Goal: Task Accomplishment & Management: Use online tool/utility

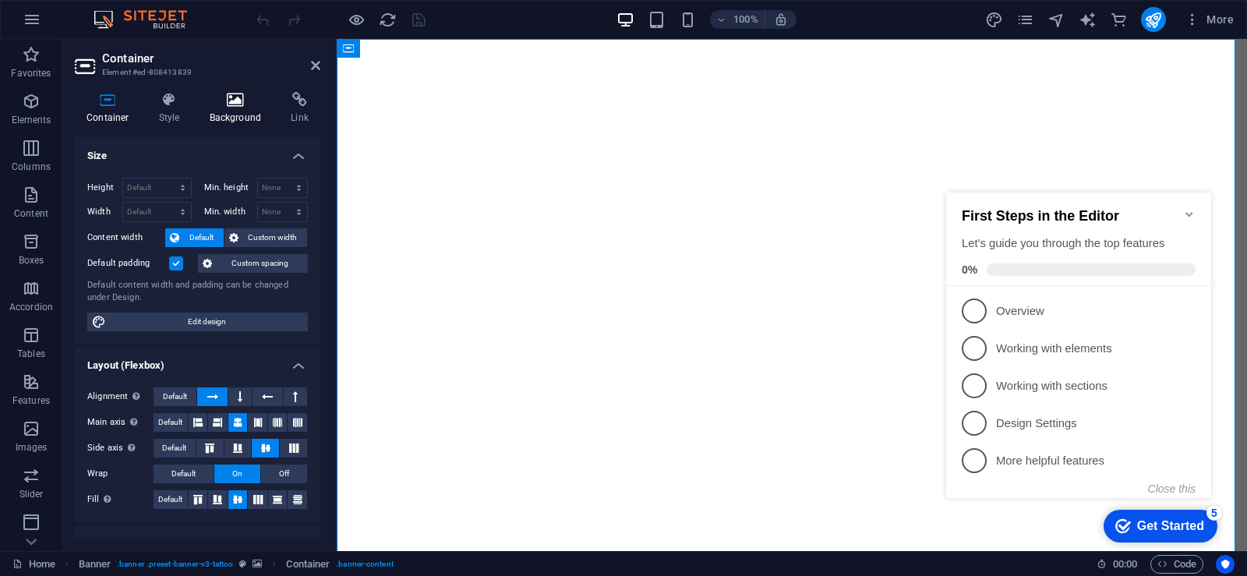
click at [242, 99] on icon at bounding box center [236, 100] width 76 height 16
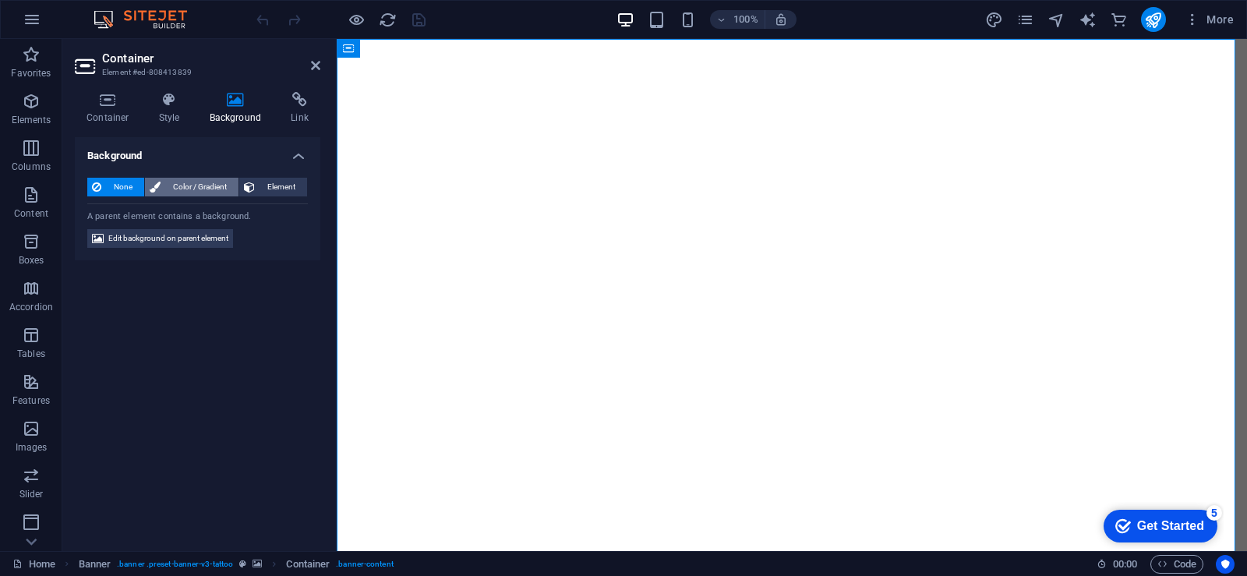
click at [200, 186] on span "Color / Gradient" at bounding box center [199, 187] width 69 height 19
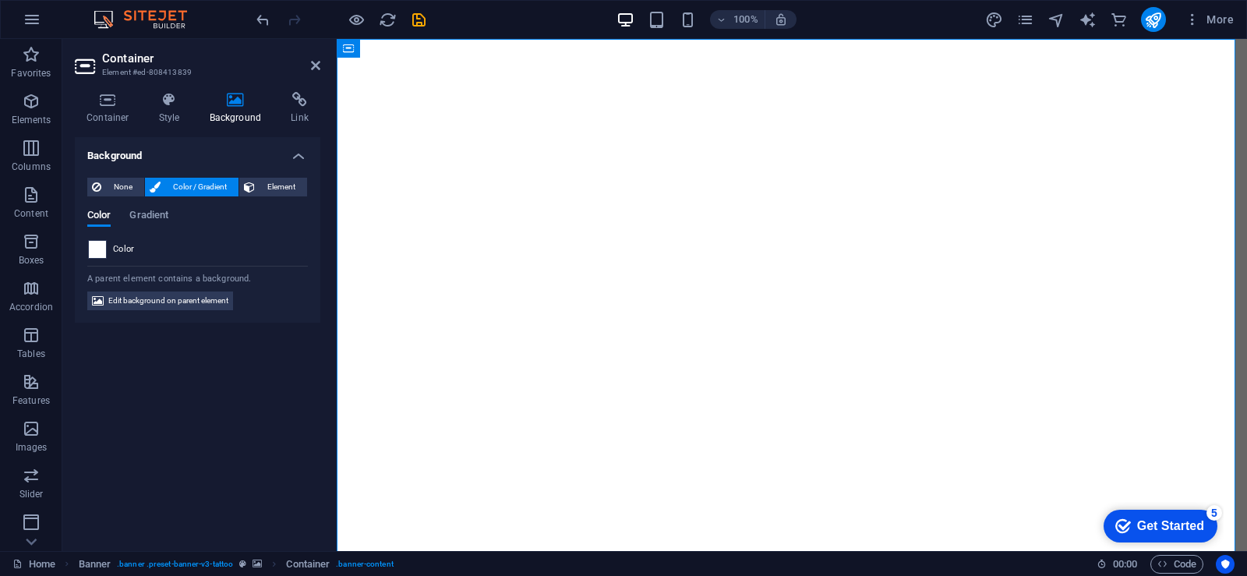
click at [98, 254] on span at bounding box center [97, 249] width 17 height 17
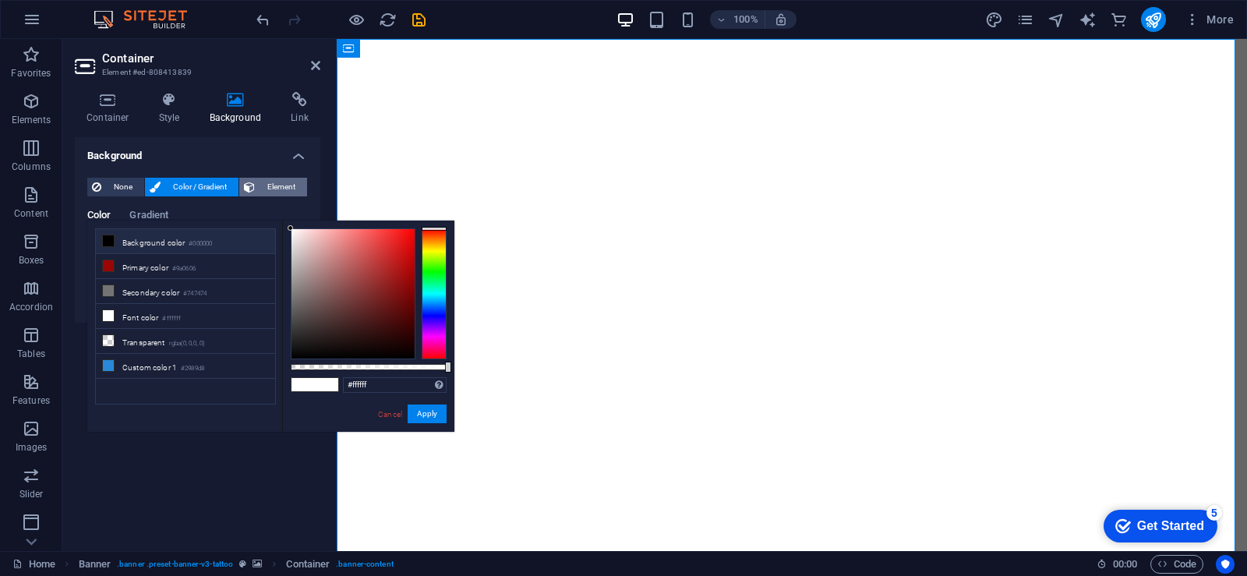
click at [256, 188] on button "Element" at bounding box center [273, 187] width 68 height 19
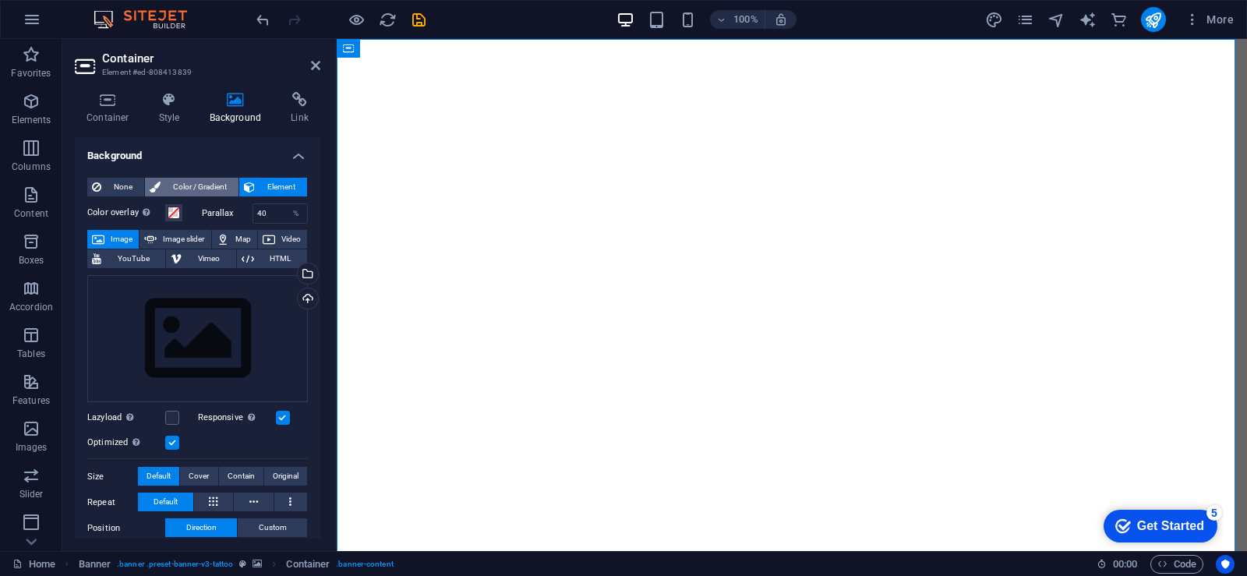
click at [187, 189] on span "Color / Gradient" at bounding box center [199, 187] width 69 height 19
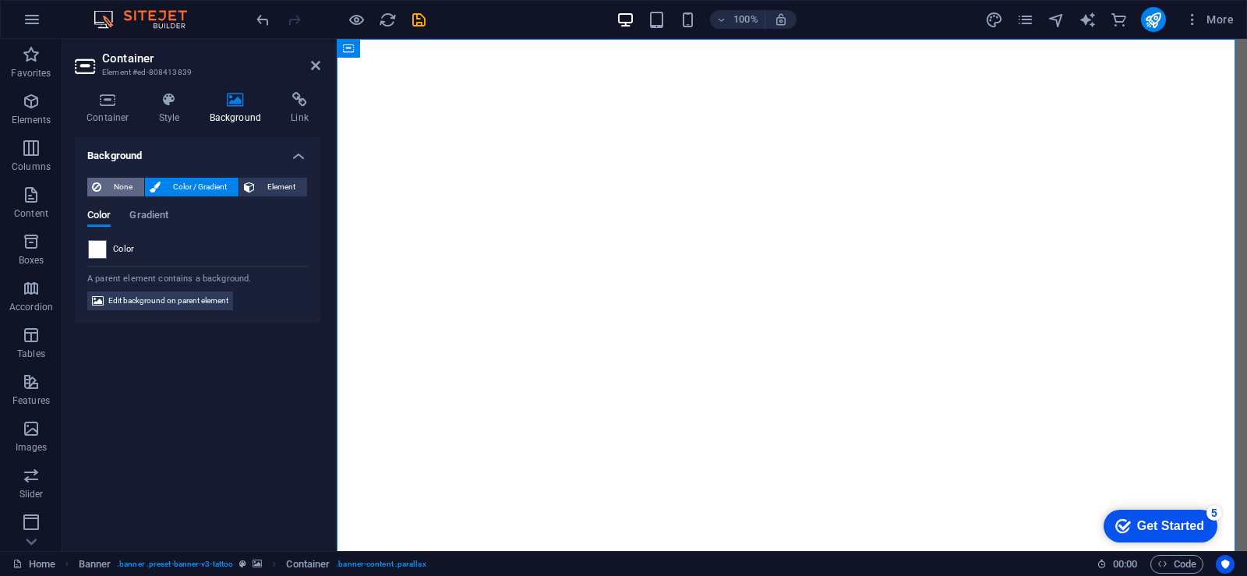
click at [118, 188] on span "None" at bounding box center [123, 187] width 34 height 19
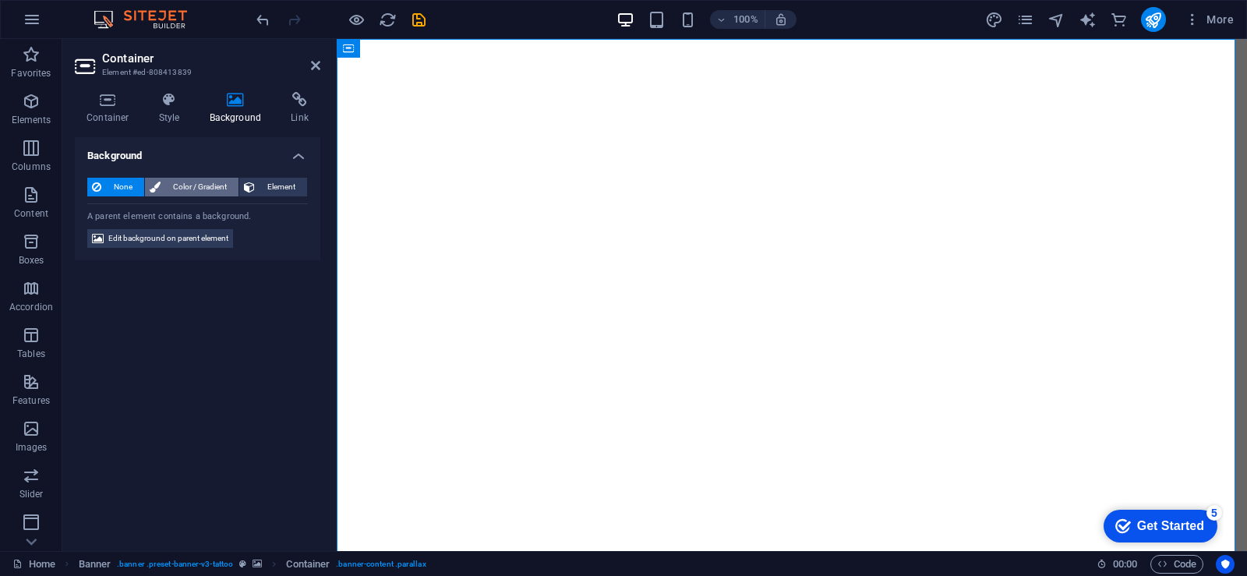
click at [186, 186] on span "Color / Gradient" at bounding box center [199, 187] width 69 height 19
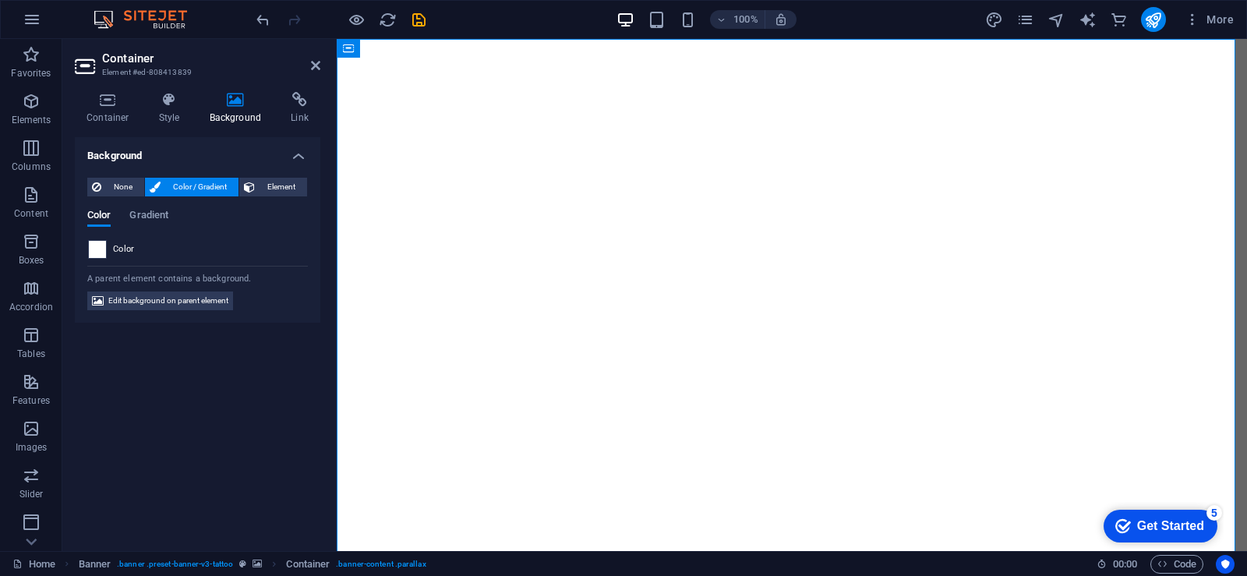
click at [93, 253] on span at bounding box center [97, 249] width 17 height 17
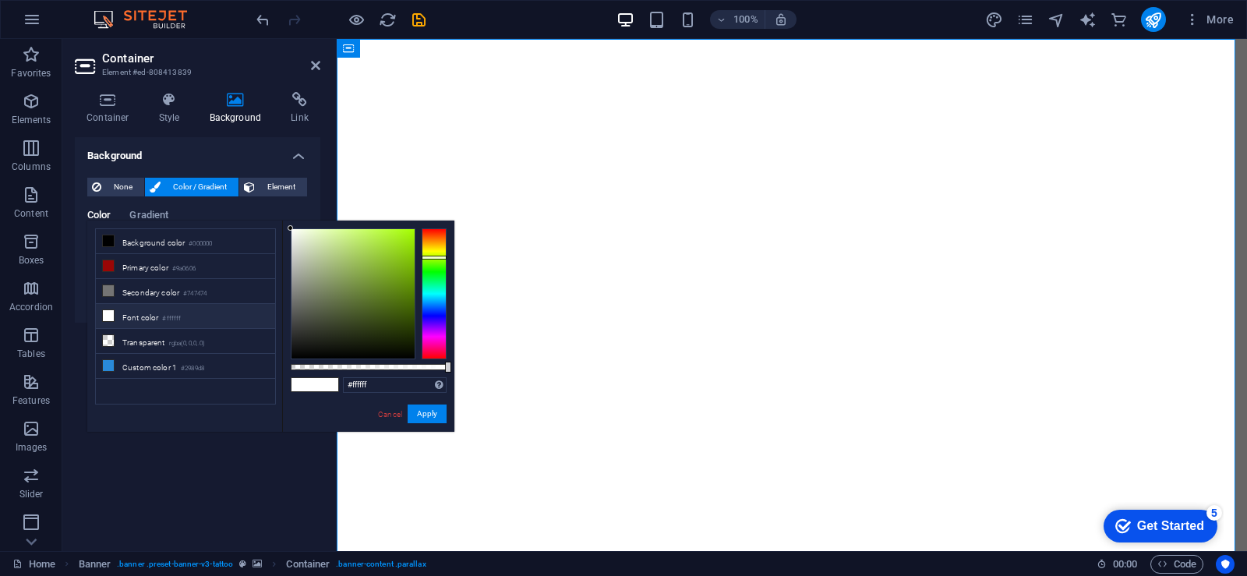
drag, startPoint x: 434, startPoint y: 274, endPoint x: 433, endPoint y: 257, distance: 16.4
click at [433, 257] on div at bounding box center [434, 293] width 25 height 131
drag, startPoint x: 367, startPoint y: 272, endPoint x: 422, endPoint y: 270, distance: 54.6
click at [422, 270] on div at bounding box center [369, 293] width 156 height 131
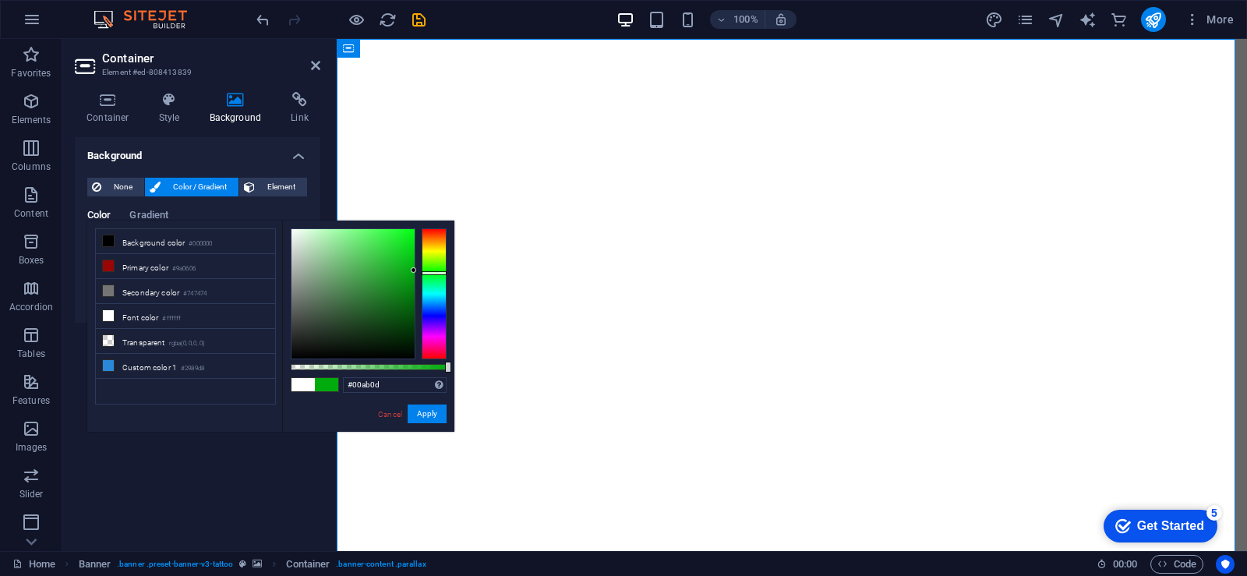
click at [439, 273] on div at bounding box center [434, 293] width 25 height 131
type input "#004005"
drag, startPoint x: 397, startPoint y: 263, endPoint x: 413, endPoint y: 325, distance: 64.5
click at [413, 325] on div at bounding box center [353, 293] width 123 height 129
click at [432, 411] on button "Apply" at bounding box center [427, 414] width 39 height 19
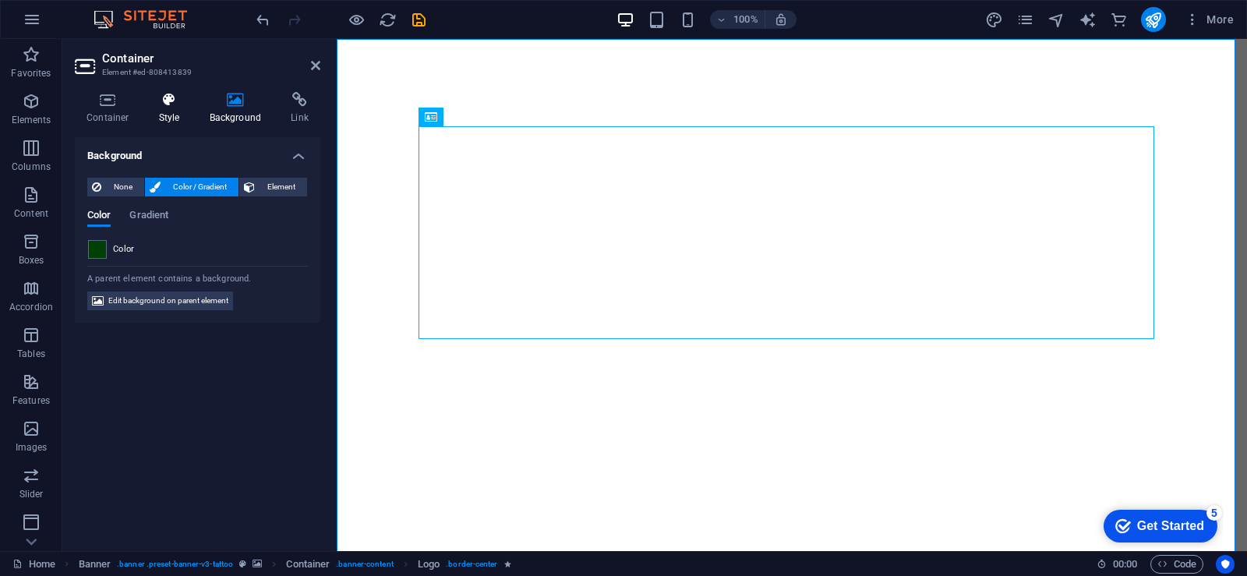
click at [175, 104] on icon at bounding box center [169, 100] width 44 height 16
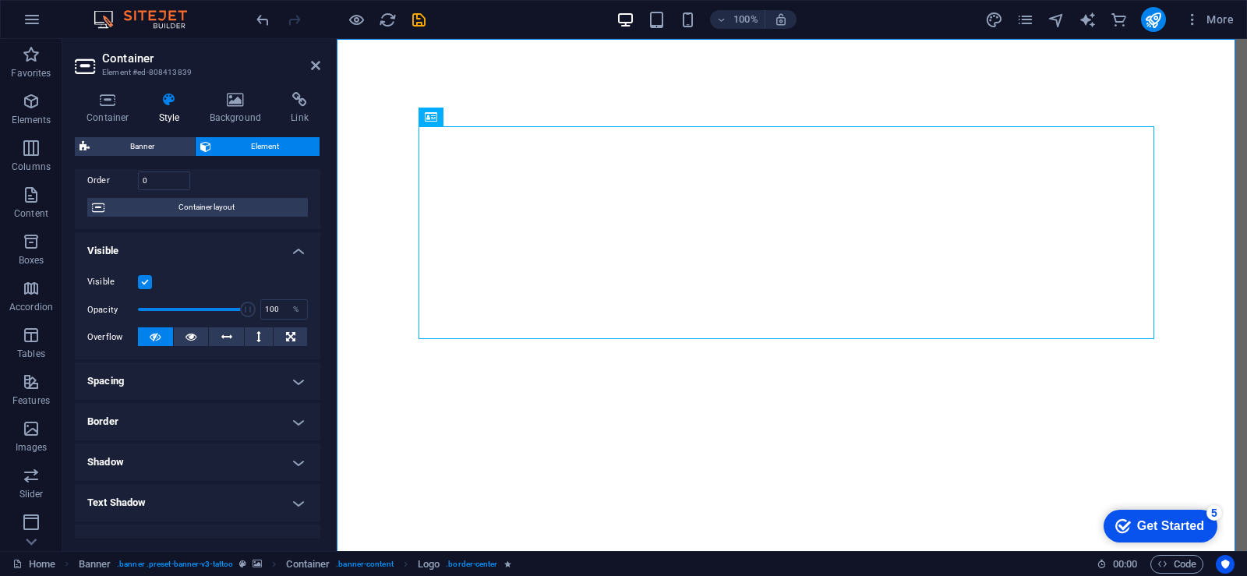
scroll to position [156, 0]
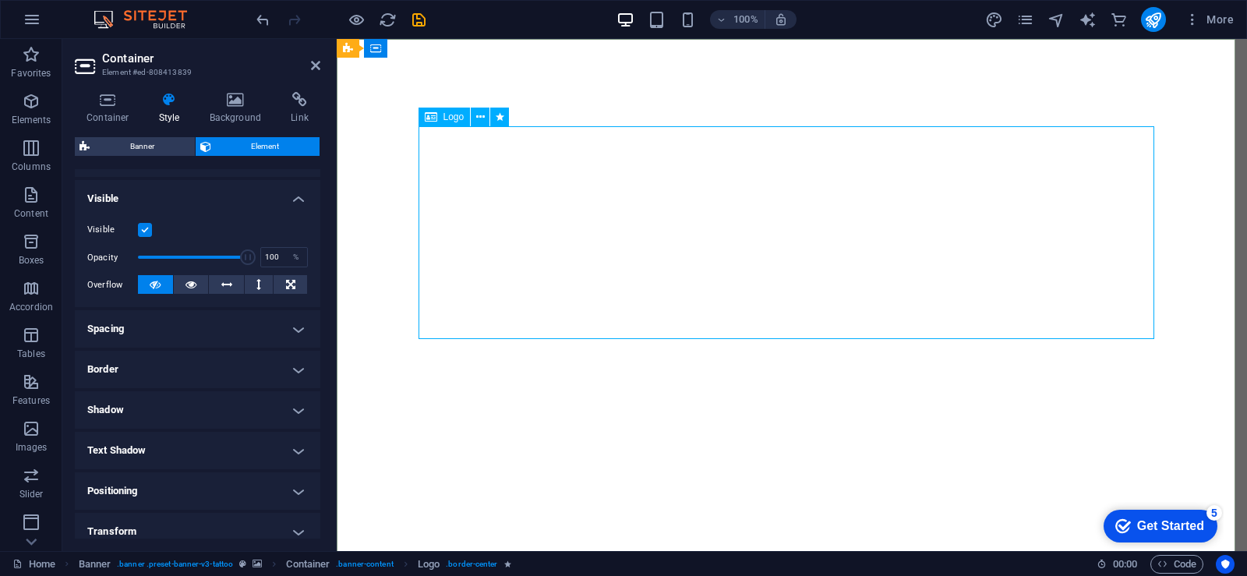
select select "px"
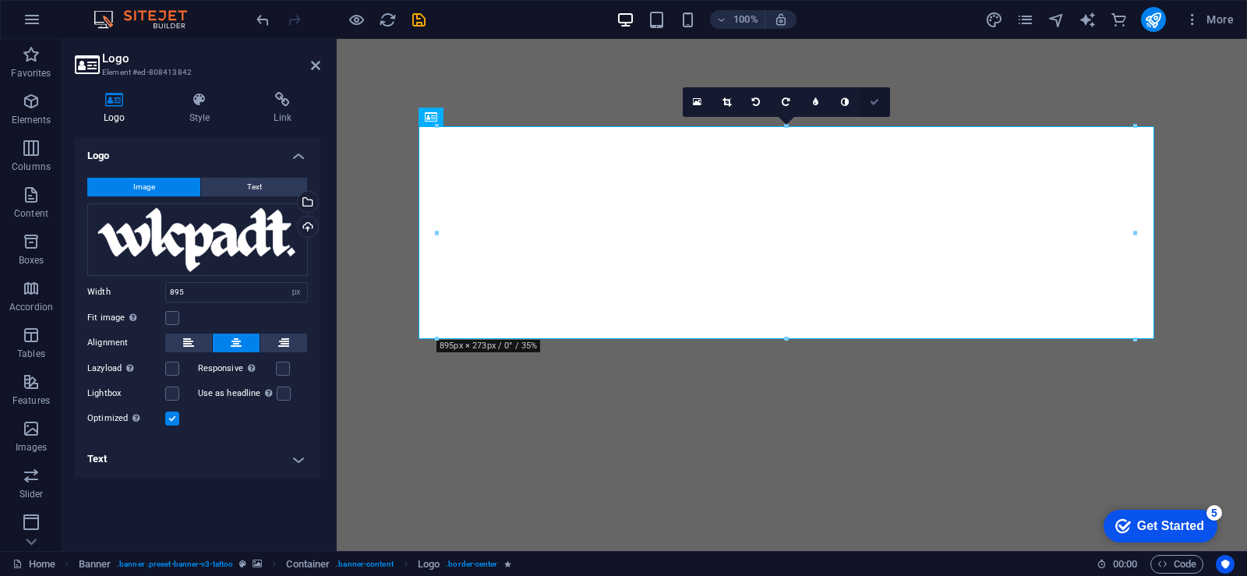
click at [875, 97] on icon at bounding box center [874, 101] width 9 height 9
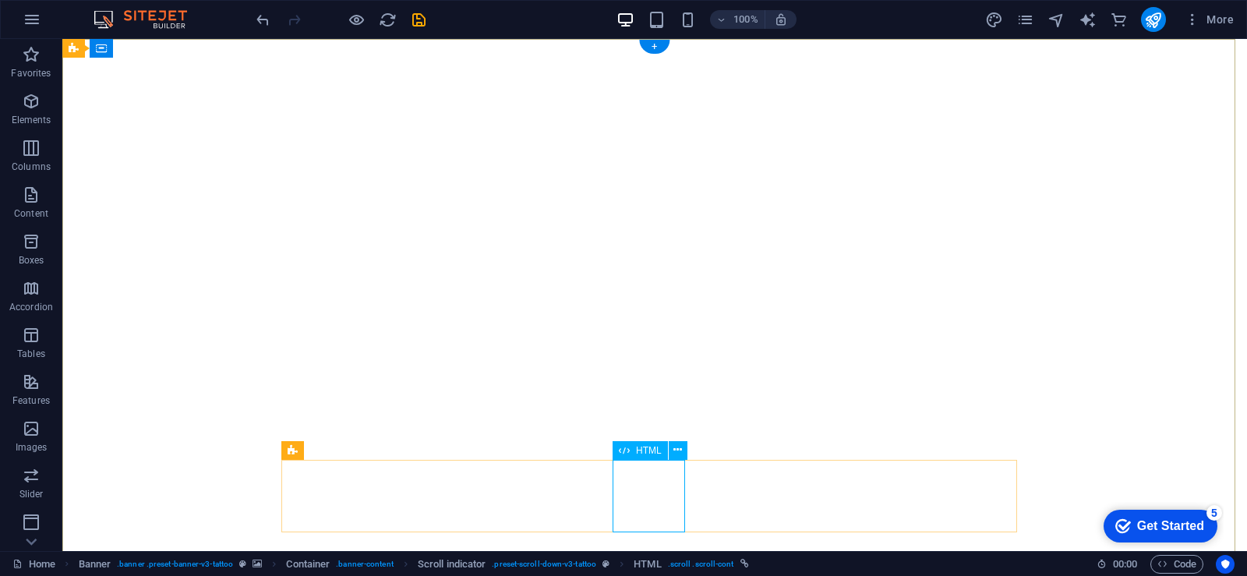
click at [640, 507] on div "H1 Banner Banner Container Logo Spacer Scroll indicator HTML + + Add section" at bounding box center [654, 295] width 1185 height 512
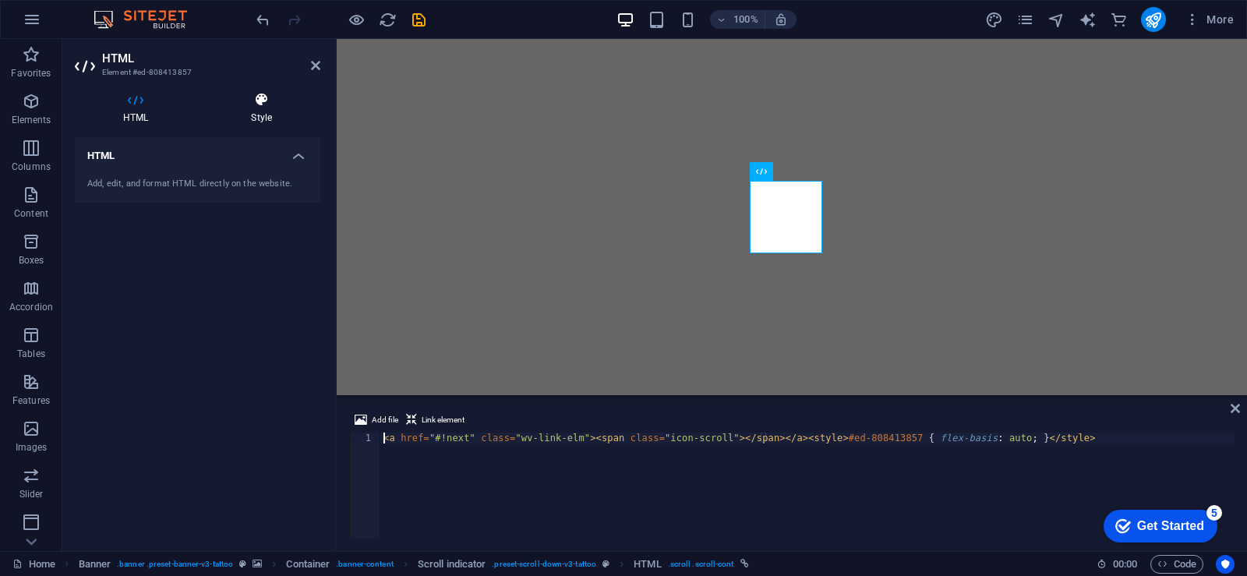
click at [255, 121] on h4 "Style" at bounding box center [262, 108] width 118 height 33
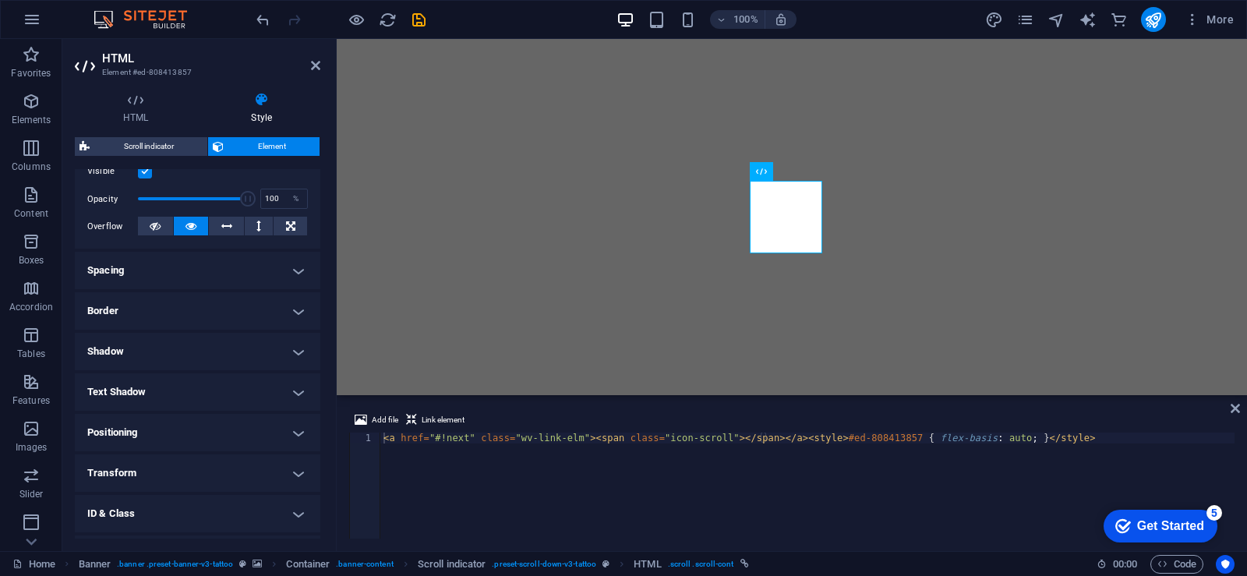
scroll to position [289, 0]
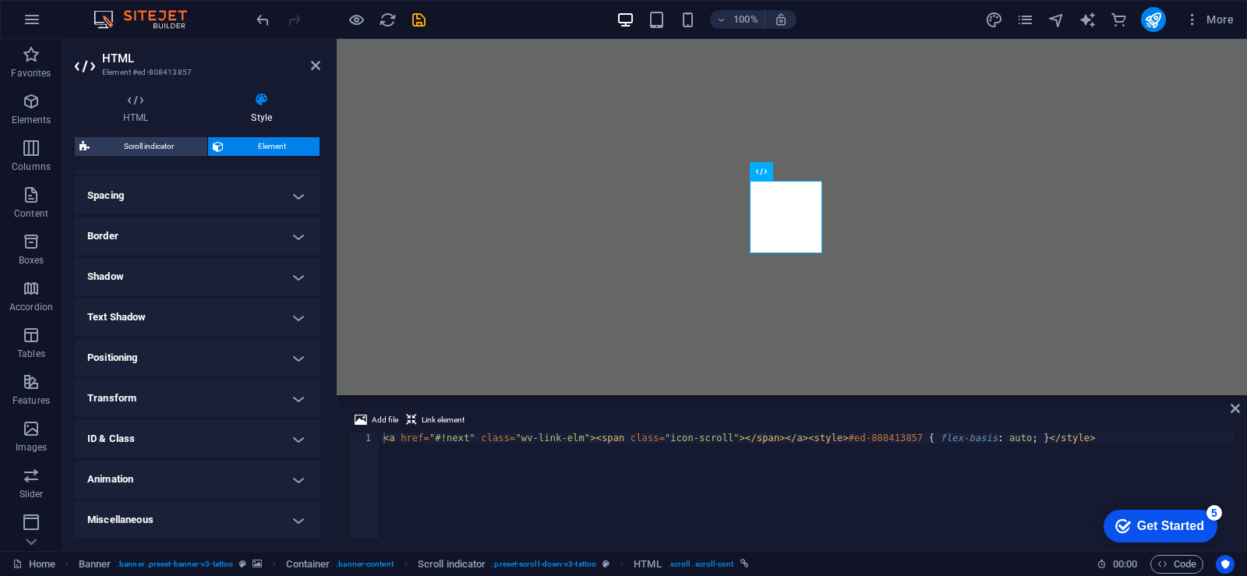
click at [178, 394] on h4 "Transform" at bounding box center [198, 398] width 246 height 37
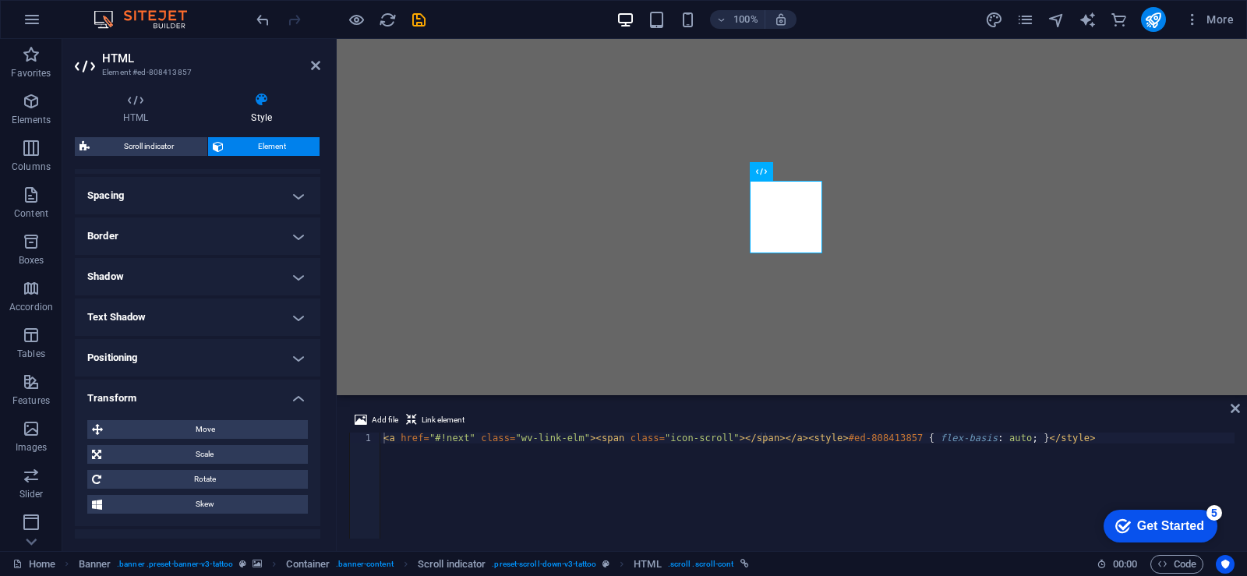
click at [178, 394] on h4 "Transform" at bounding box center [198, 394] width 246 height 28
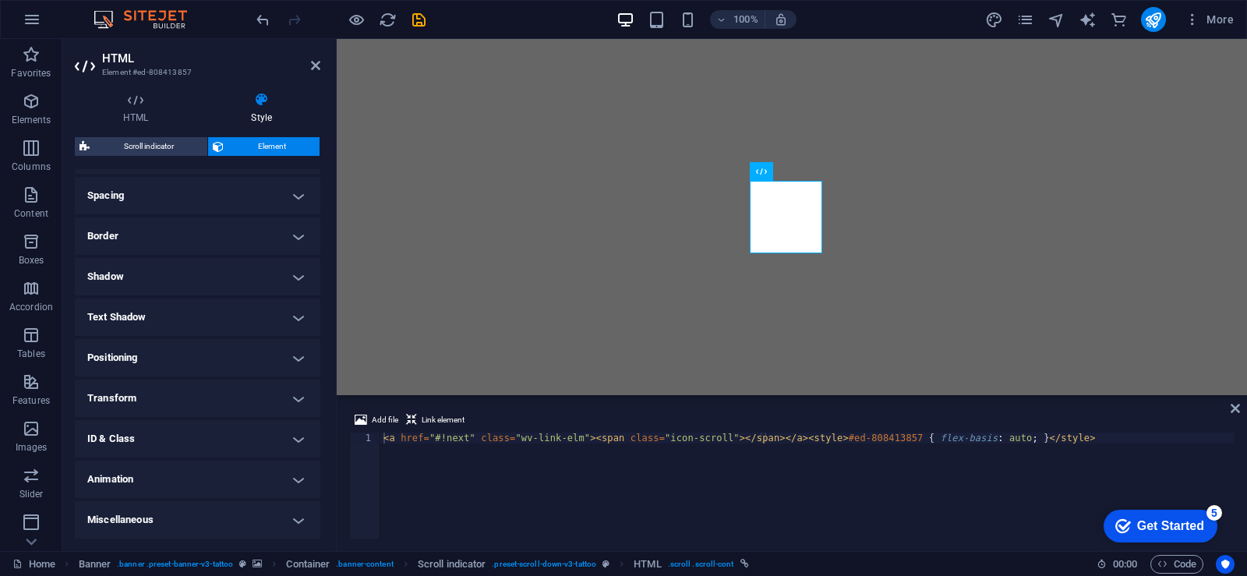
click at [190, 320] on h4 "Text Shadow" at bounding box center [198, 317] width 246 height 37
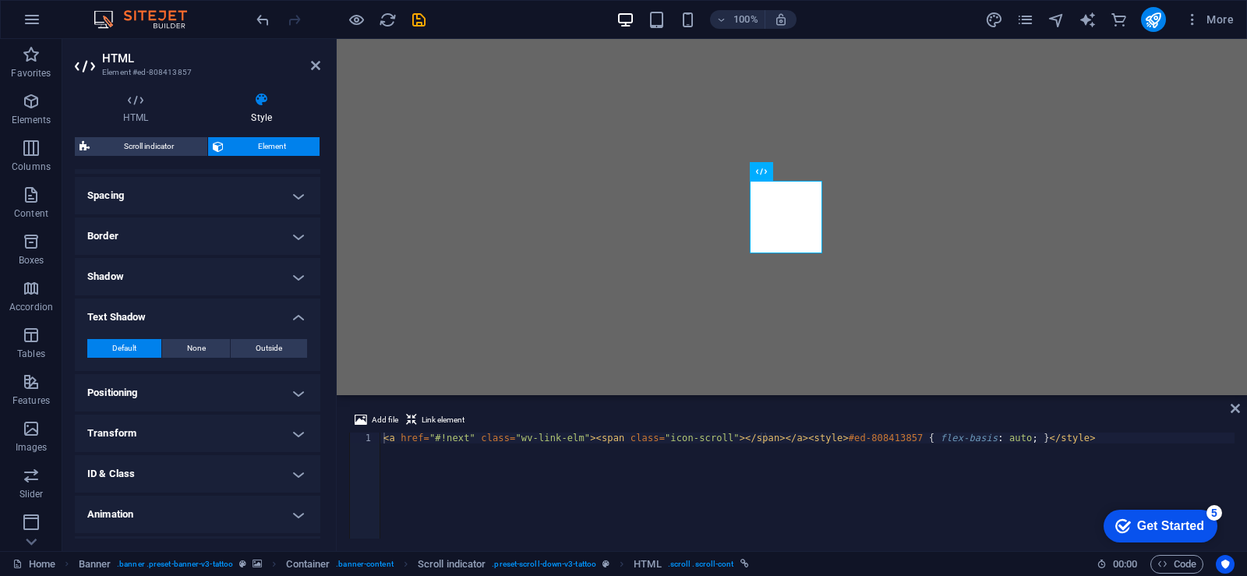
click at [190, 320] on h4 "Text Shadow" at bounding box center [198, 313] width 246 height 28
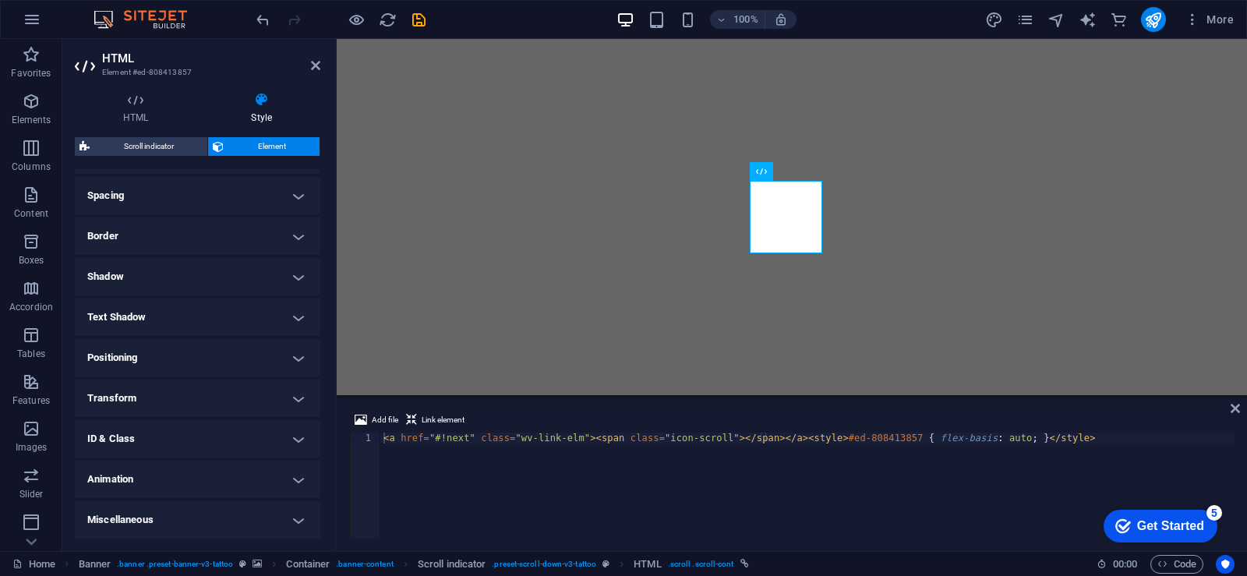
click at [193, 281] on h4 "Shadow" at bounding box center [198, 276] width 246 height 37
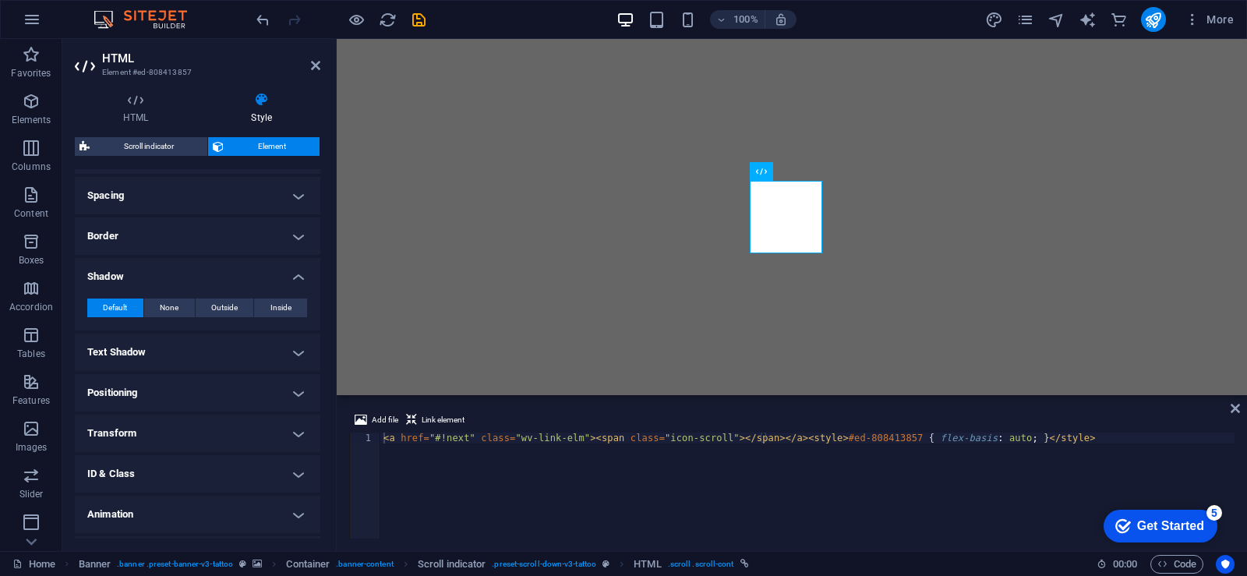
click at [193, 281] on h4 "Shadow" at bounding box center [198, 272] width 246 height 28
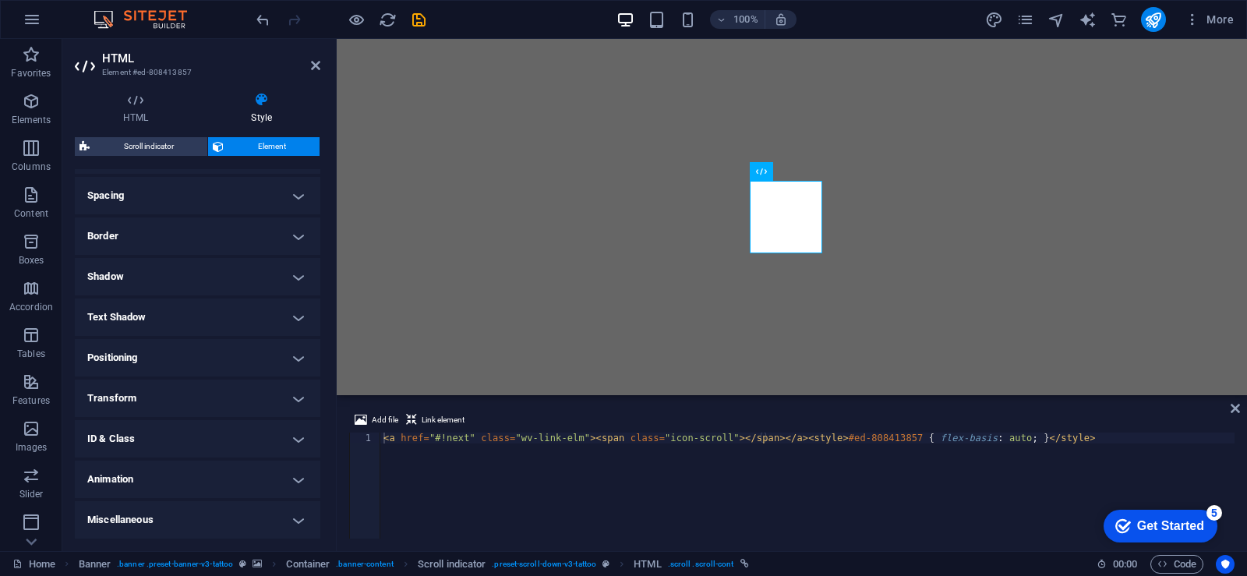
click at [197, 245] on h4 "Border" at bounding box center [198, 235] width 246 height 37
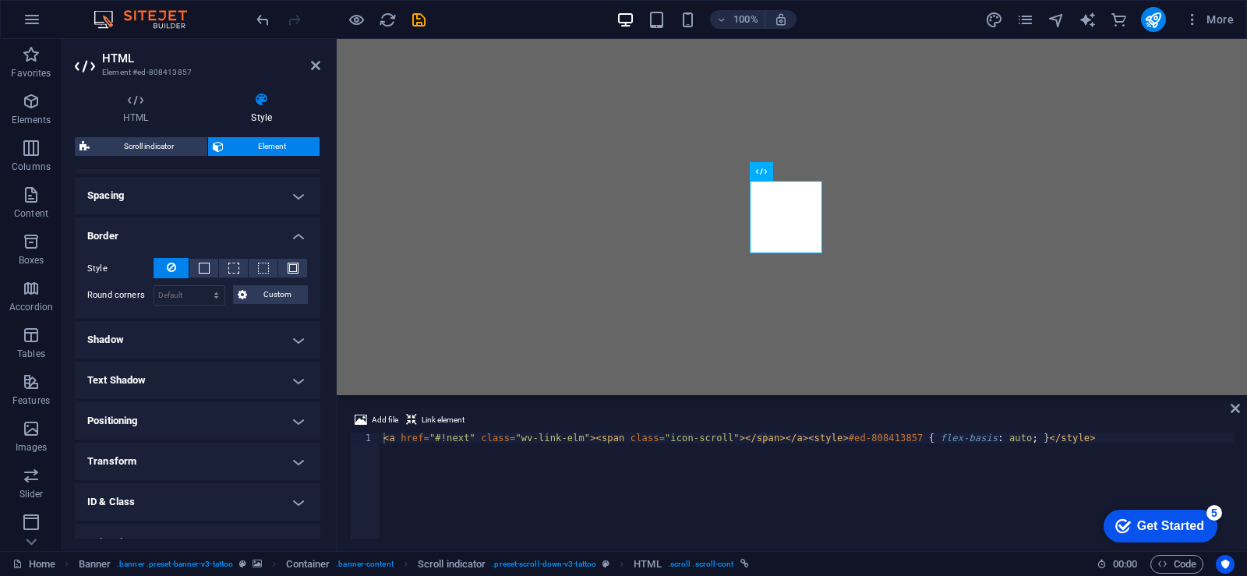
click at [201, 224] on h4 "Border" at bounding box center [198, 231] width 246 height 28
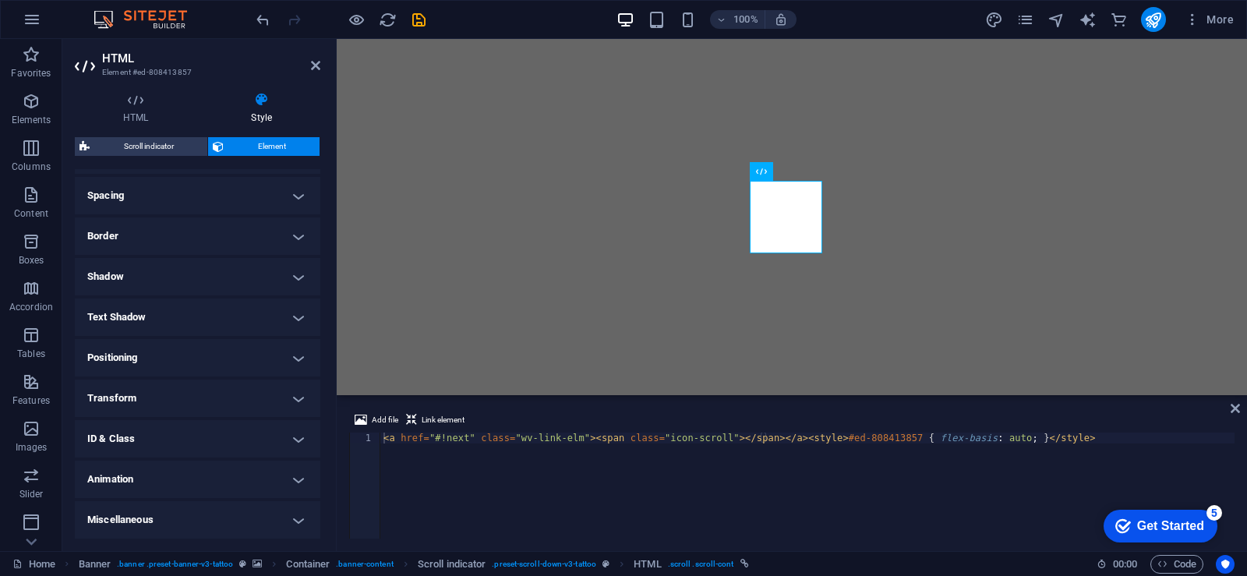
click at [203, 195] on h4 "Spacing" at bounding box center [198, 195] width 246 height 37
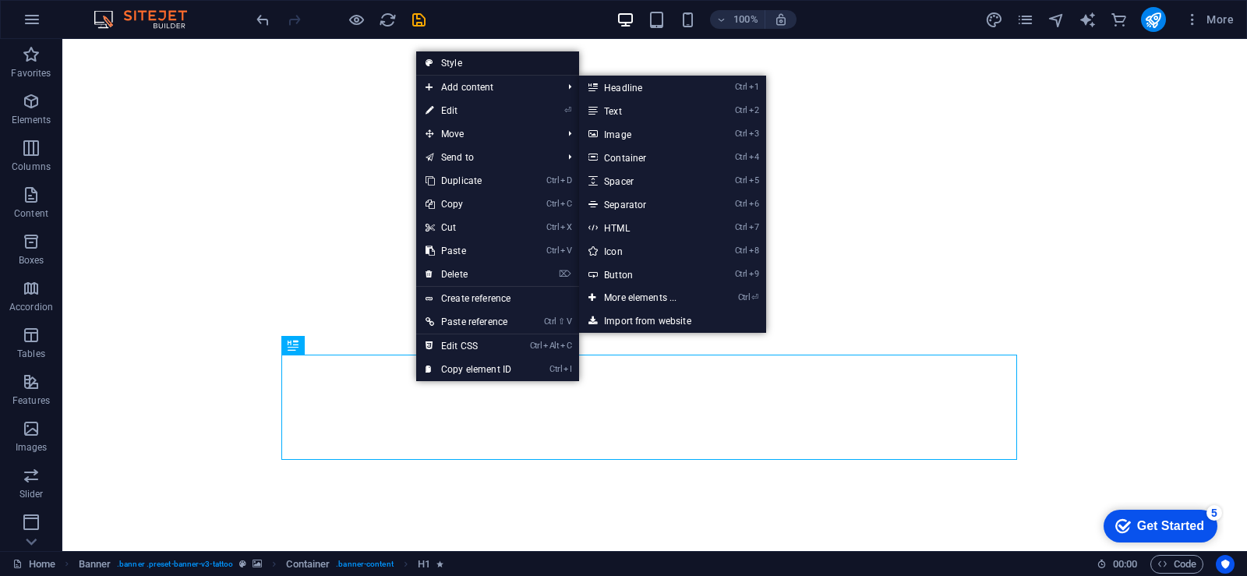
click at [495, 60] on link "Style" at bounding box center [497, 62] width 163 height 23
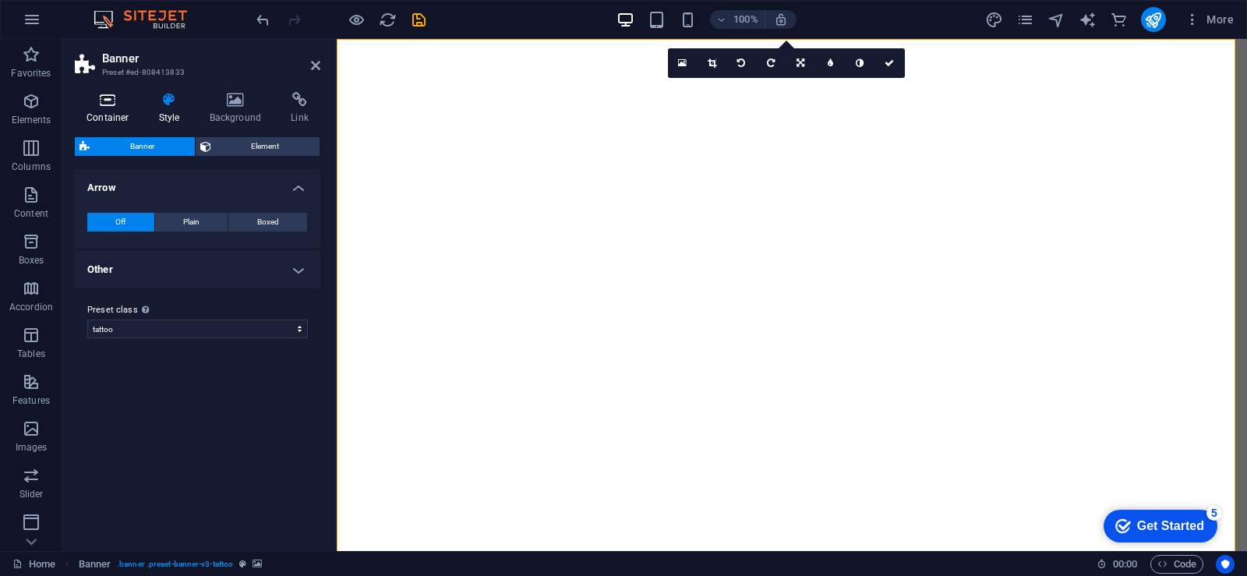
click at [101, 111] on h4 "Container" at bounding box center [111, 108] width 72 height 33
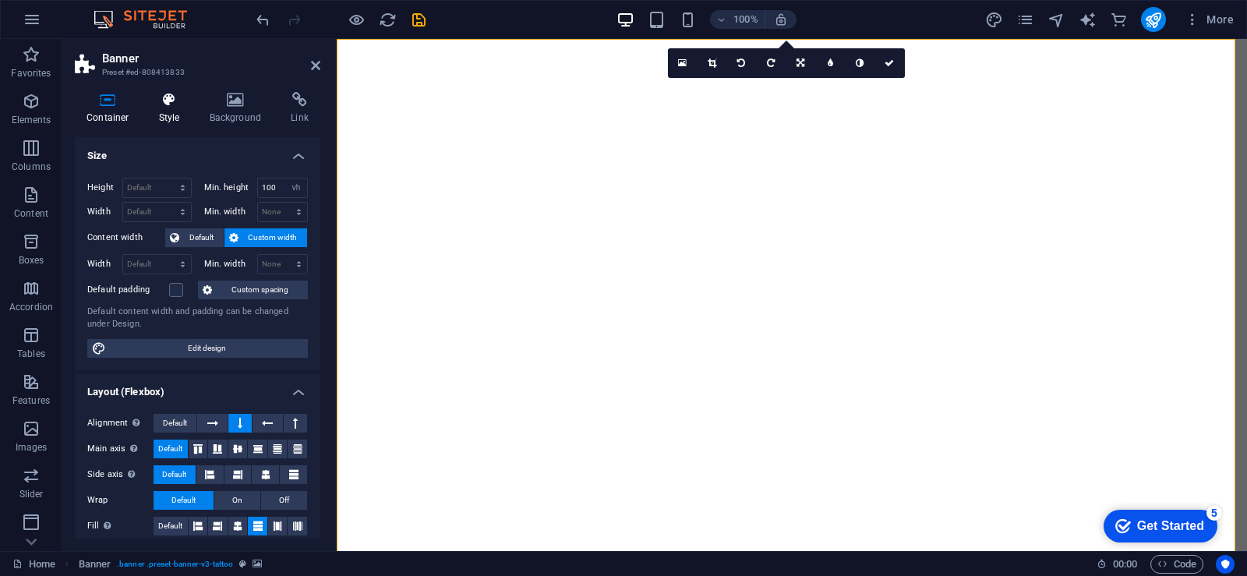
click at [154, 103] on icon at bounding box center [169, 100] width 44 height 16
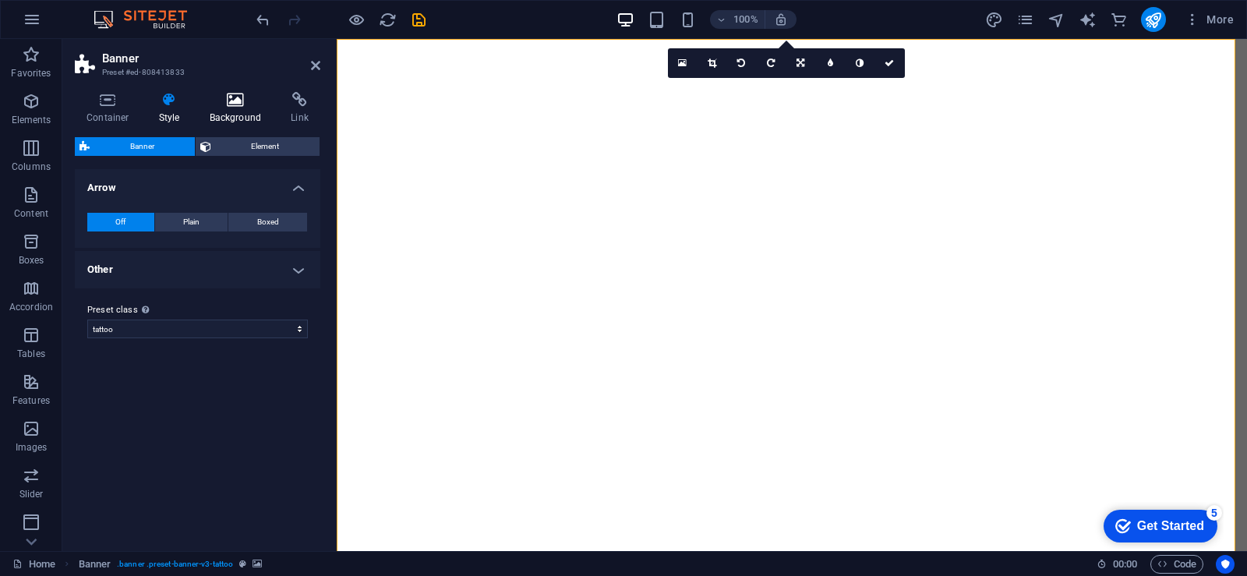
click at [241, 111] on h4 "Background" at bounding box center [239, 108] width 82 height 33
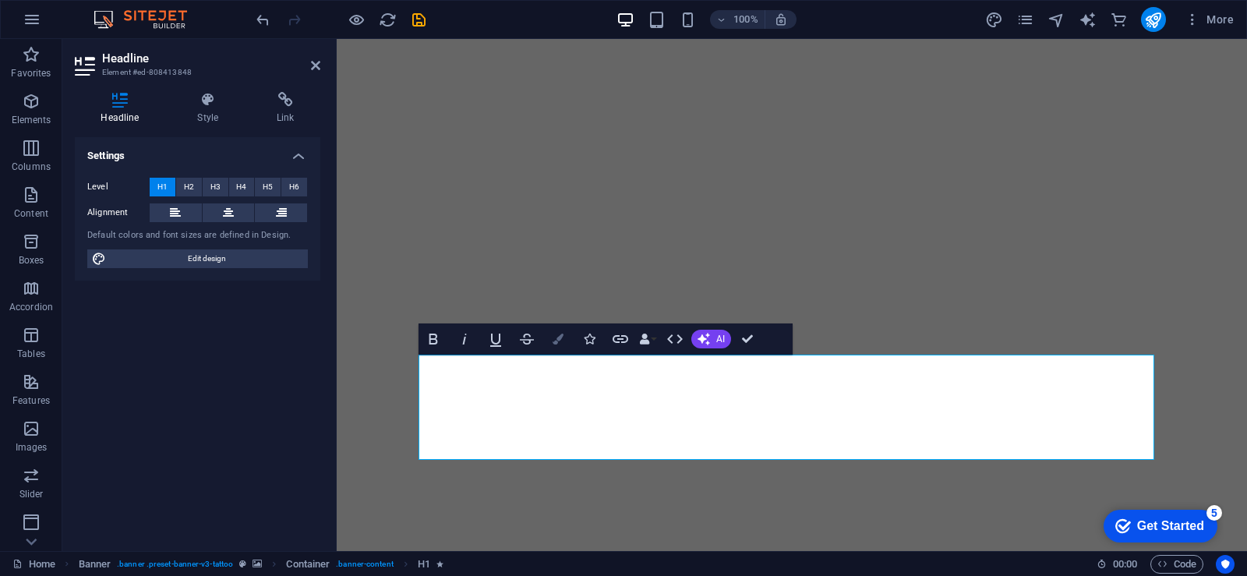
click at [559, 343] on icon "button" at bounding box center [558, 339] width 11 height 11
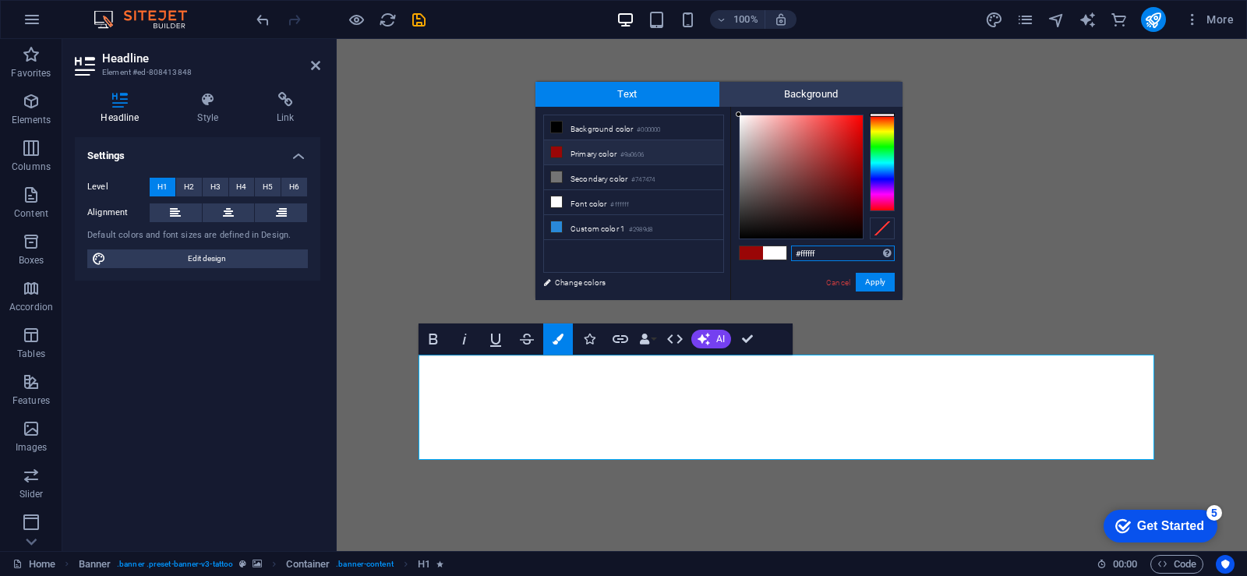
click at [813, 252] on input "#ffffff" at bounding box center [843, 254] width 104 height 16
click at [838, 252] on input "#ffffff" at bounding box center [843, 254] width 104 height 16
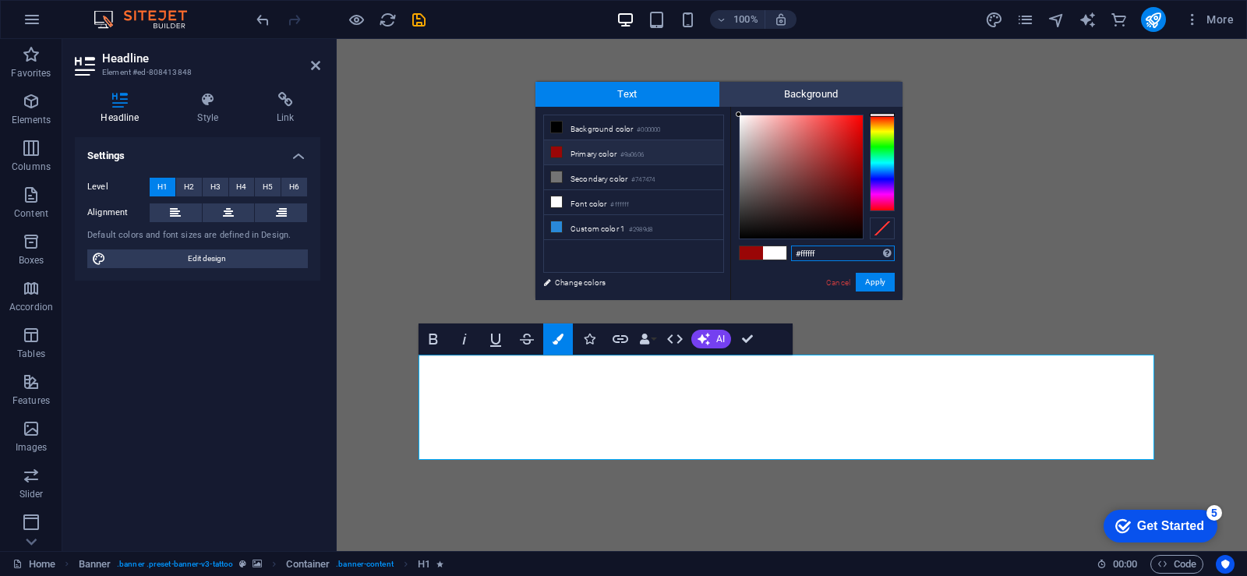
click at [838, 252] on input "#ffffff" at bounding box center [843, 254] width 104 height 16
paste input "573c1"
type input "#f573c1"
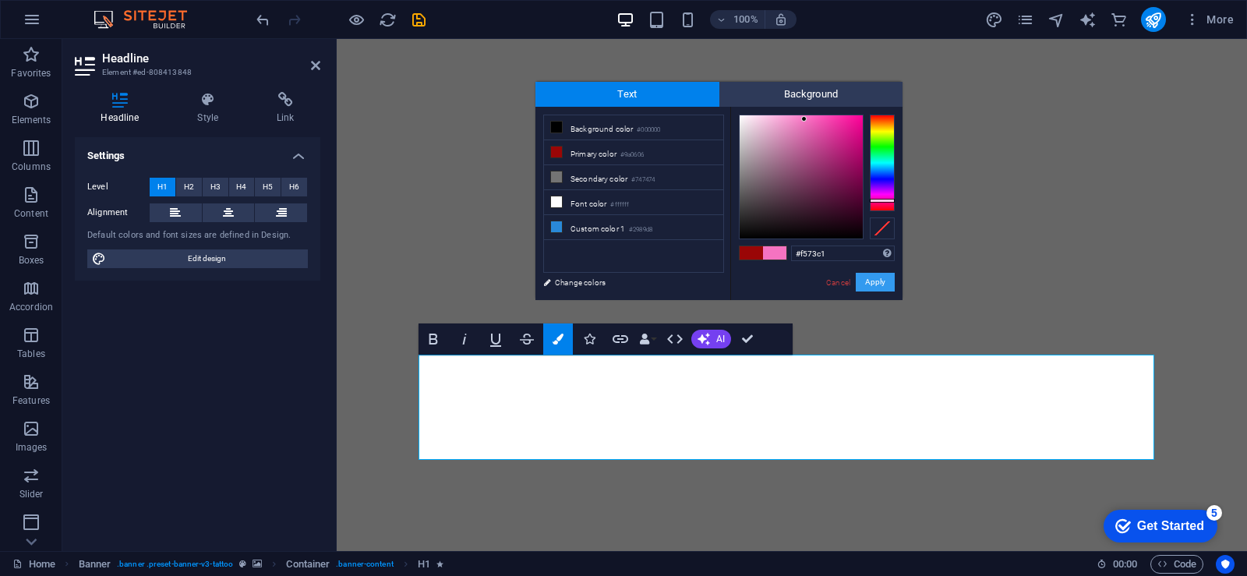
click at [866, 282] on button "Apply" at bounding box center [875, 282] width 39 height 19
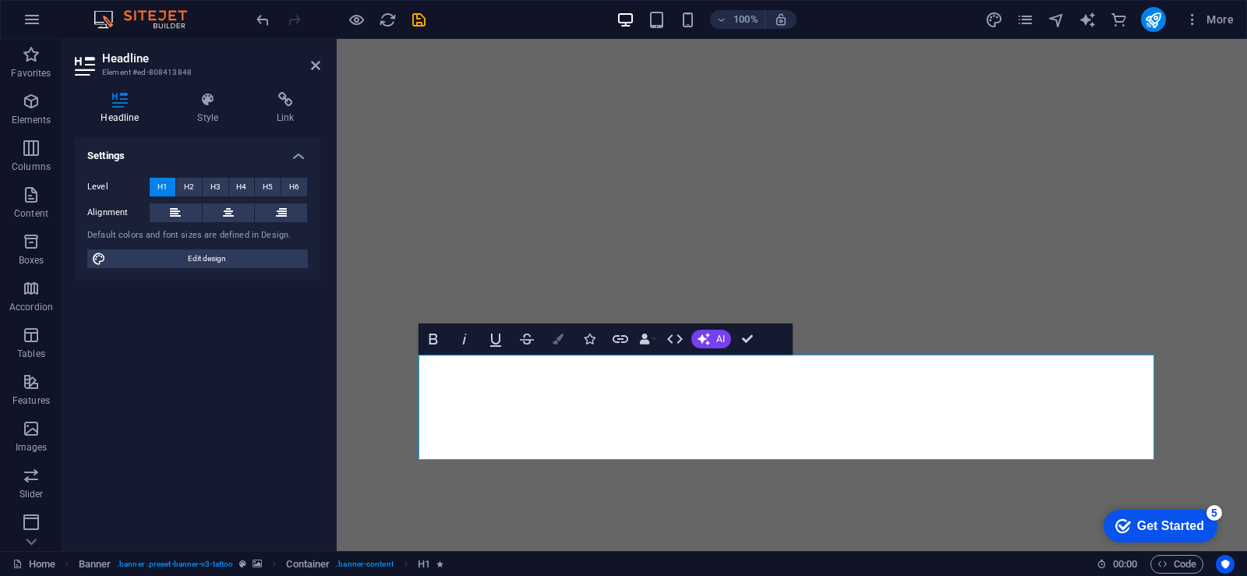
click at [549, 343] on button "Colors" at bounding box center [558, 338] width 30 height 31
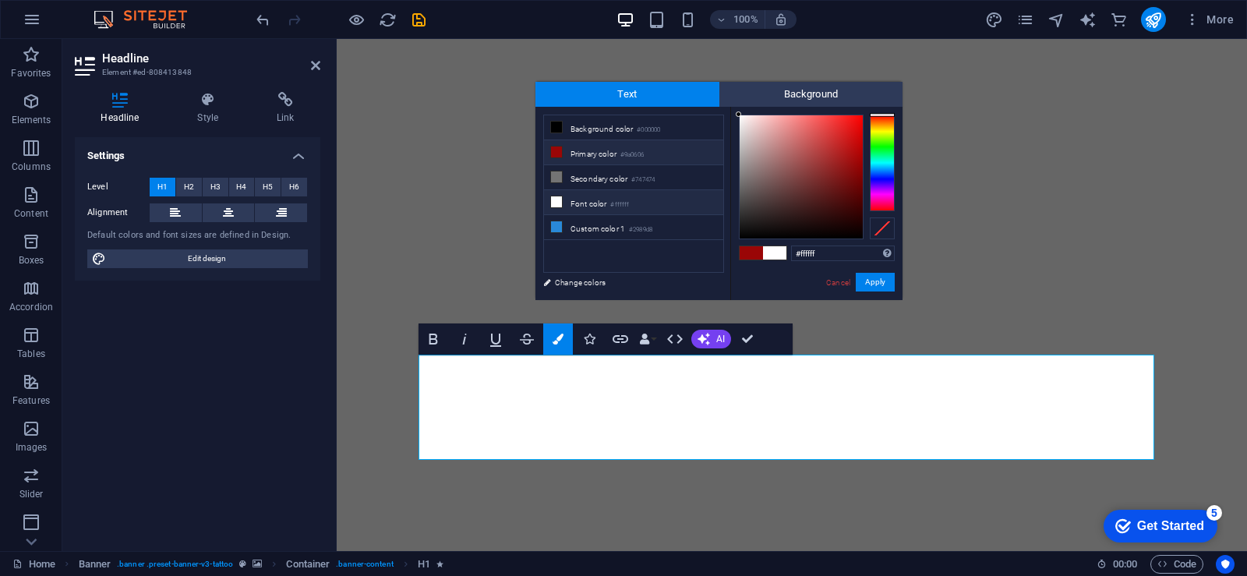
click at [597, 207] on li "Font color #ffffff" at bounding box center [633, 202] width 179 height 25
click at [831, 249] on input "#ffffff" at bounding box center [843, 254] width 104 height 16
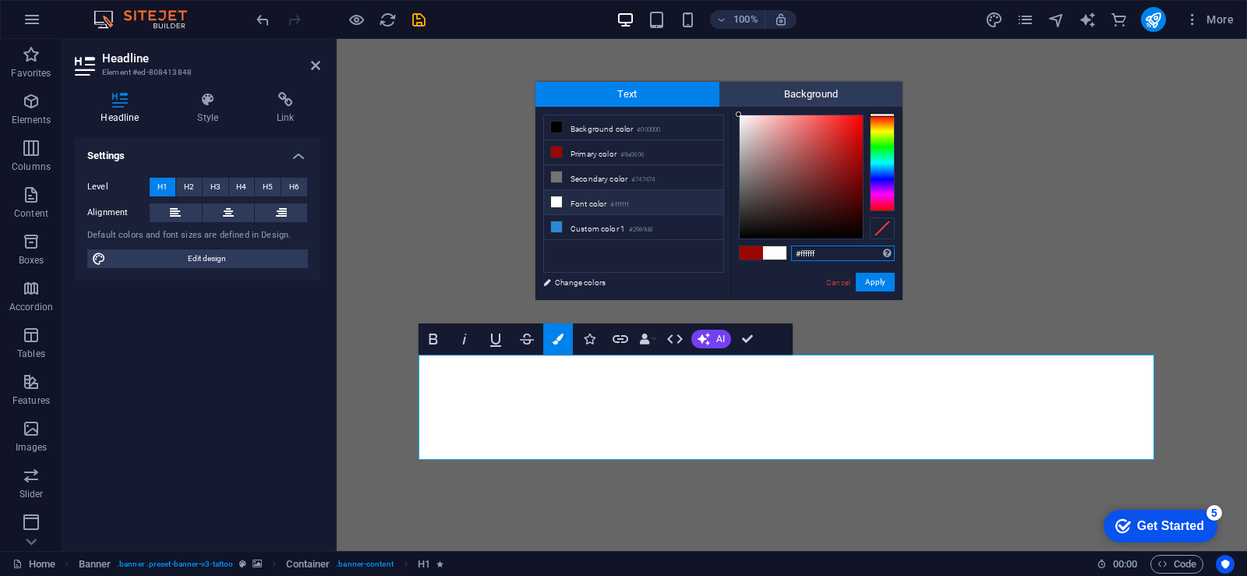
paste input "573c1"
type input "#f573c1"
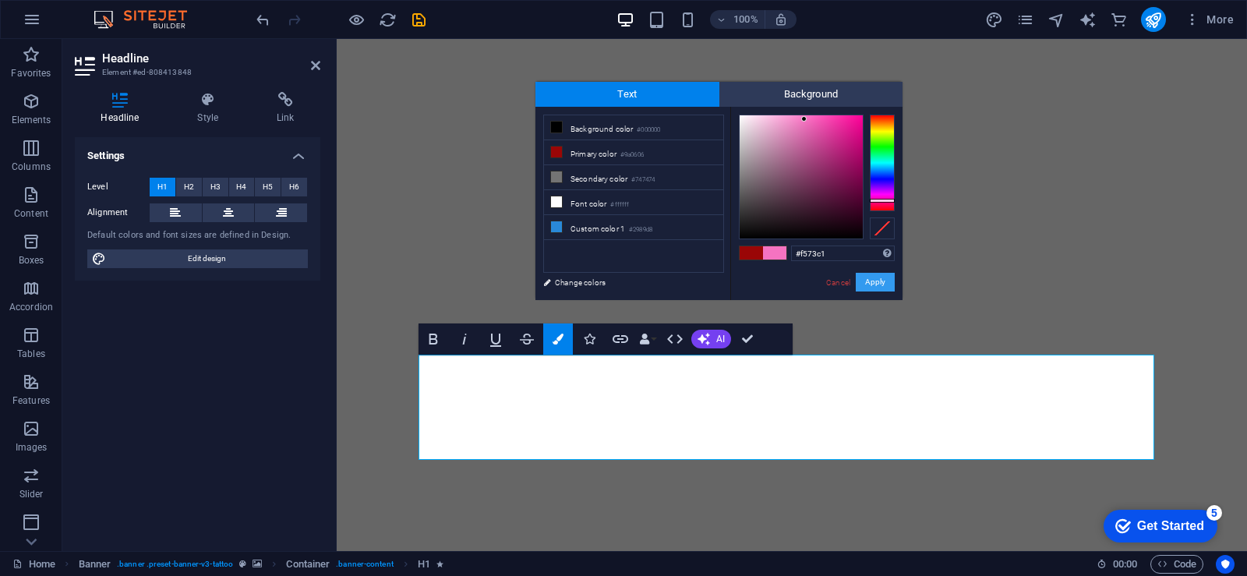
click at [873, 277] on button "Apply" at bounding box center [875, 282] width 39 height 19
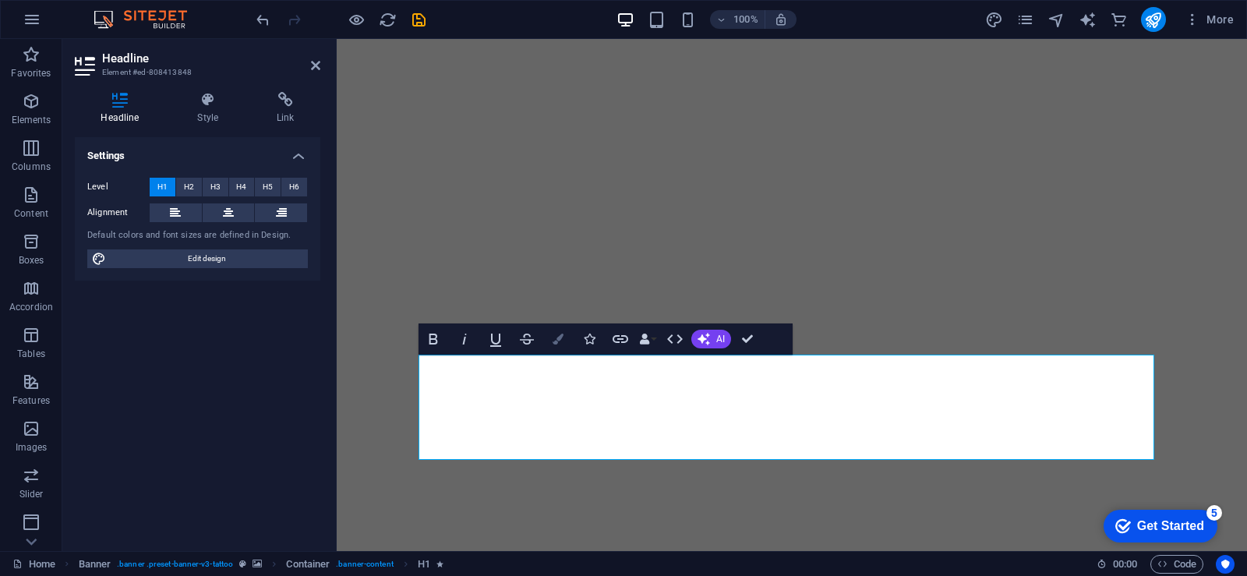
click at [553, 347] on button "Colors" at bounding box center [558, 338] width 30 height 31
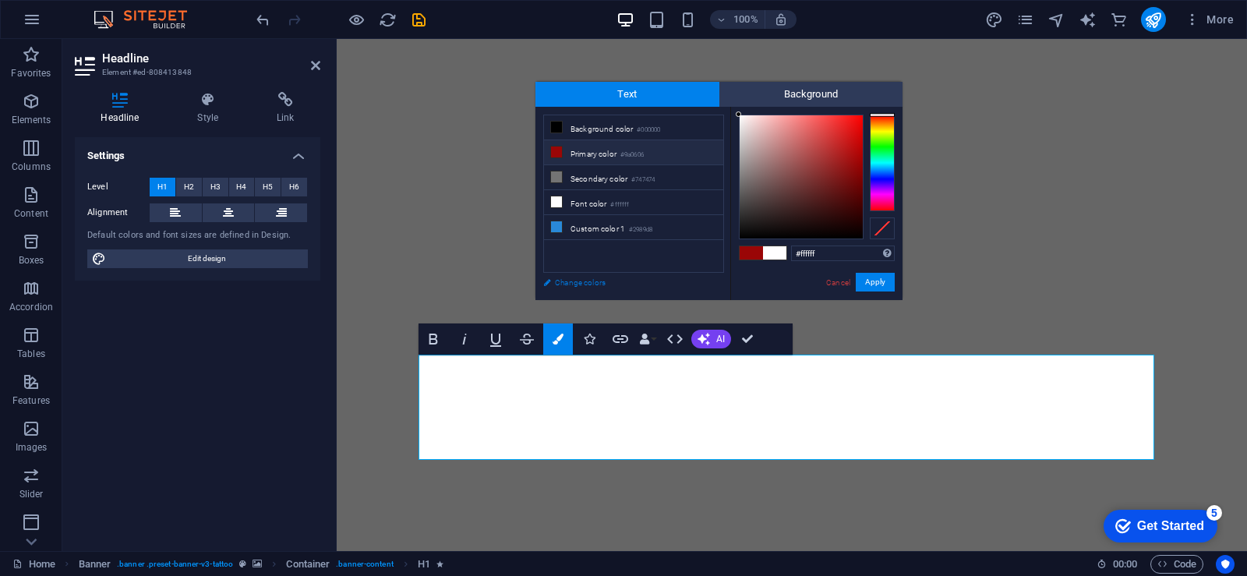
click at [588, 286] on link "Change colors" at bounding box center [625, 282] width 181 height 19
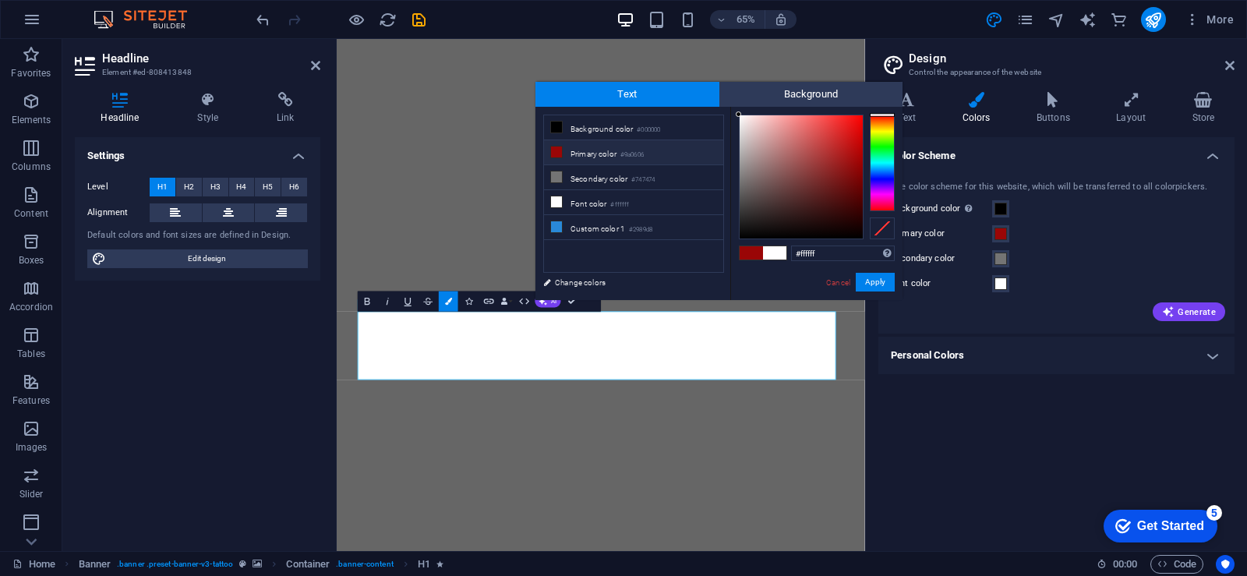
click at [1009, 284] on div "Font color" at bounding box center [1056, 283] width 331 height 19
click at [998, 283] on span at bounding box center [1001, 283] width 12 height 12
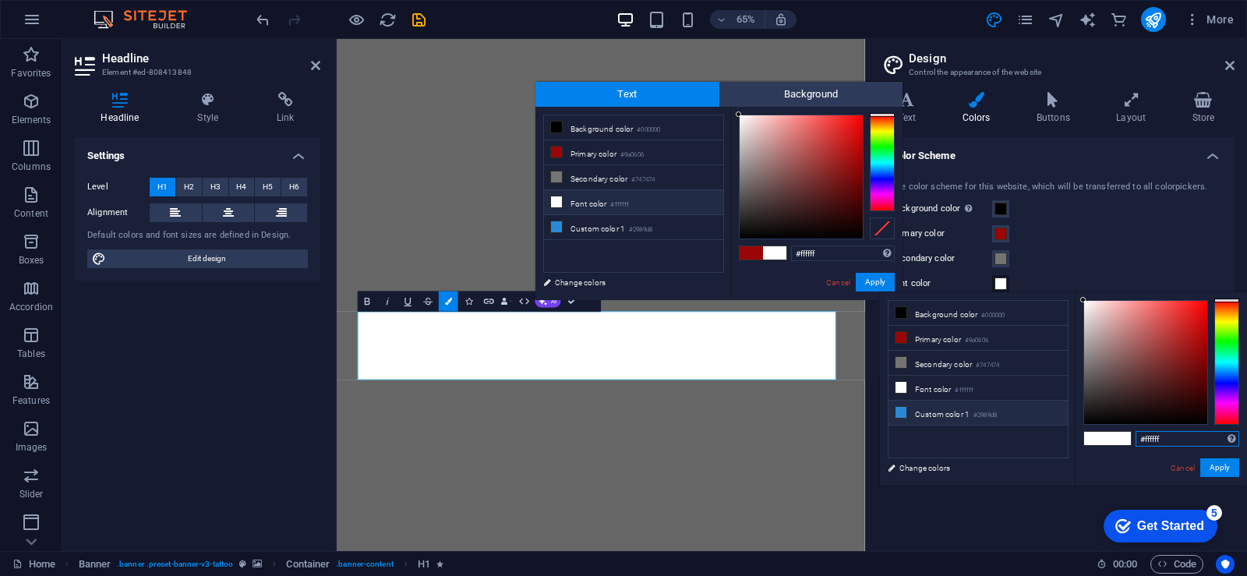
drag, startPoint x: 1180, startPoint y: 437, endPoint x: 1029, endPoint y: 417, distance: 152.6
click at [1029, 417] on div "less Background color #000000 Primary color #9a0606 Secondary color #747474 Fon…" at bounding box center [1063, 388] width 367 height 193
paste input "573c1"
type input "#f573c1"
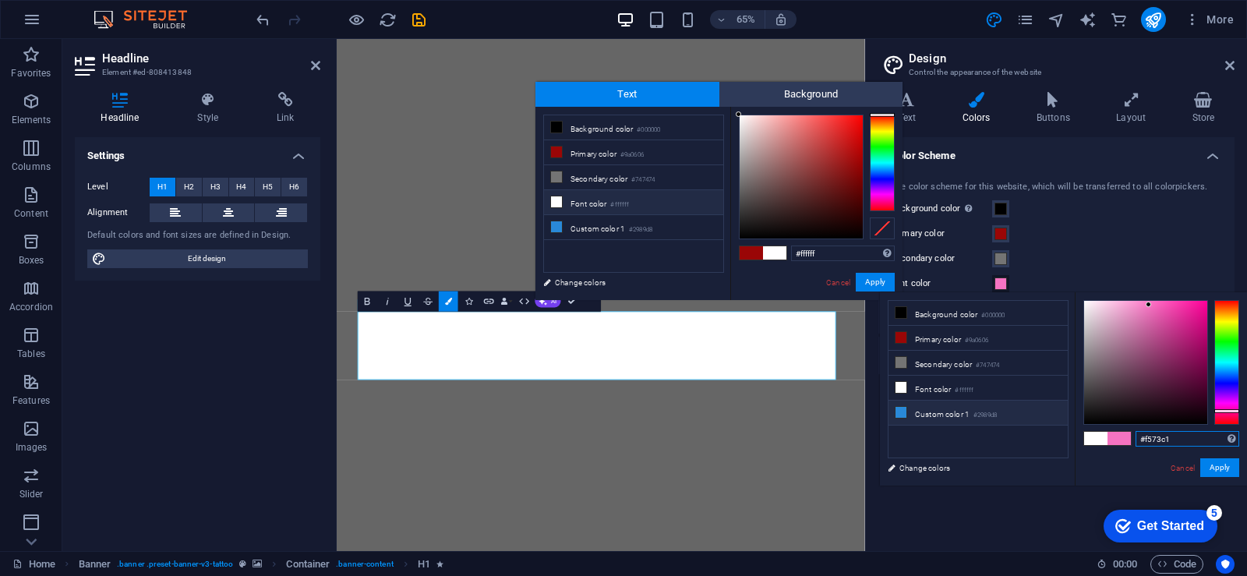
type input "#f573c1"
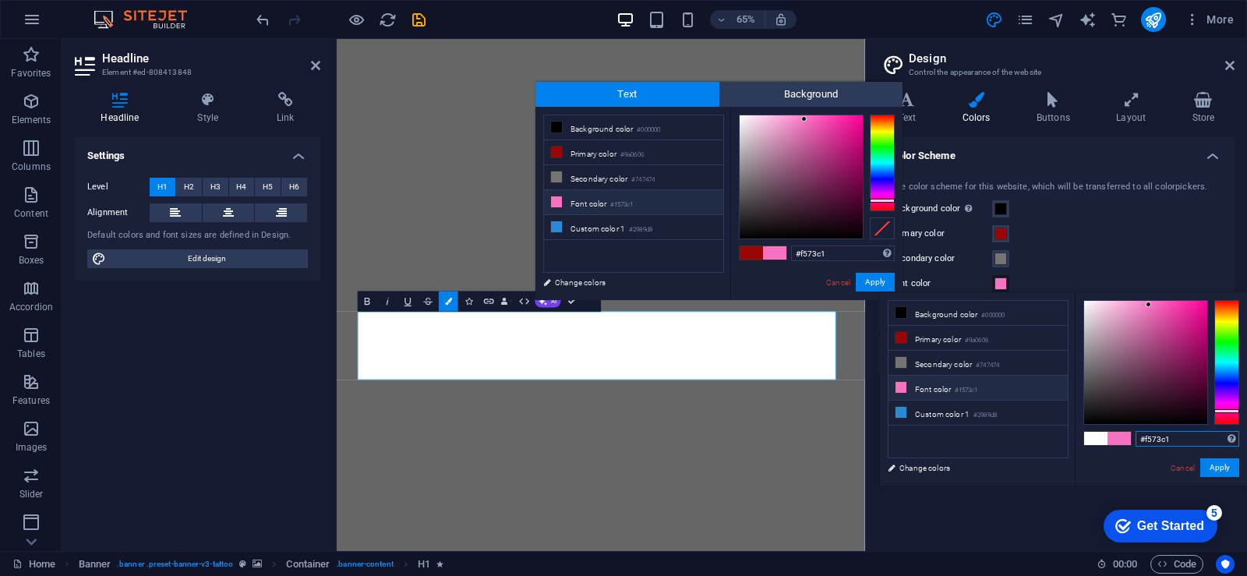
type input "#f573c1"
click at [956, 390] on li "Font color #f573c1" at bounding box center [978, 388] width 179 height 25
click at [1221, 465] on button "Apply" at bounding box center [1219, 467] width 39 height 19
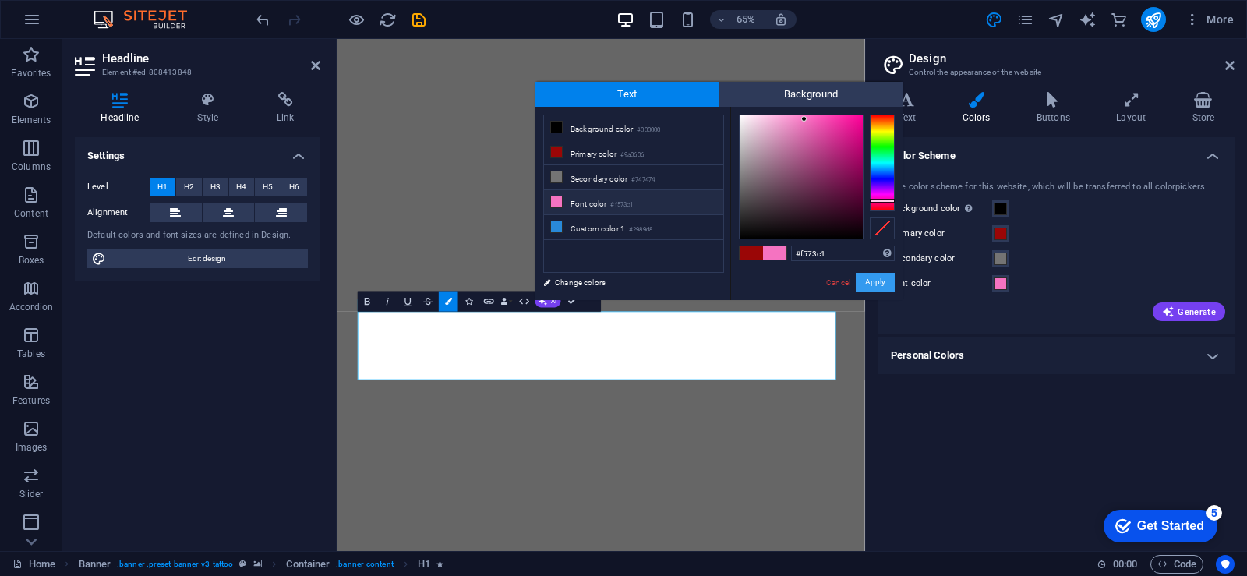
click at [885, 286] on button "Apply" at bounding box center [875, 282] width 39 height 19
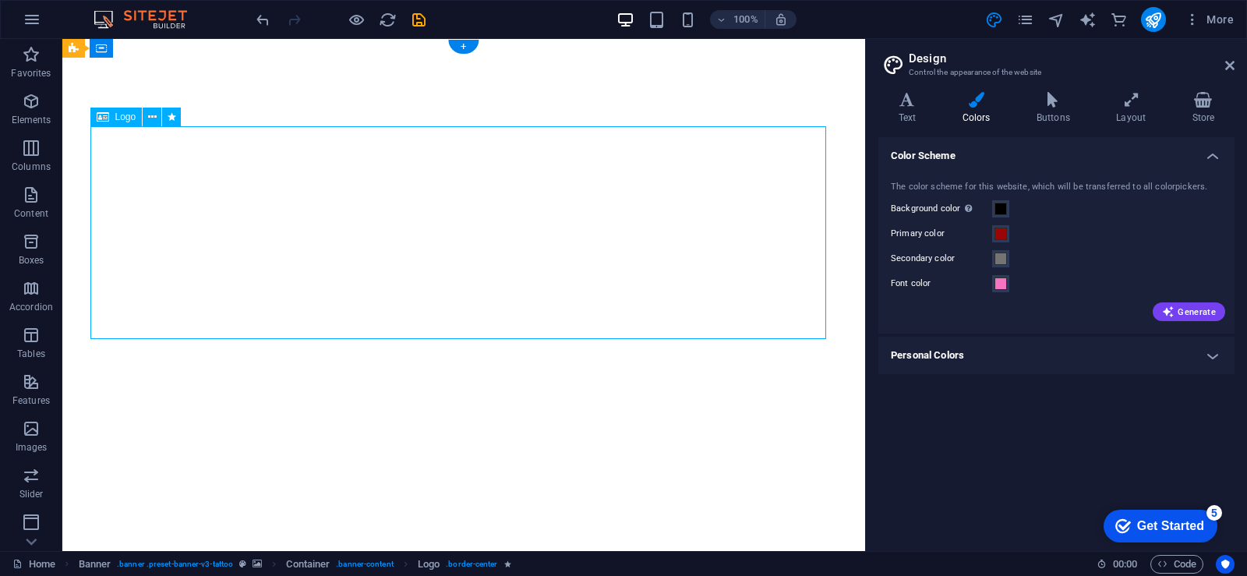
select select "px"
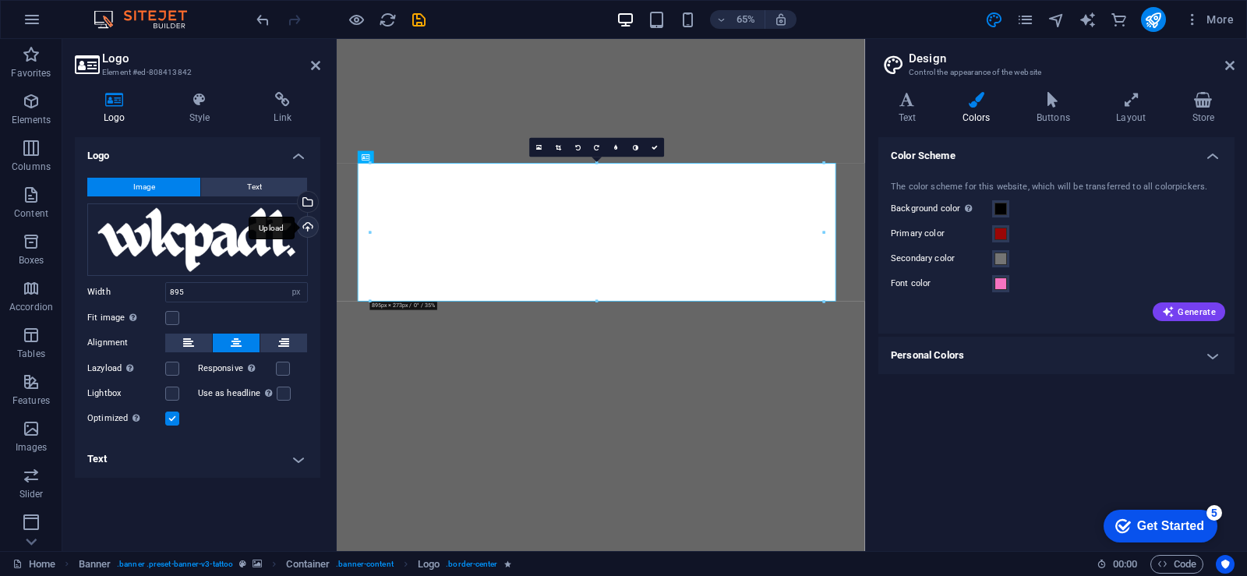
click at [306, 228] on div "Upload" at bounding box center [306, 228] width 23 height 23
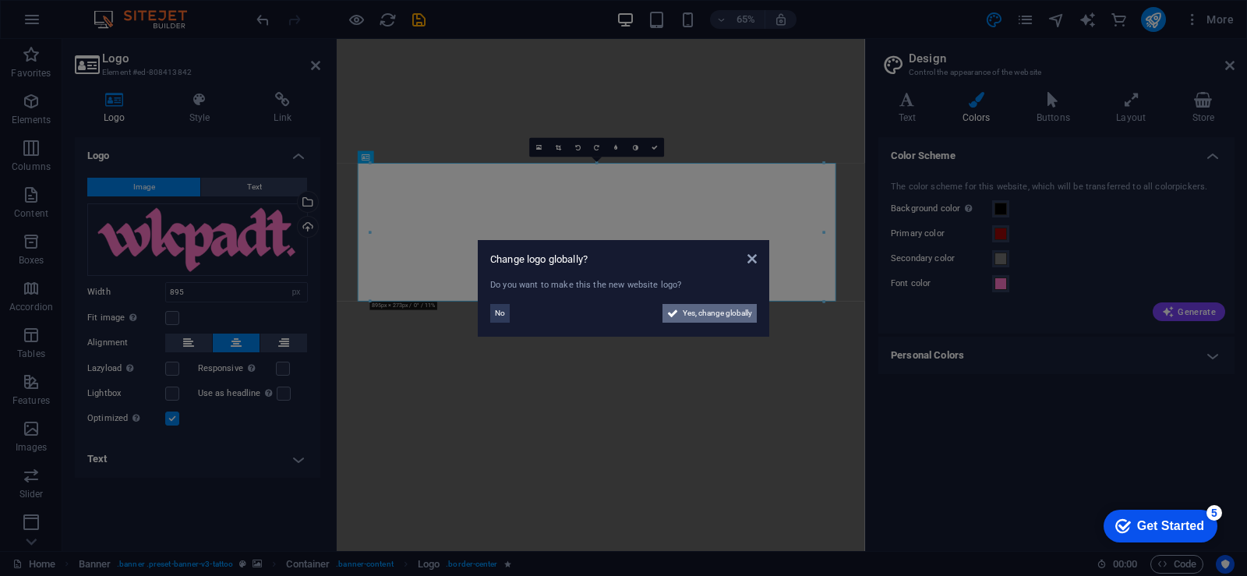
click at [709, 314] on span "Yes, change globally" at bounding box center [717, 313] width 69 height 19
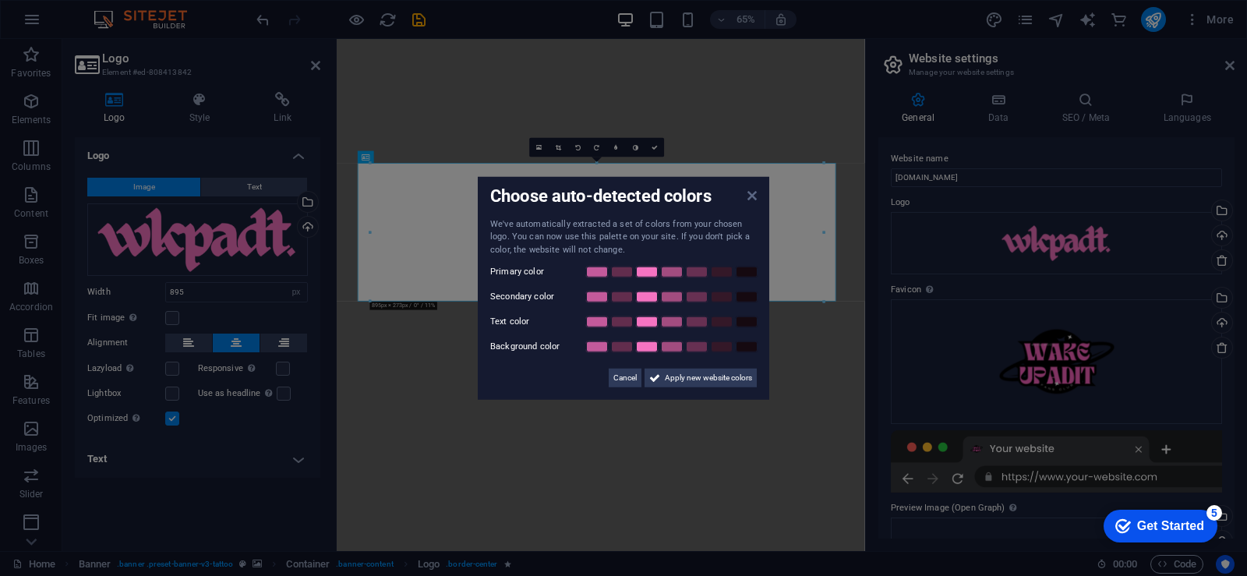
click at [751, 196] on icon at bounding box center [752, 195] width 9 height 12
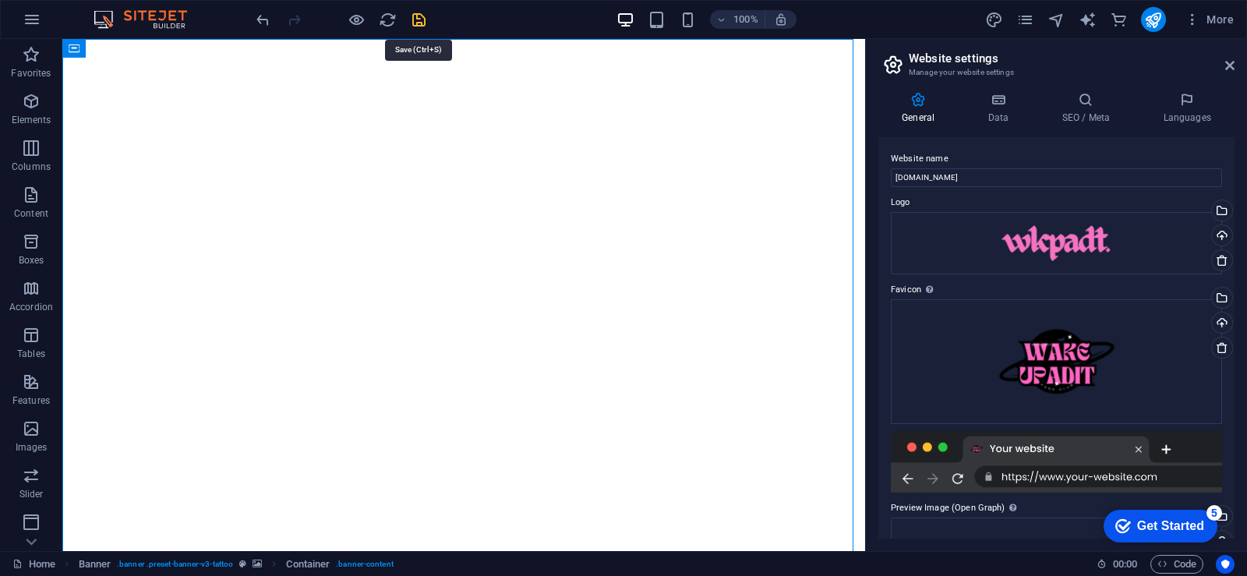
click at [415, 15] on icon "save" at bounding box center [419, 20] width 18 height 18
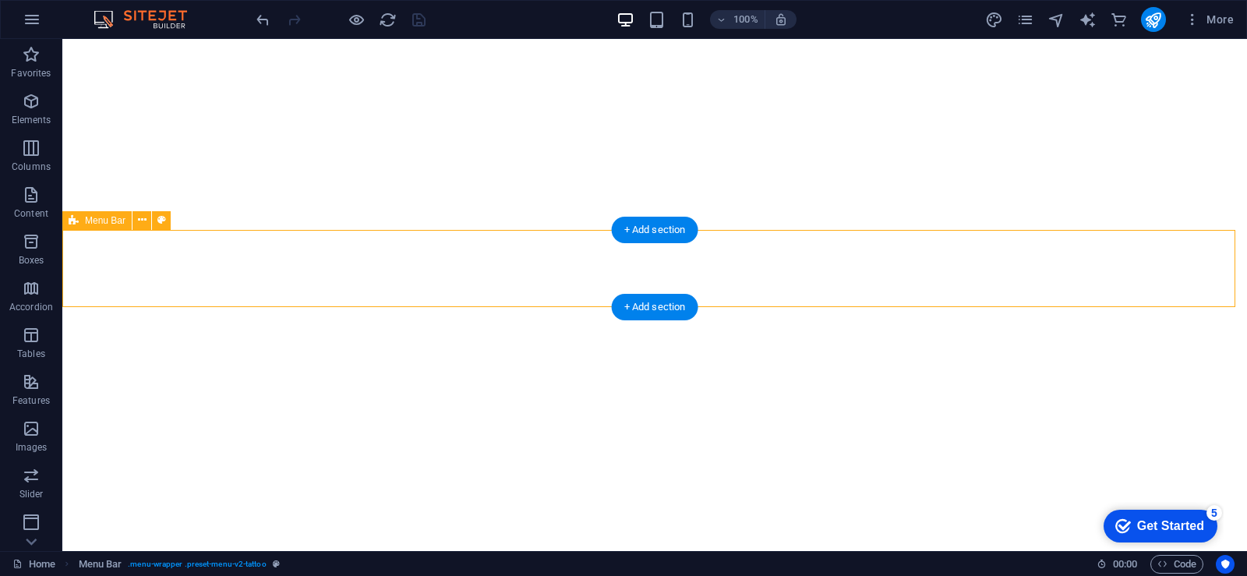
click at [698, 234] on div "+ Add section" at bounding box center [655, 230] width 87 height 27
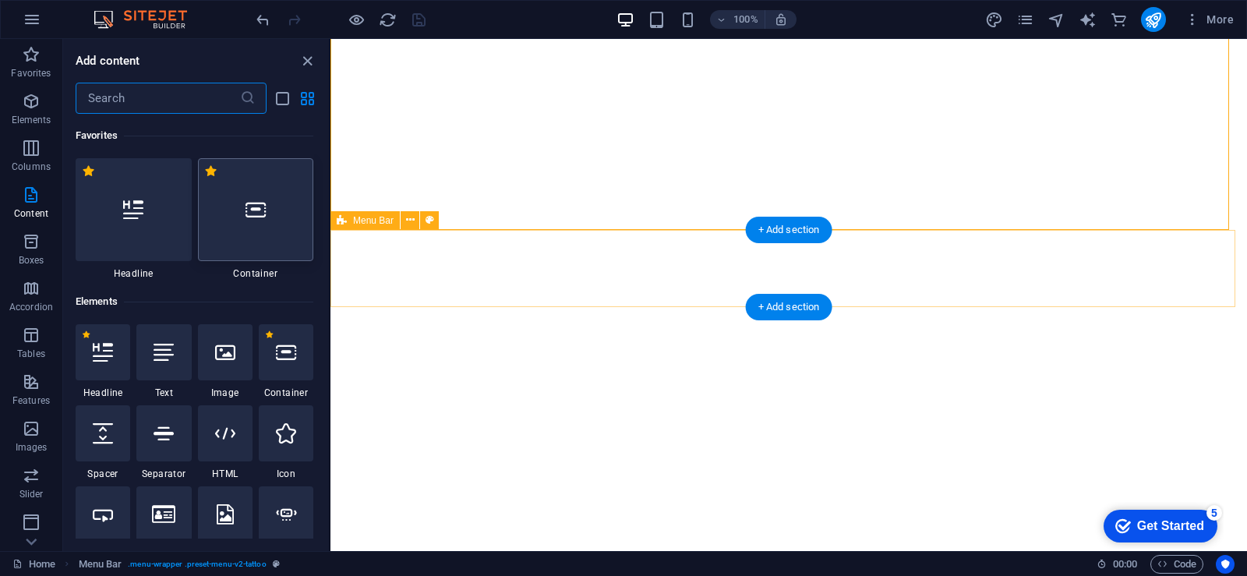
select select "header"
select select "rem"
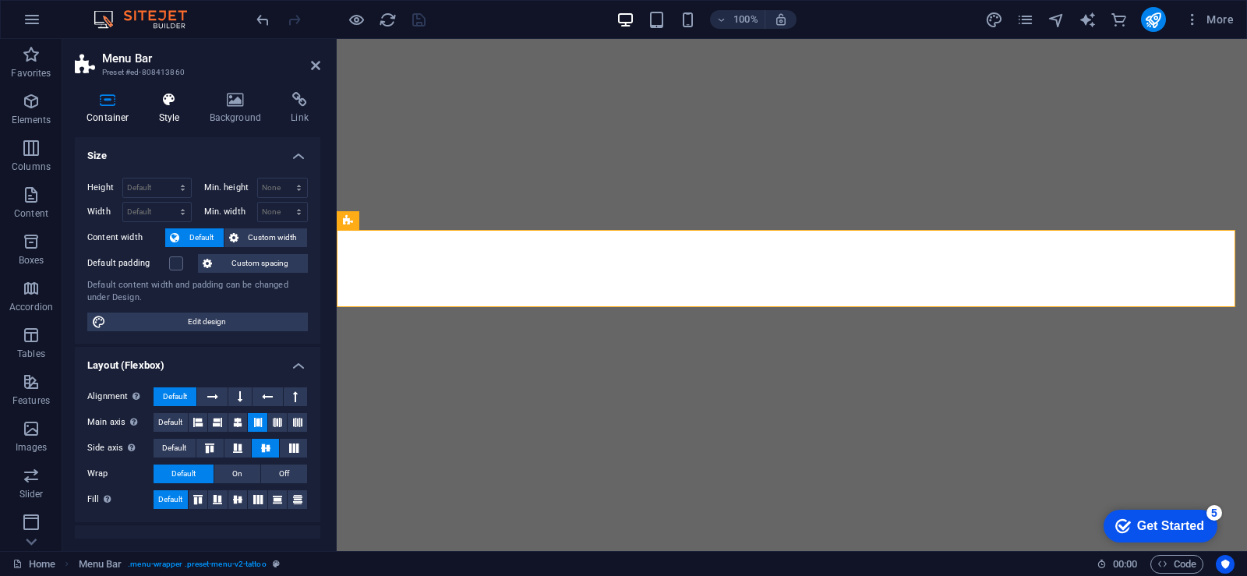
click at [172, 117] on h4 "Style" at bounding box center [172, 108] width 51 height 33
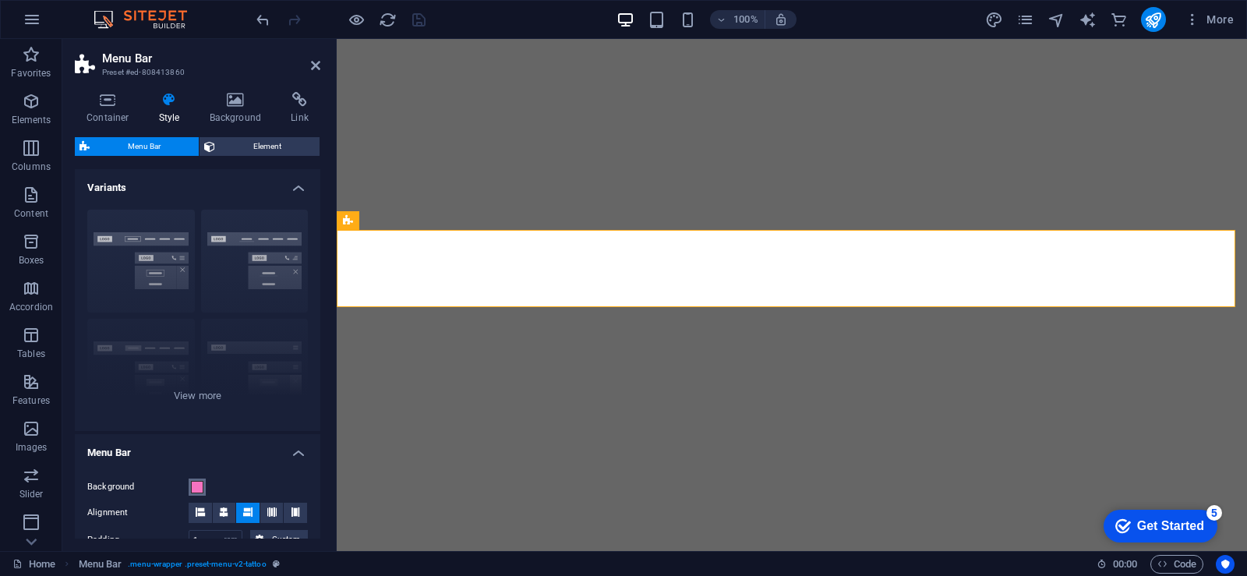
click at [200, 489] on span at bounding box center [197, 487] width 12 height 12
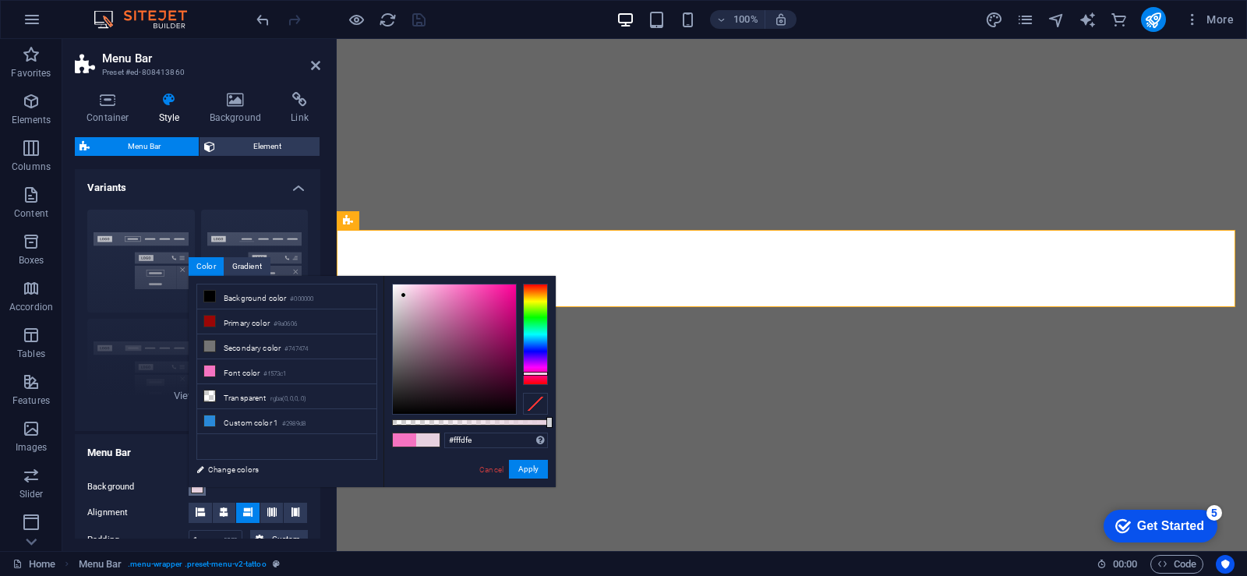
type input "#ffffff"
drag, startPoint x: 437, startPoint y: 355, endPoint x: 406, endPoint y: 328, distance: 40.3
click at [380, 267] on body "WKPADT.COM Home Favorites Elements Columns Content Boxes Accordion Tables Featu…" at bounding box center [623, 288] width 1247 height 576
click at [532, 466] on button "Apply" at bounding box center [528, 469] width 39 height 19
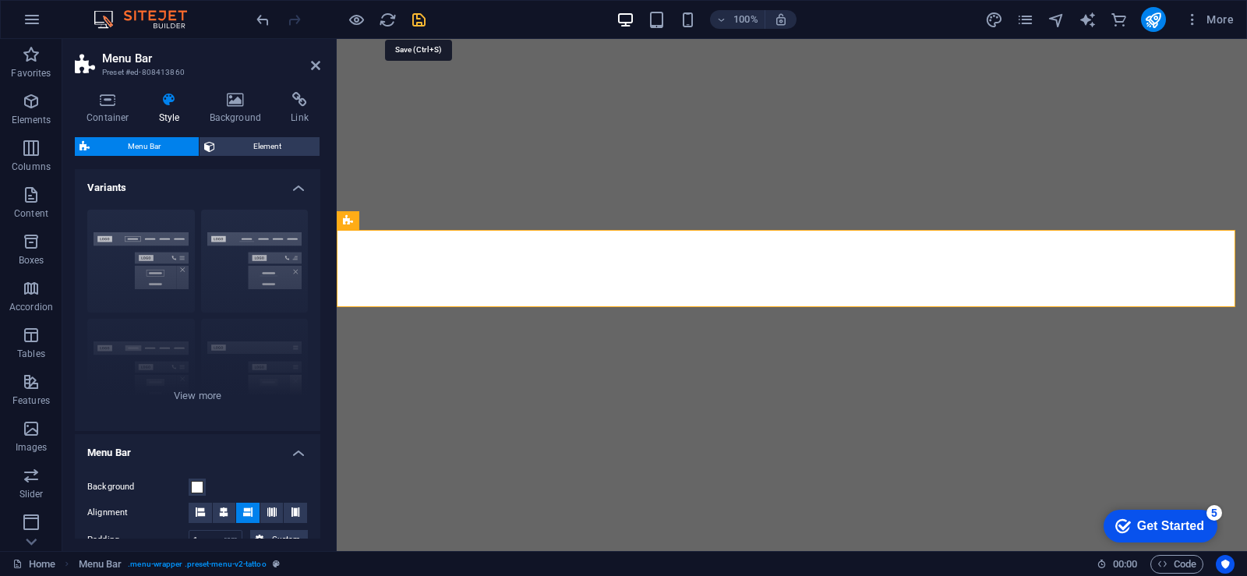
click at [426, 19] on icon "save" at bounding box center [419, 20] width 18 height 18
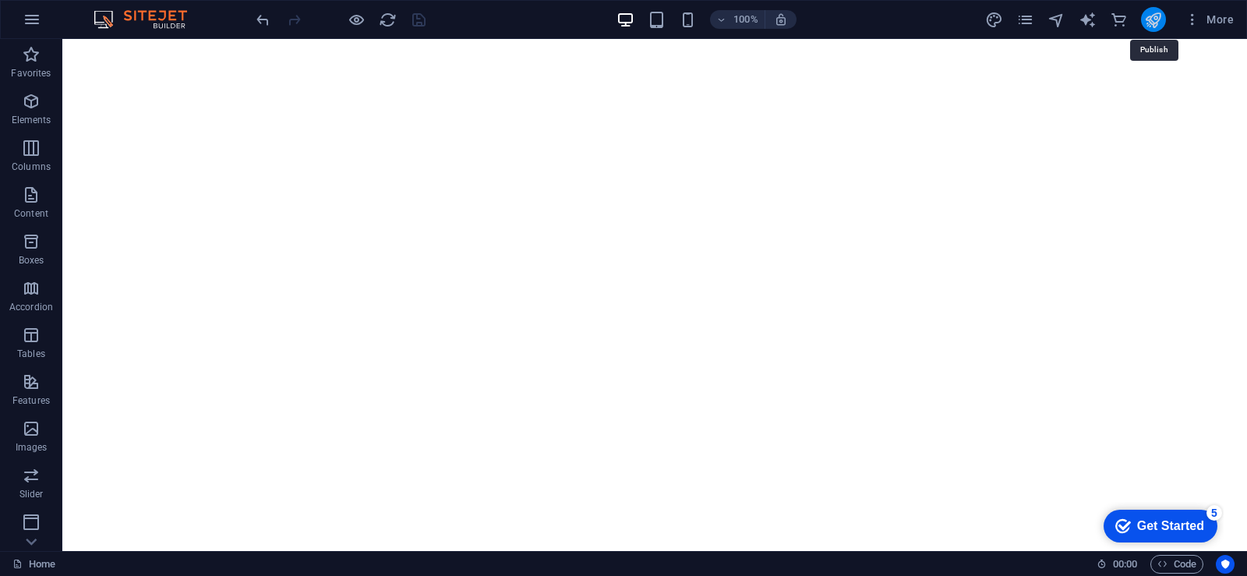
click at [1154, 25] on icon "publish" at bounding box center [1153, 20] width 18 height 18
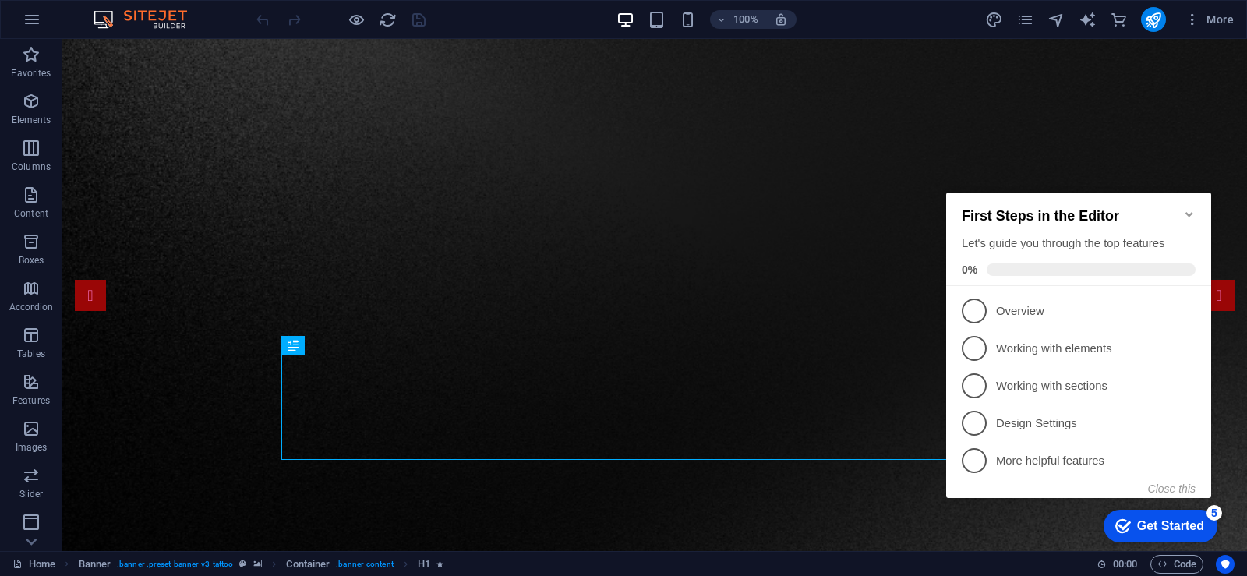
click at [1193, 208] on icon "Minimize checklist" at bounding box center [1189, 214] width 12 height 12
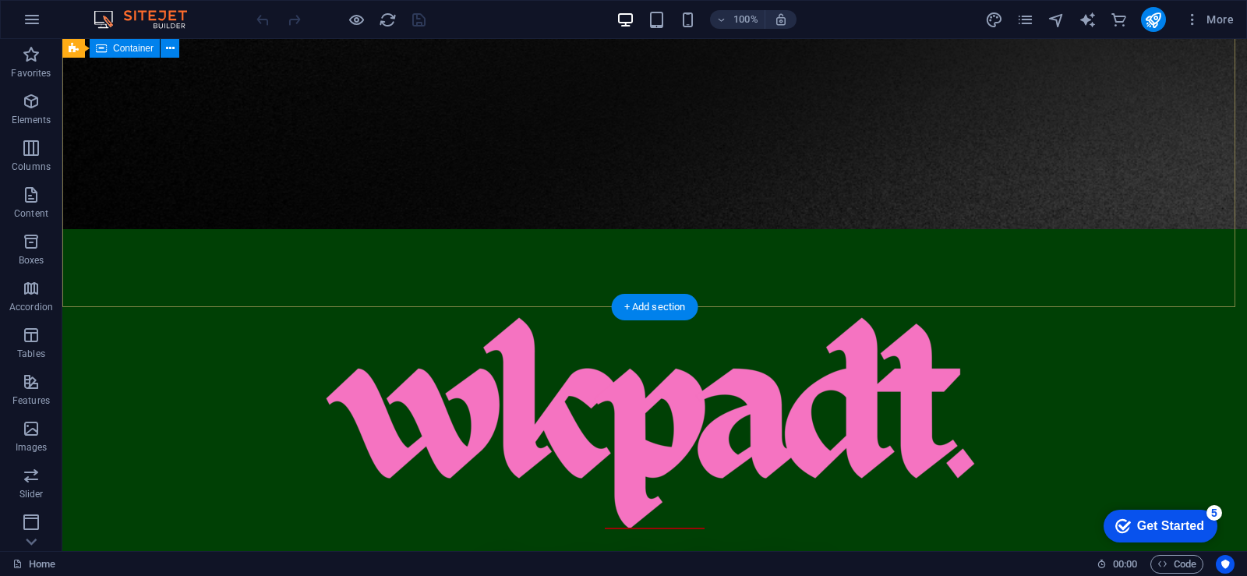
scroll to position [312, 0]
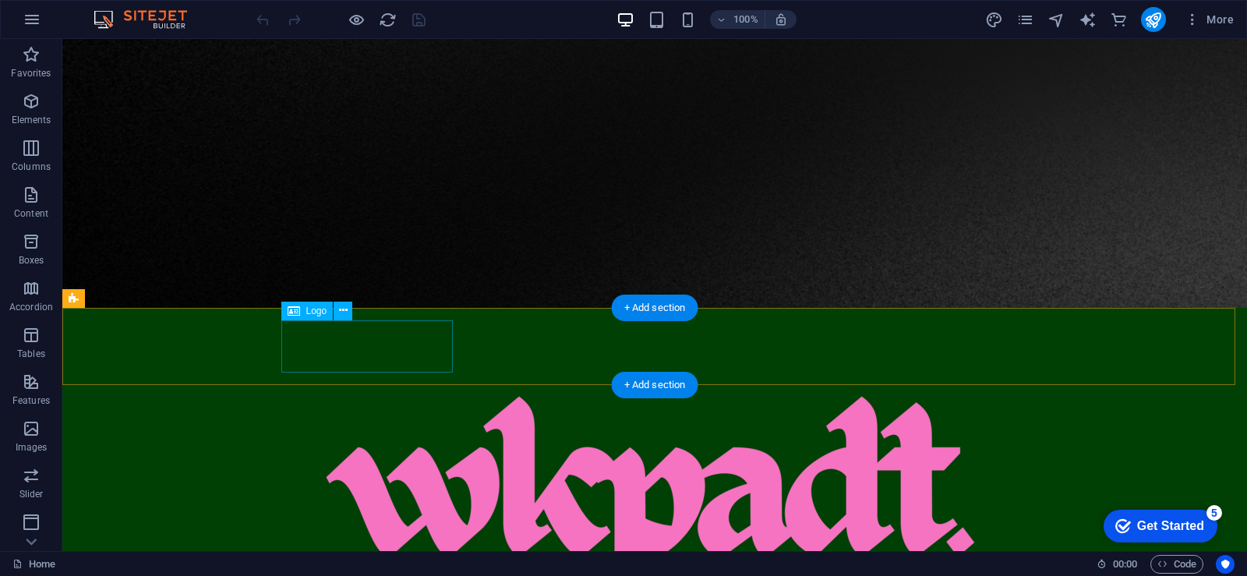
select select "px"
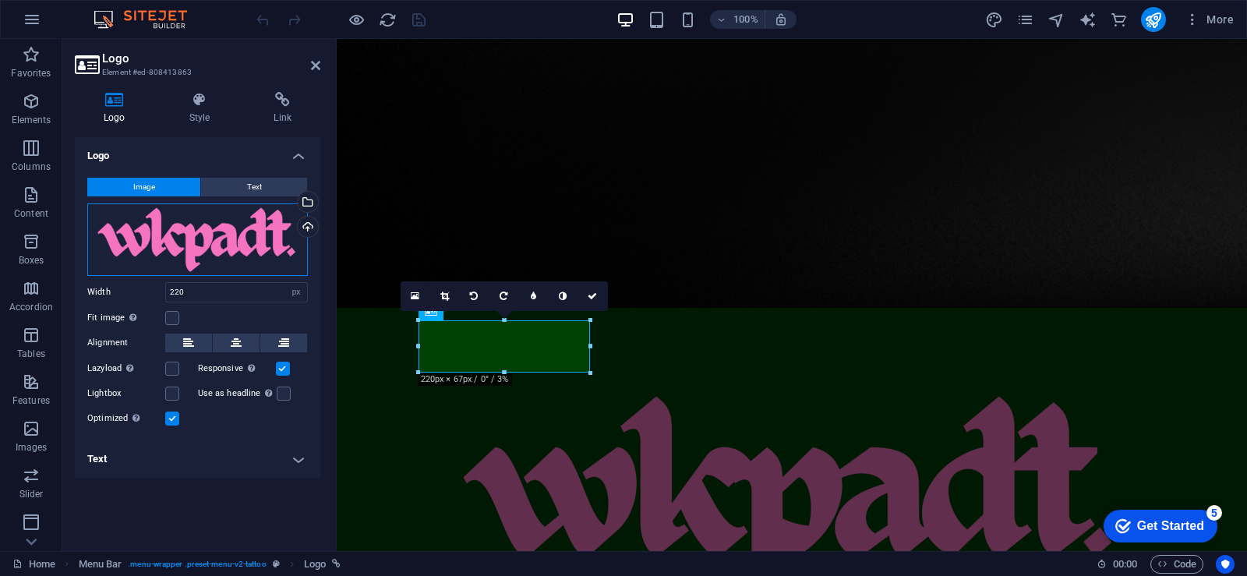
click at [180, 237] on div "Drag files here, click to choose files or select files from Files or our free s…" at bounding box center [197, 239] width 221 height 72
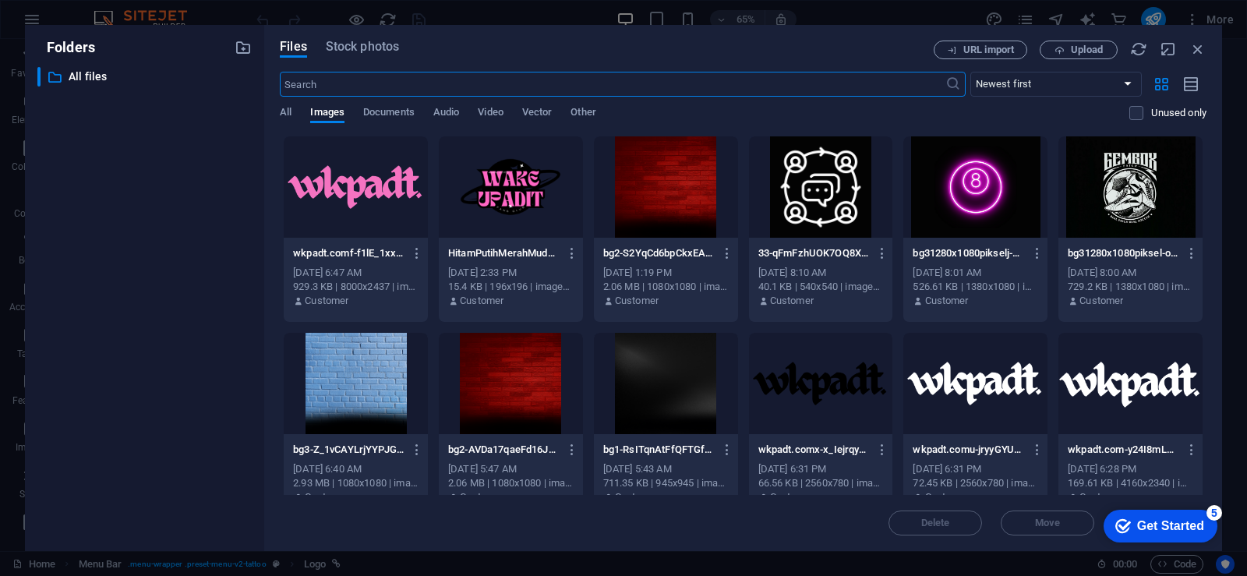
click at [783, 383] on div at bounding box center [821, 383] width 144 height 101
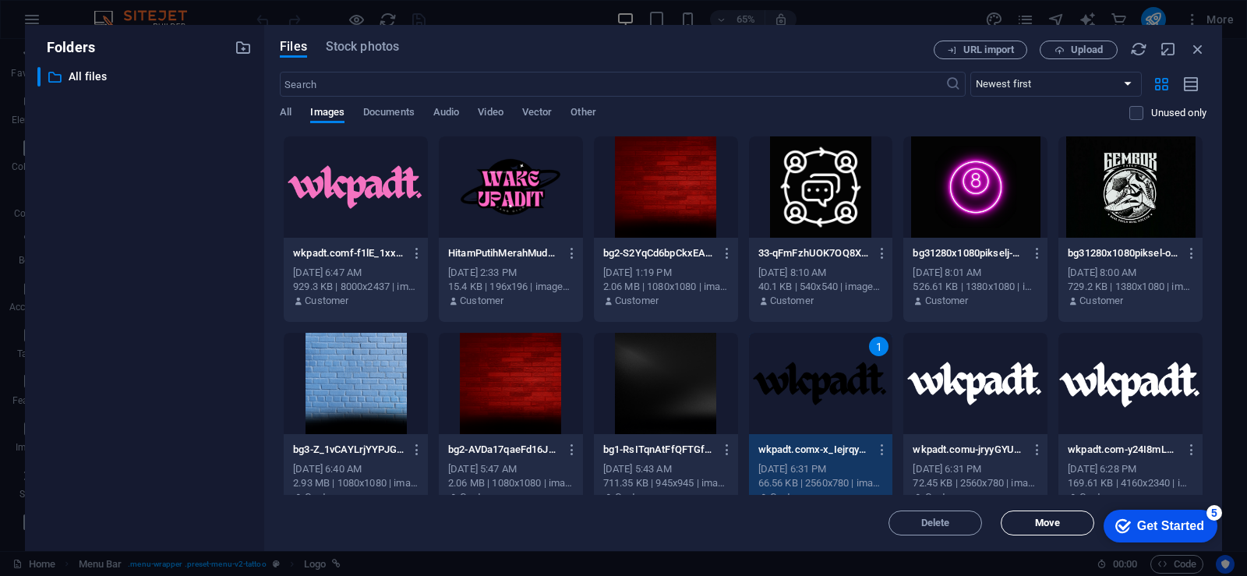
click at [1027, 524] on span "Move" at bounding box center [1048, 522] width 80 height 9
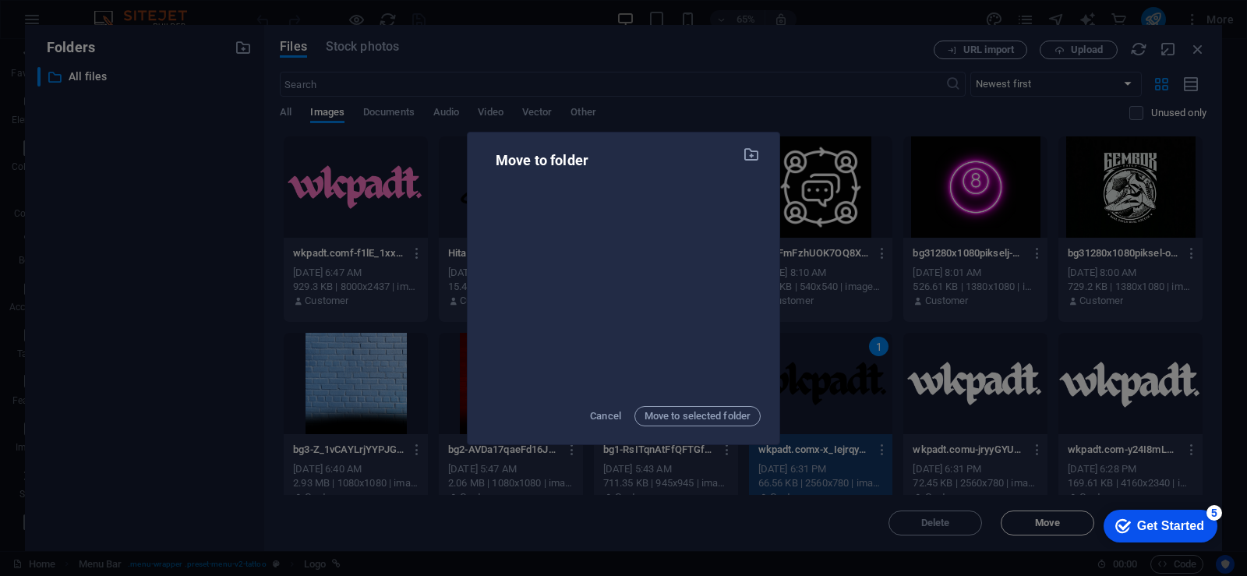
click at [1027, 523] on div "Move to folder Cancel Move to selected folder" at bounding box center [623, 288] width 1247 height 576
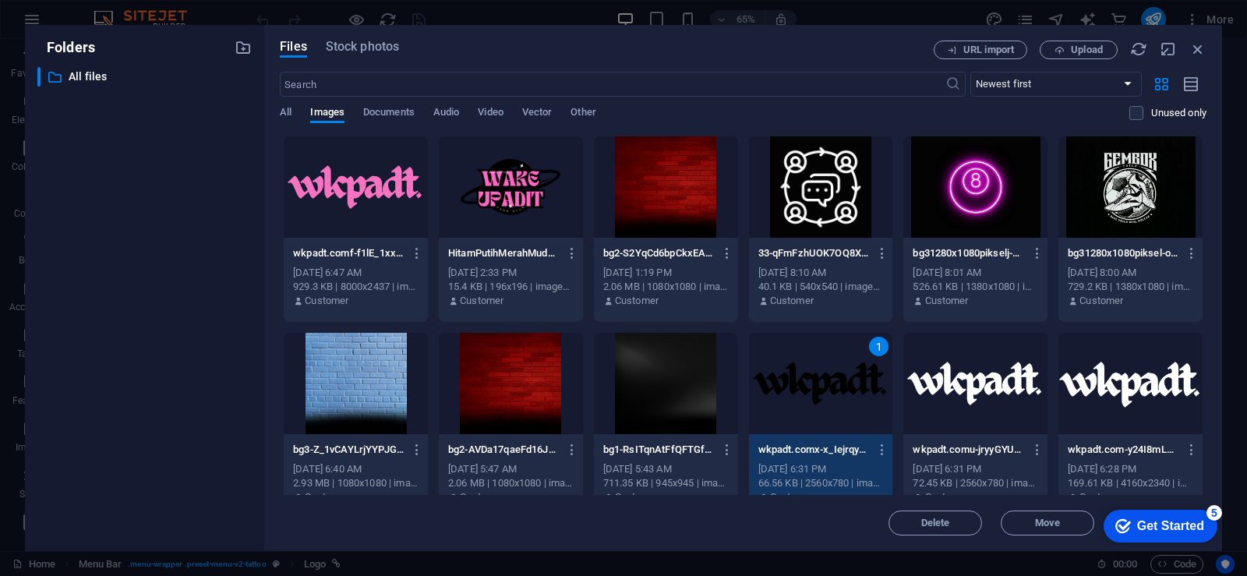
click at [1182, 533] on div "Get Started" at bounding box center [1170, 526] width 67 height 14
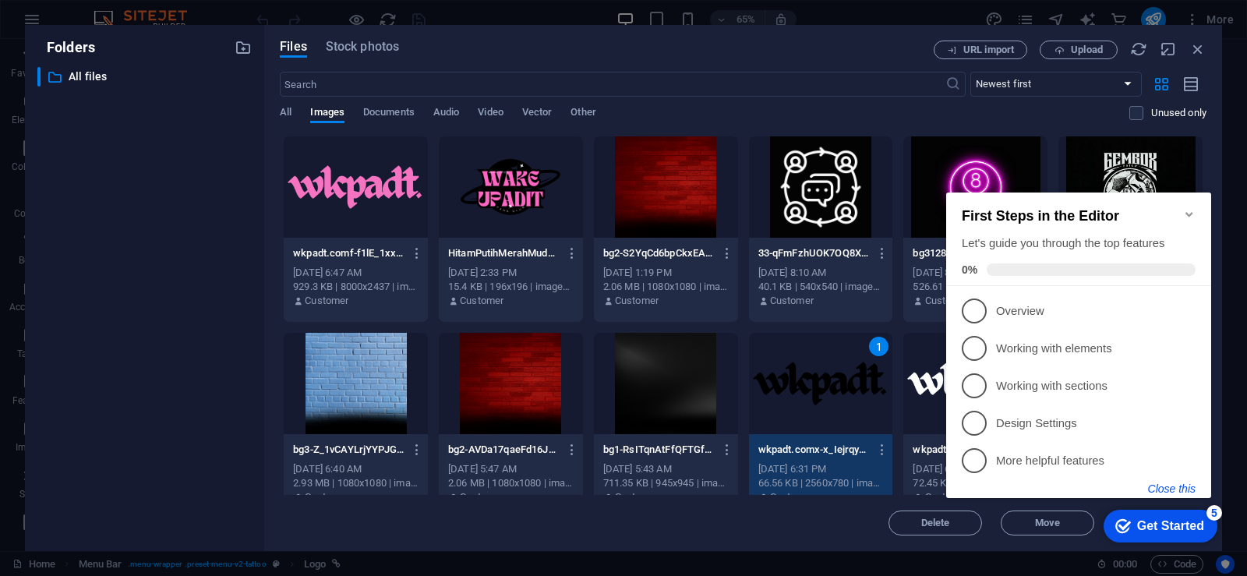
click at [1175, 490] on button "Close this" at bounding box center [1172, 488] width 48 height 12
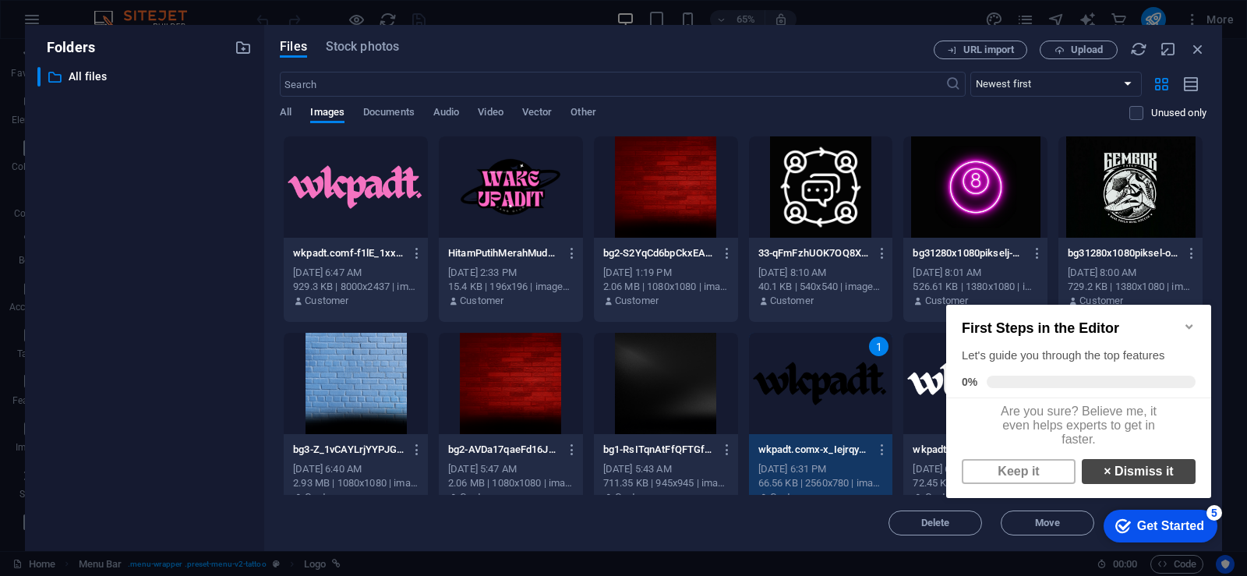
click at [1122, 479] on link "× Dismiss it" at bounding box center [1139, 471] width 114 height 25
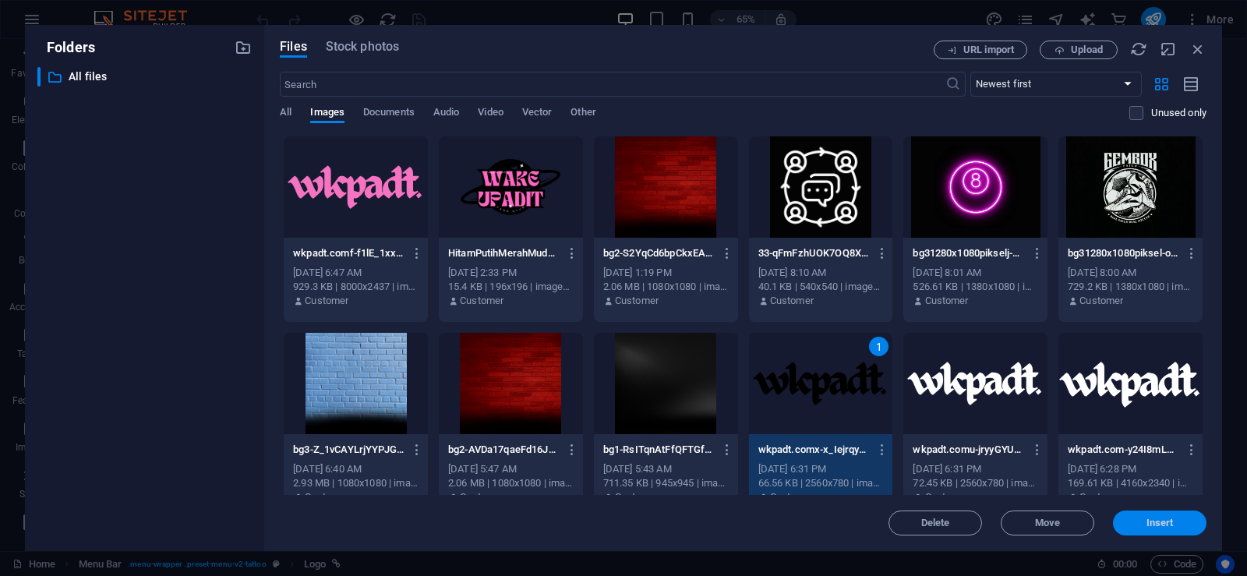
click at [1146, 528] on button "Insert" at bounding box center [1160, 523] width 94 height 25
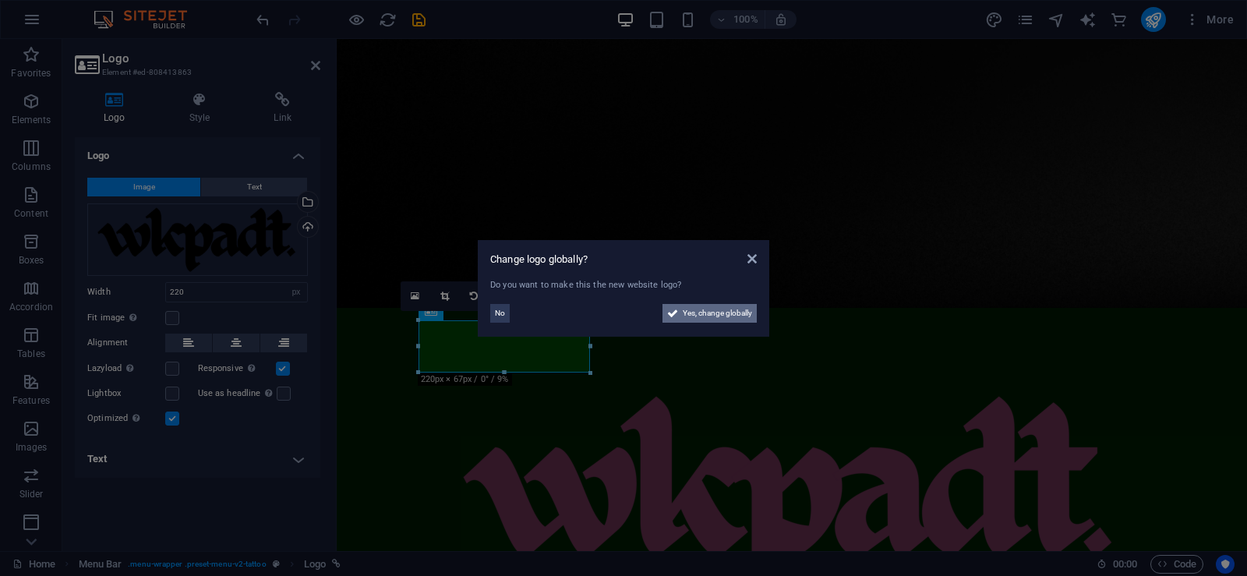
click at [733, 317] on span "Yes, change globally" at bounding box center [717, 313] width 69 height 19
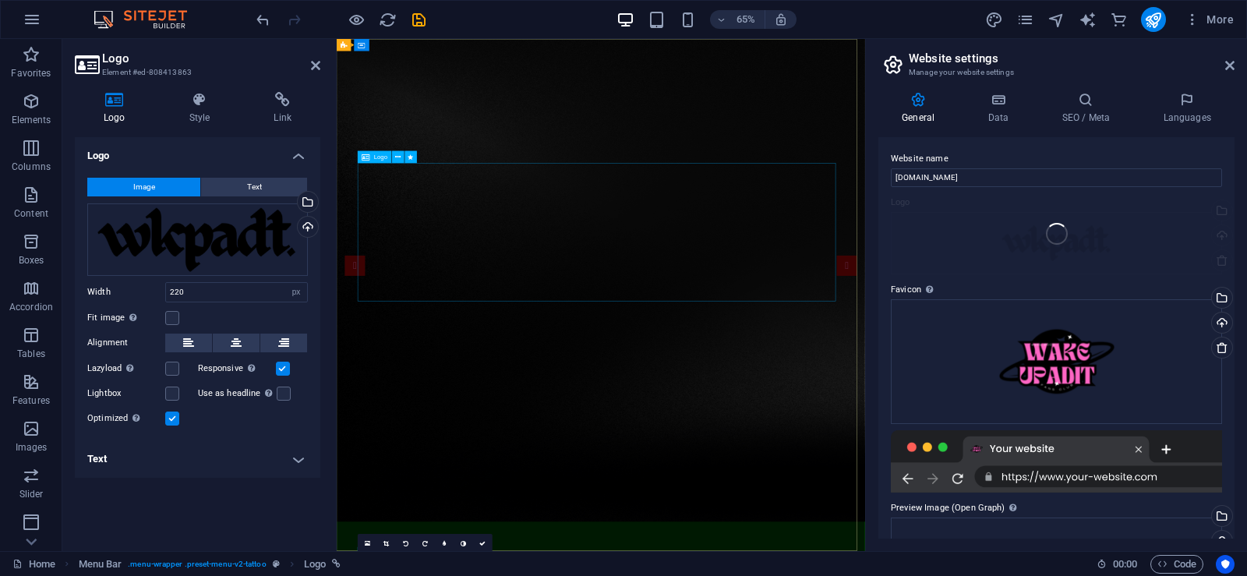
scroll to position [0, 0]
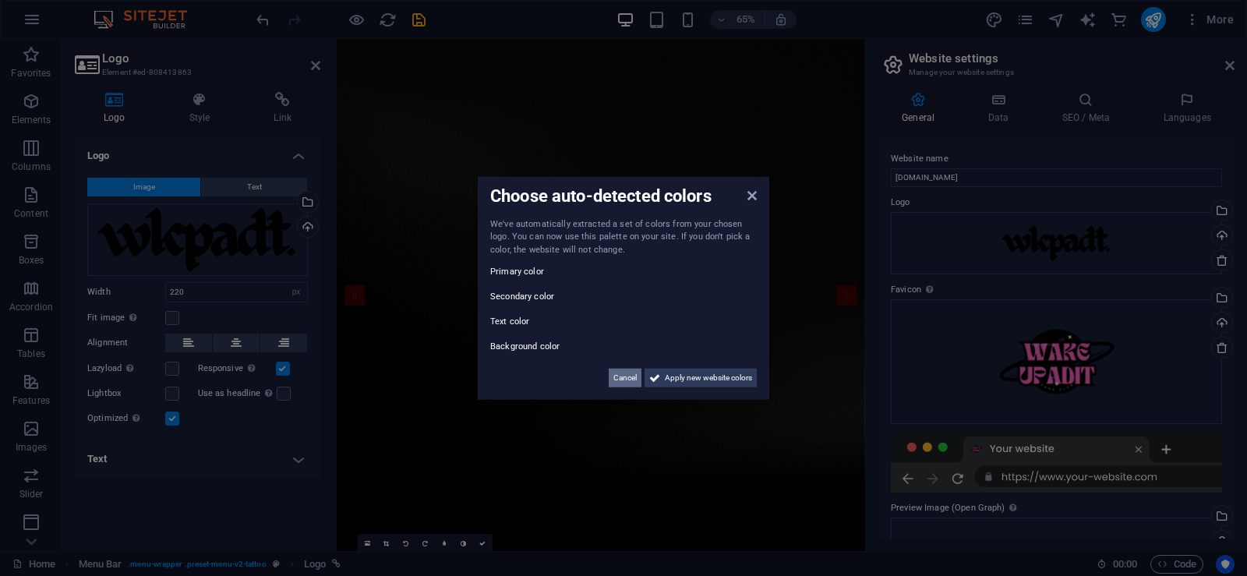
click at [622, 371] on span "Cancel" at bounding box center [624, 378] width 23 height 19
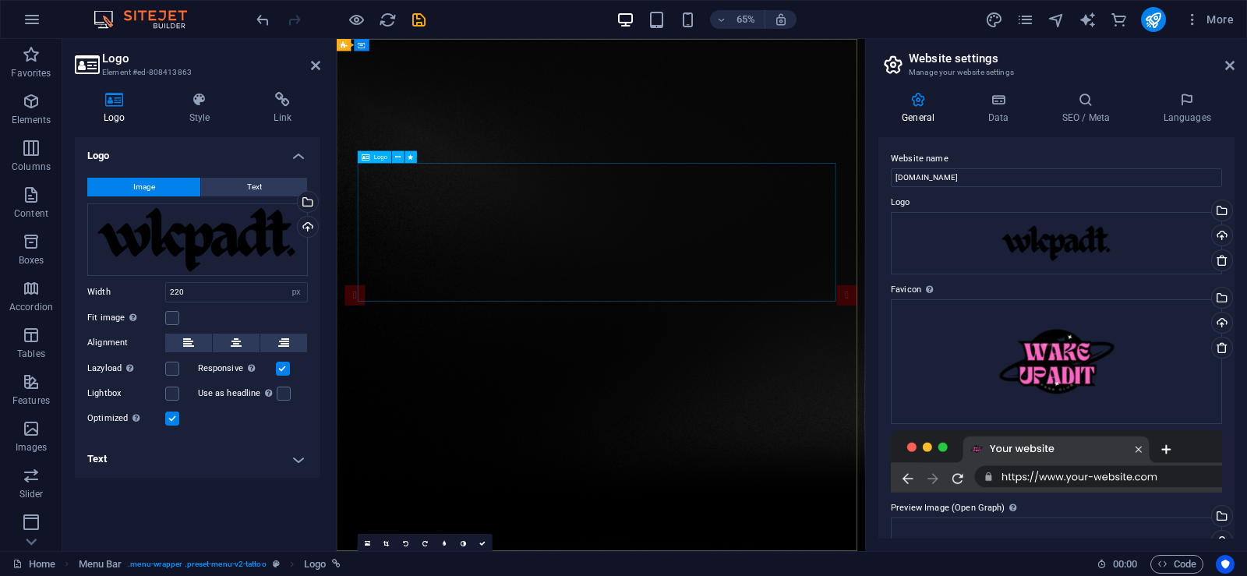
select select "px"
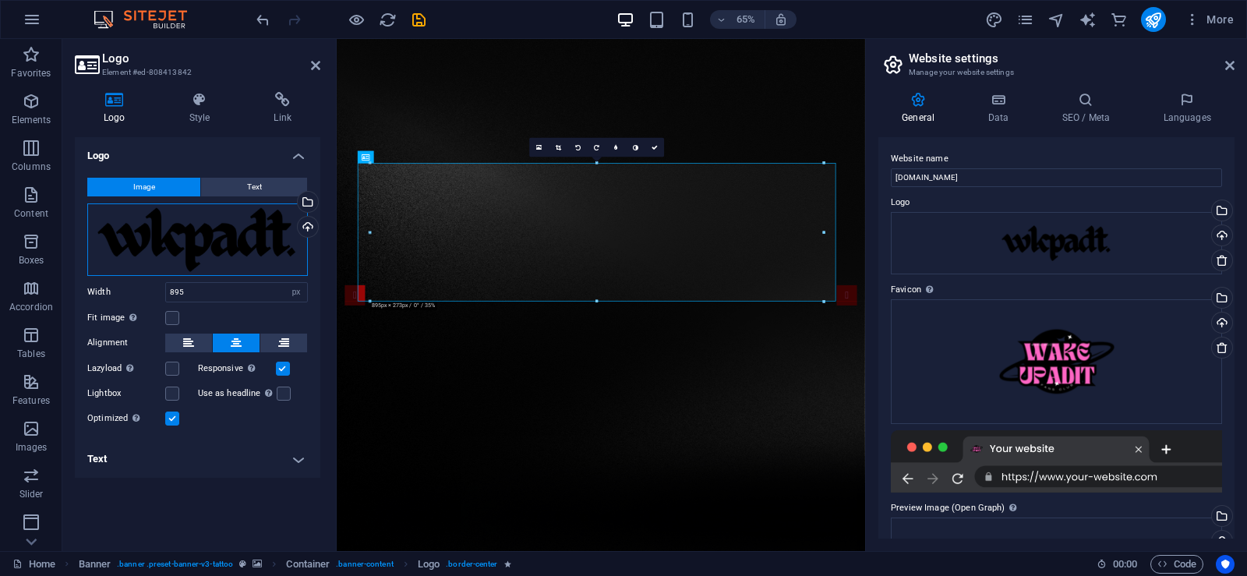
click at [251, 230] on div "Drag files here, click to choose files or select files from Files or our free s…" at bounding box center [197, 239] width 221 height 72
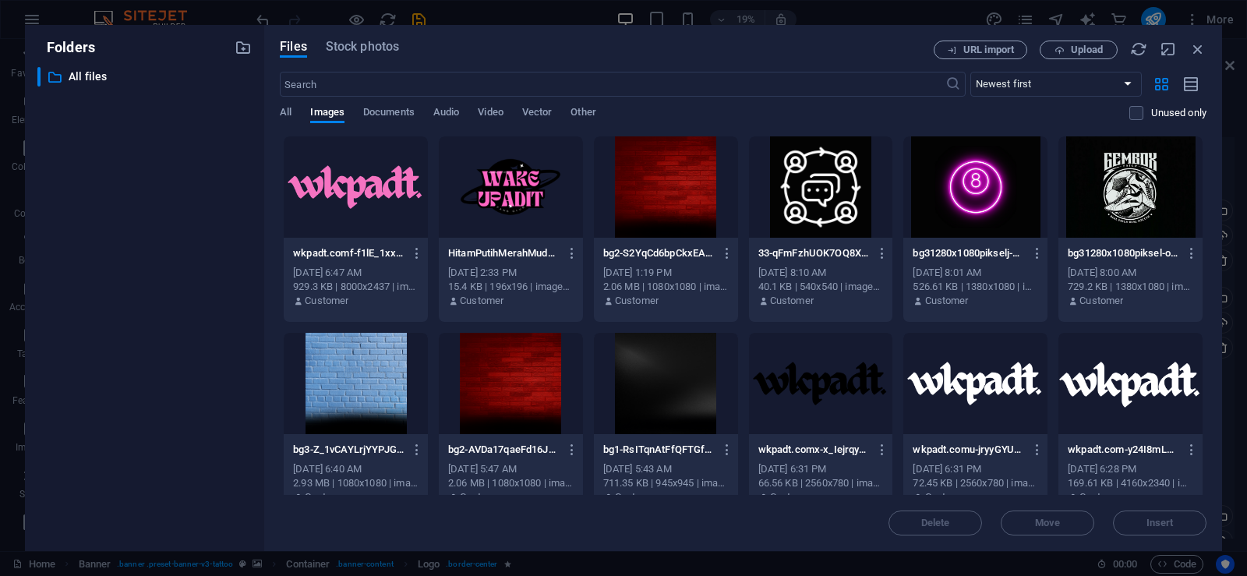
click at [343, 196] on div at bounding box center [356, 186] width 144 height 101
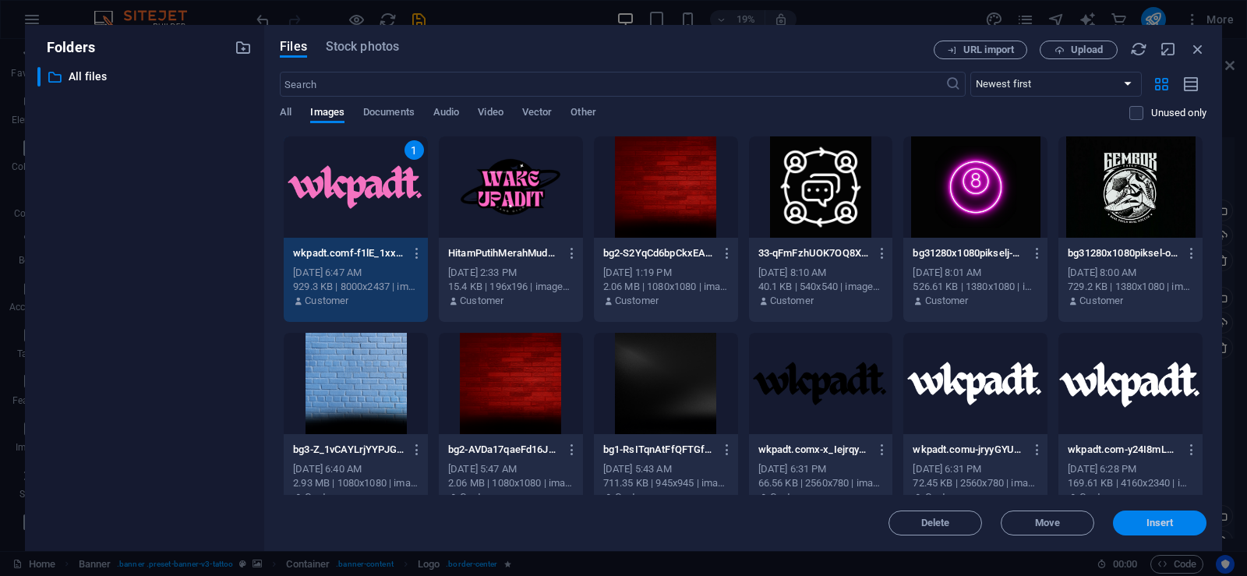
click at [1167, 523] on span "Insert" at bounding box center [1160, 522] width 27 height 9
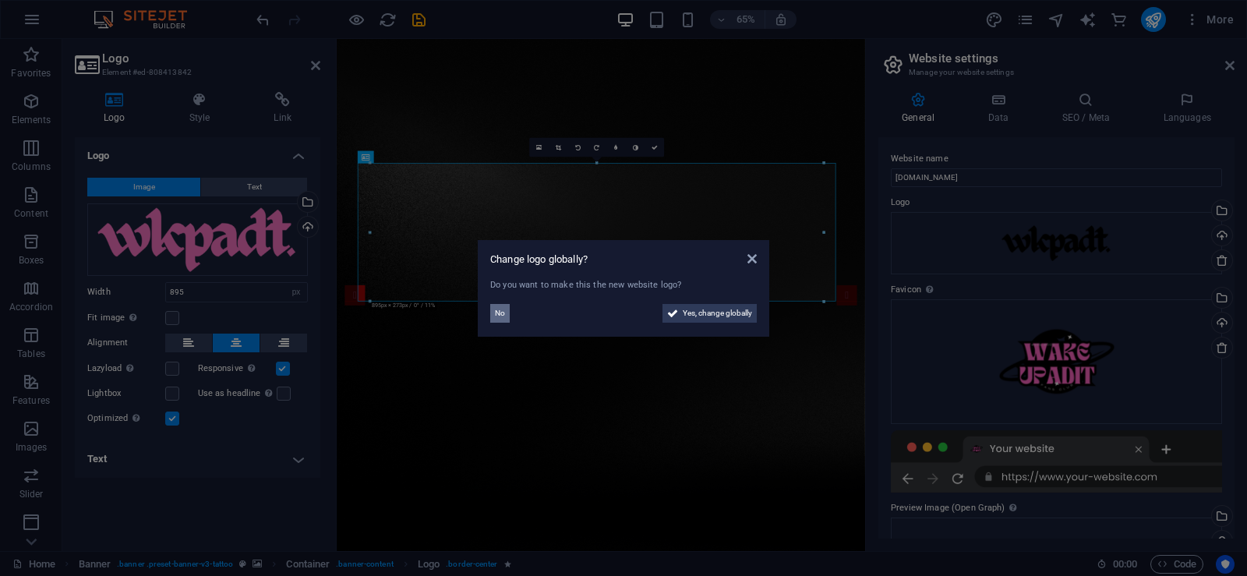
click at [507, 316] on button "No" at bounding box center [499, 313] width 19 height 19
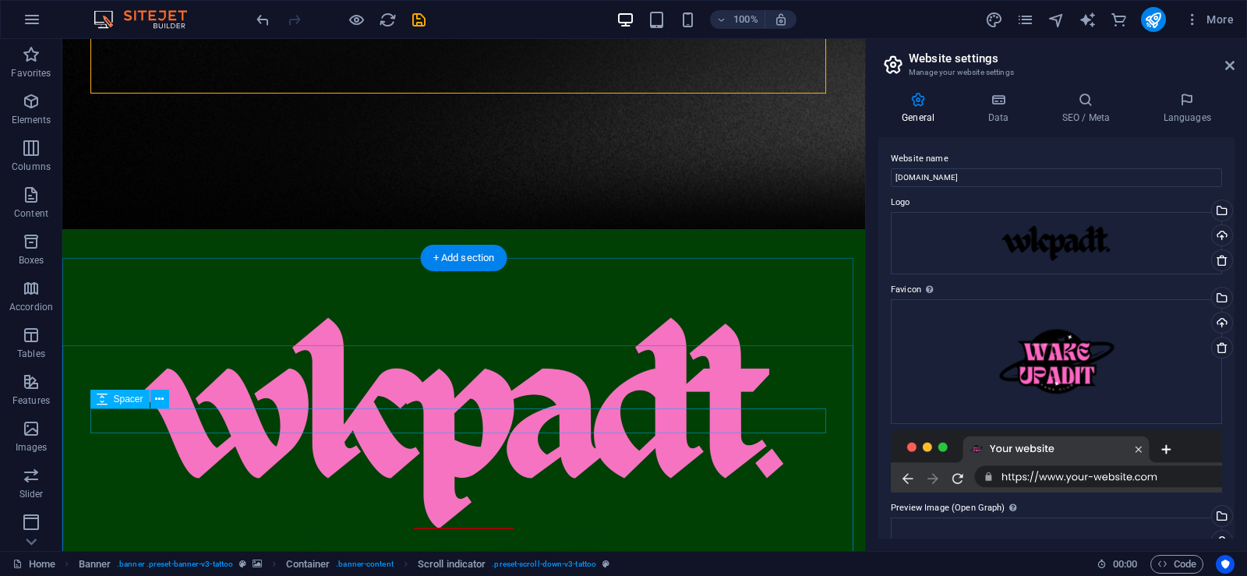
scroll to position [624, 0]
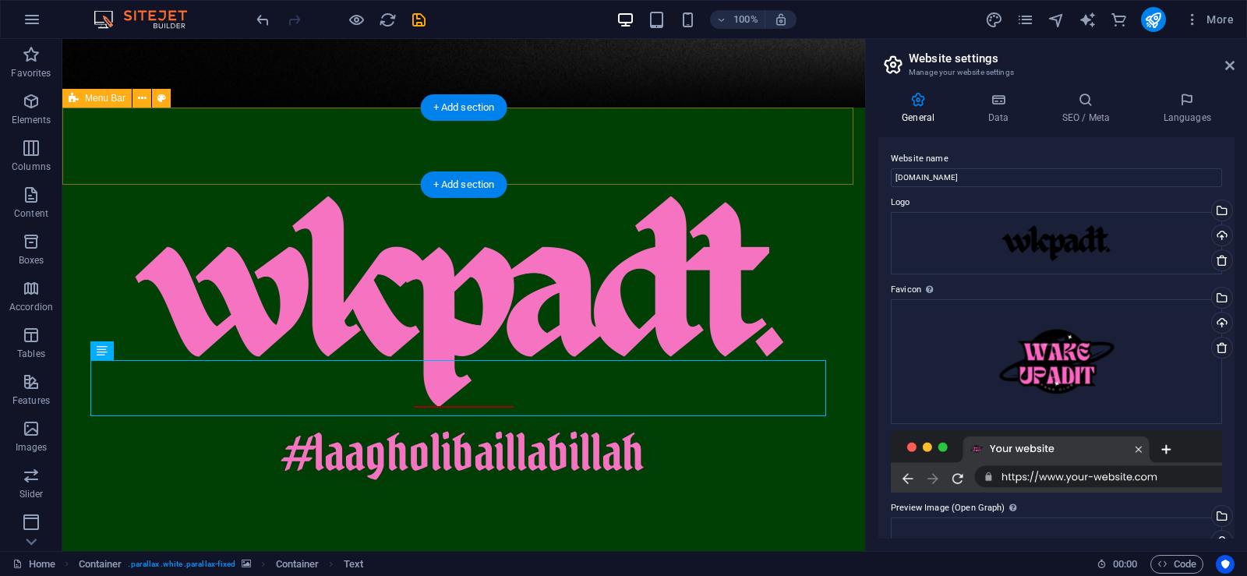
scroll to position [468, 0]
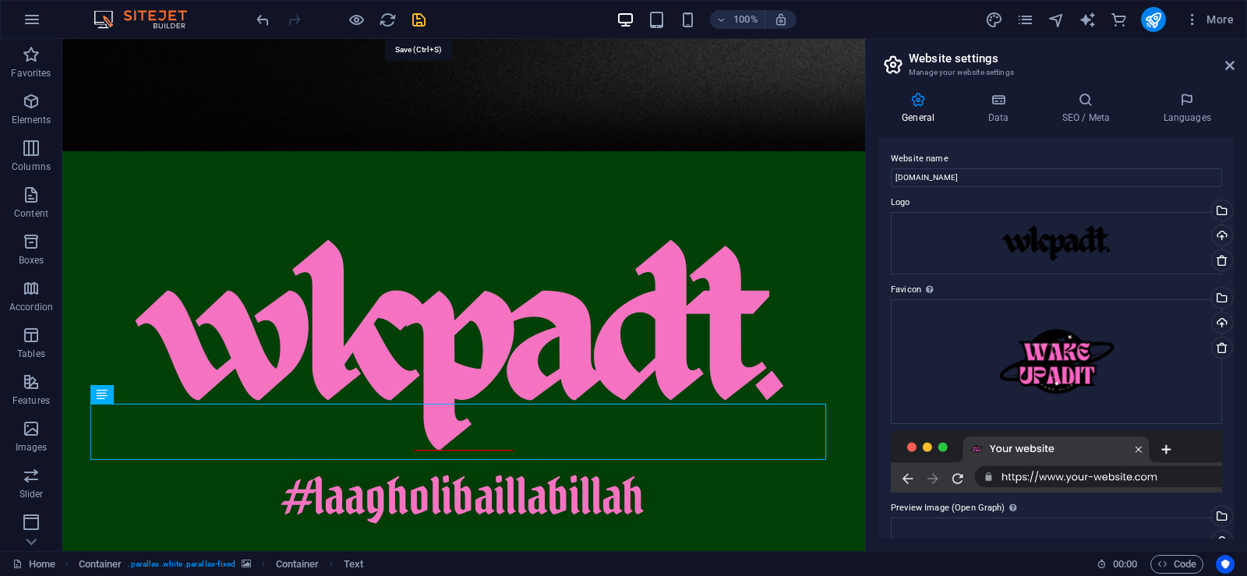
click at [417, 24] on icon "save" at bounding box center [419, 20] width 18 height 18
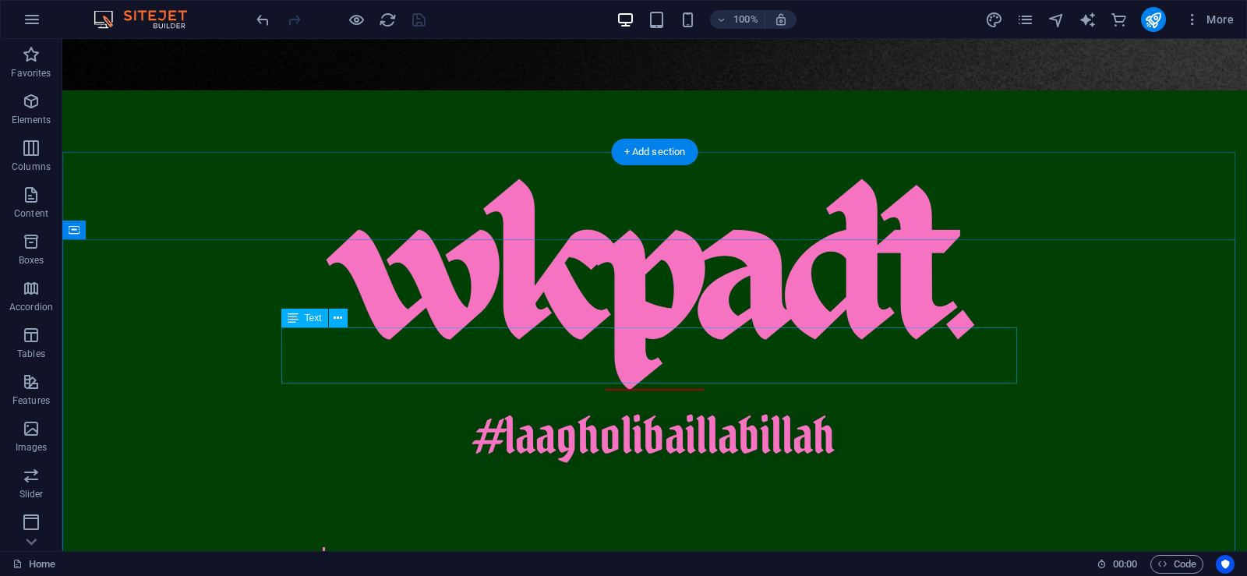
scroll to position [546, 0]
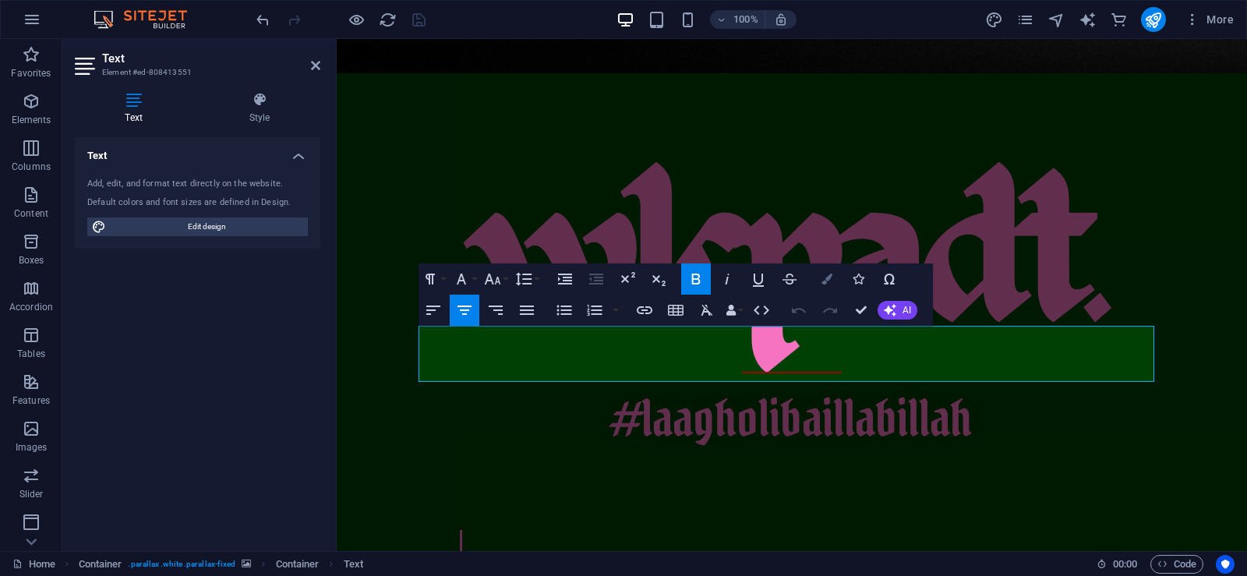
click at [832, 285] on button "Colors" at bounding box center [827, 278] width 30 height 31
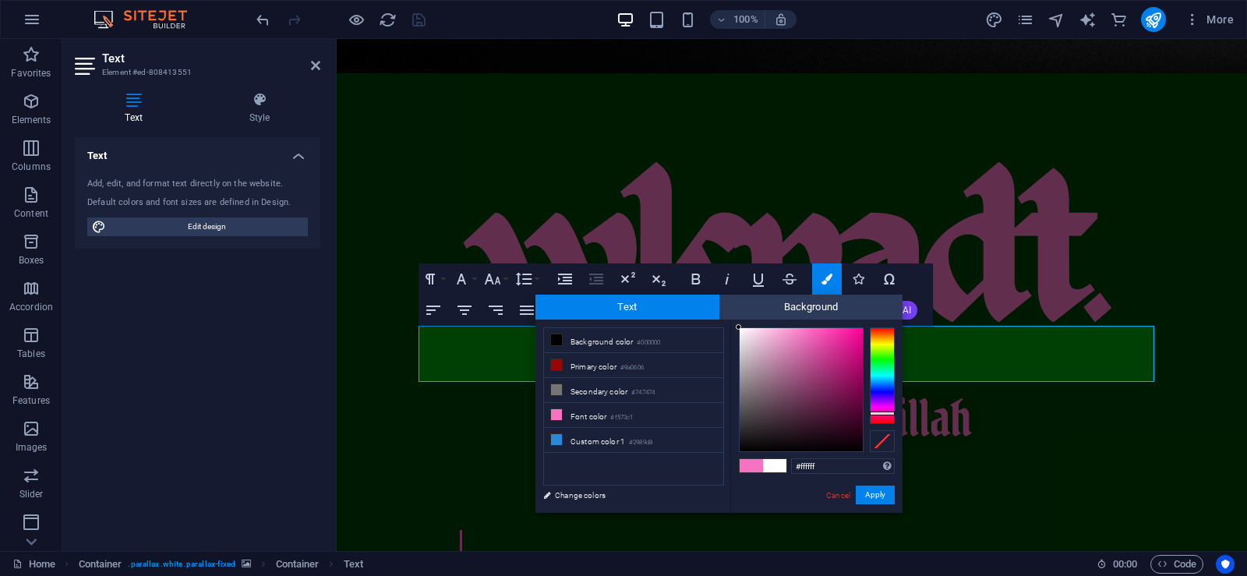
drag, startPoint x: 762, startPoint y: 369, endPoint x: 713, endPoint y: 306, distance: 80.6
click at [714, 306] on div "Text Background less Background color #000000 Primary color #9a0606 Secondary c…" at bounding box center [718, 404] width 367 height 218
drag, startPoint x: 760, startPoint y: 363, endPoint x: 725, endPoint y: 320, distance: 55.4
click at [725, 320] on div "less Background color #000000 Primary color #9a0606 Secondary color #747474 Fon…" at bounding box center [718, 416] width 367 height 193
click at [740, 327] on div at bounding box center [739, 326] width 5 height 5
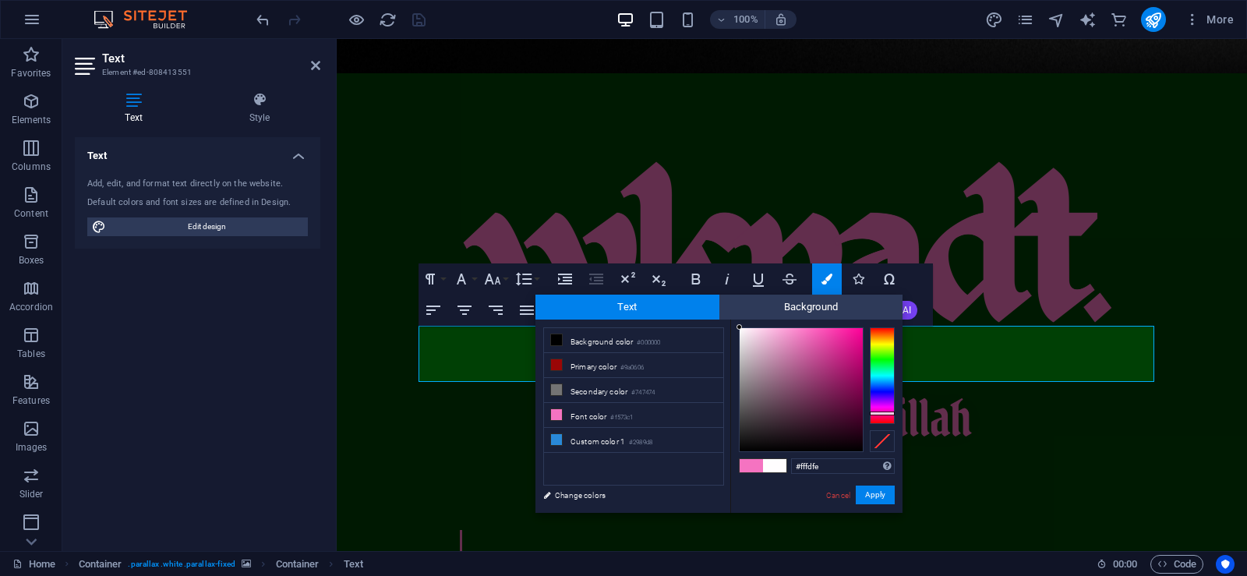
drag, startPoint x: 735, startPoint y: 333, endPoint x: 729, endPoint y: 325, distance: 10.0
click at [729, 325] on div "less Background color #000000 Primary color #9a0606 Secondary color #747474 Fon…" at bounding box center [718, 416] width 367 height 193
click at [744, 330] on div at bounding box center [801, 389] width 123 height 123
drag, startPoint x: 742, startPoint y: 332, endPoint x: 724, endPoint y: 325, distance: 19.3
click at [724, 325] on div "less Background color #000000 Primary color #9a0606 Secondary color #747474 Fon…" at bounding box center [718, 416] width 367 height 193
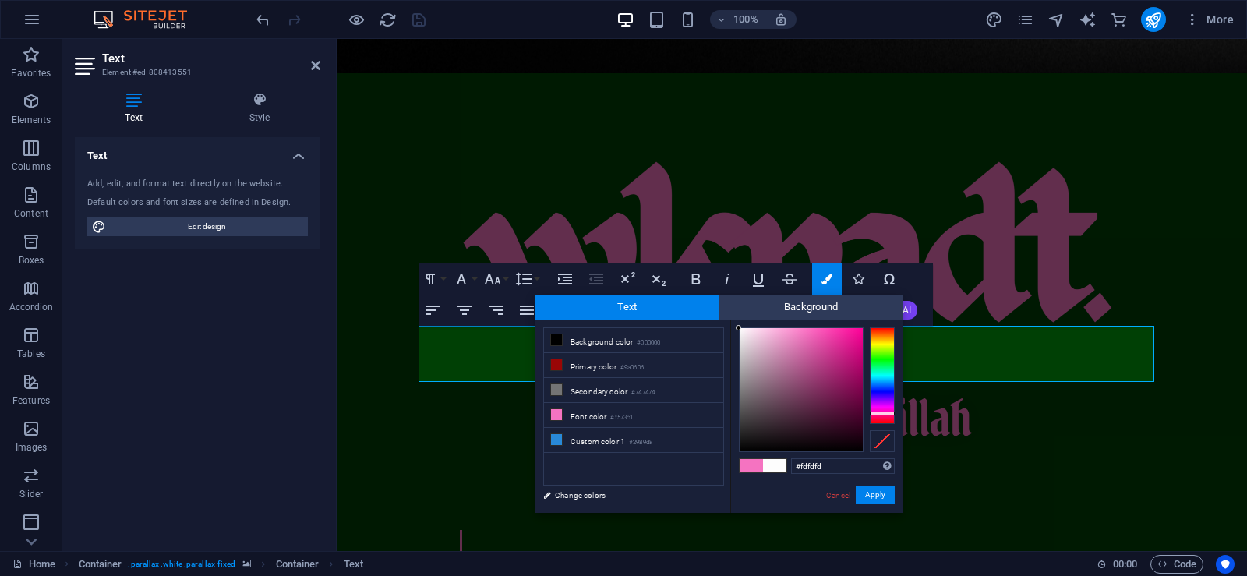
type input "#ffffff"
click at [737, 326] on div at bounding box center [738, 326] width 5 height 5
click at [872, 497] on button "Apply" at bounding box center [875, 495] width 39 height 19
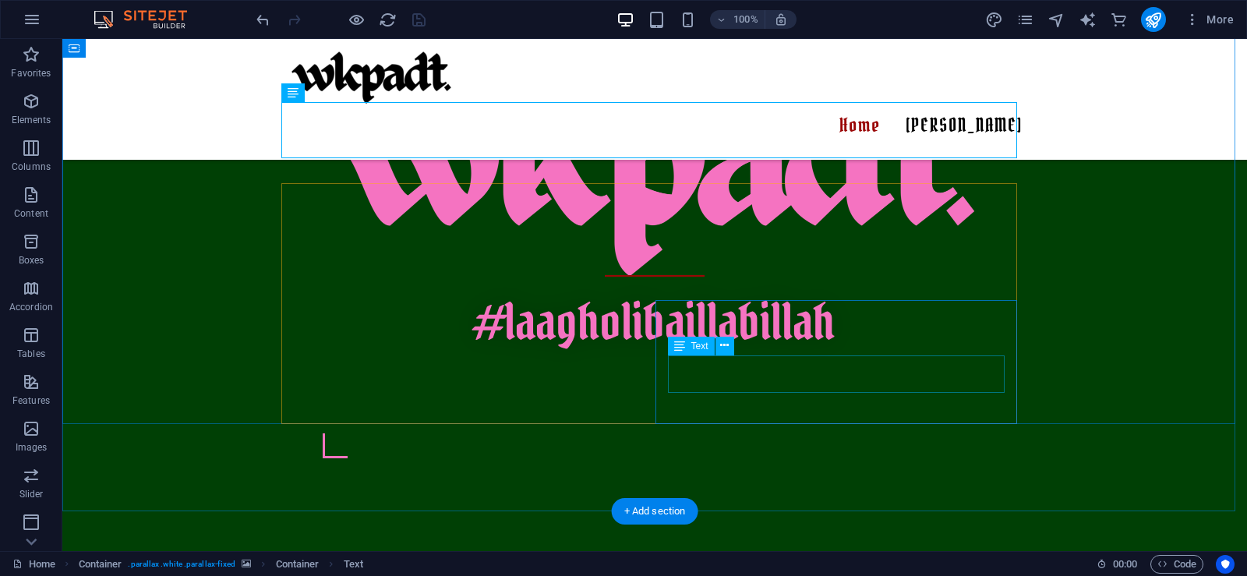
scroll to position [779, 0]
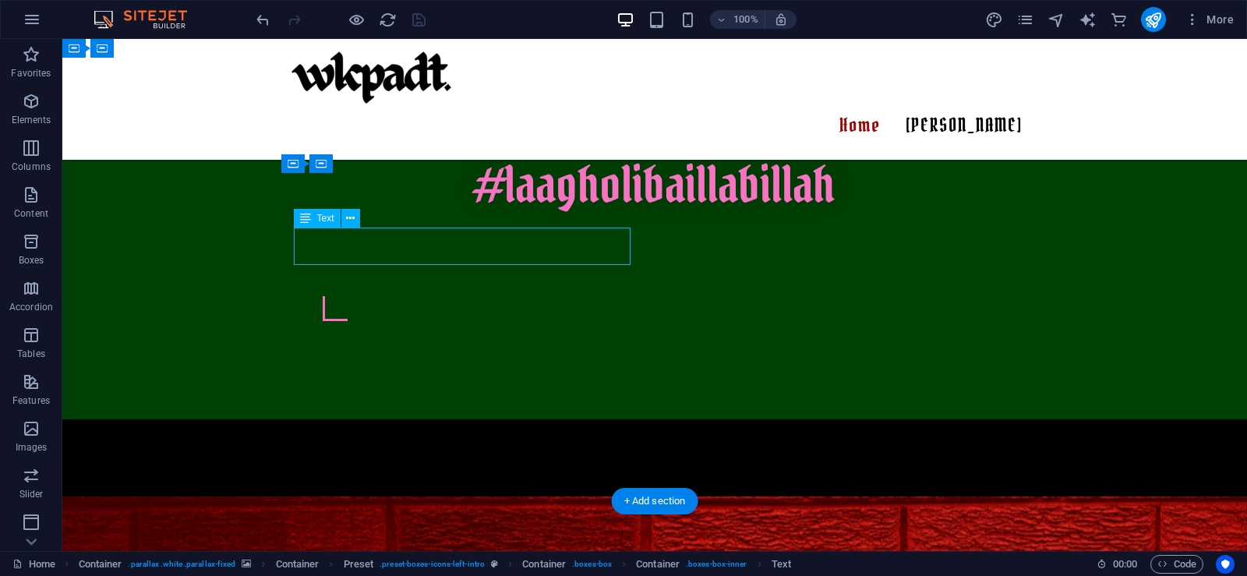
scroll to position [546, 0]
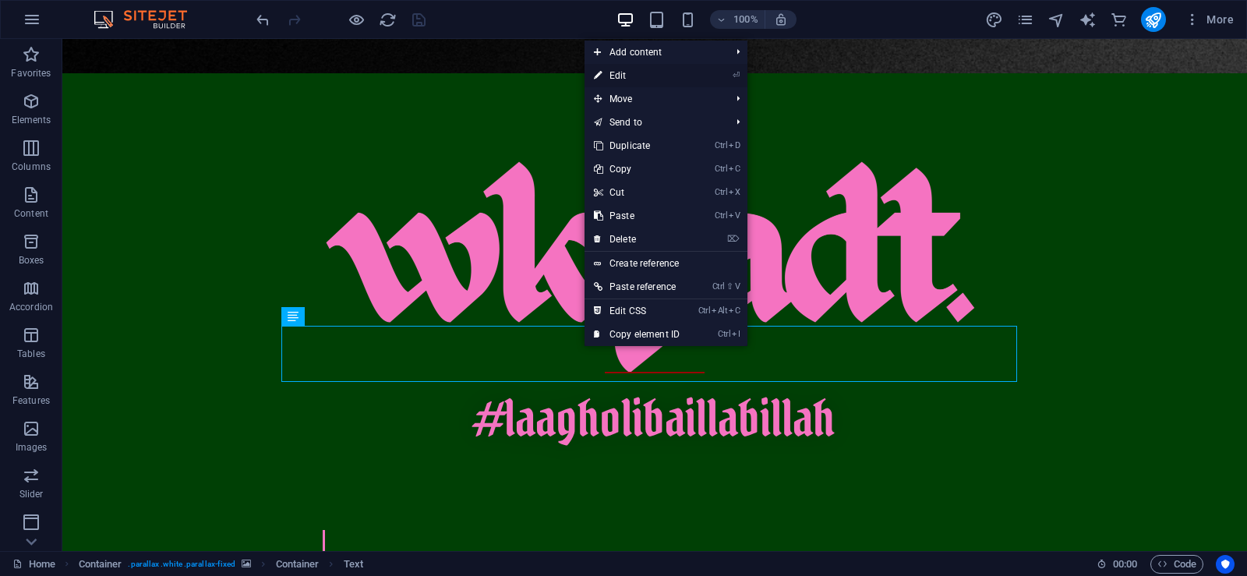
click at [654, 77] on link "⏎ Edit" at bounding box center [637, 75] width 104 height 23
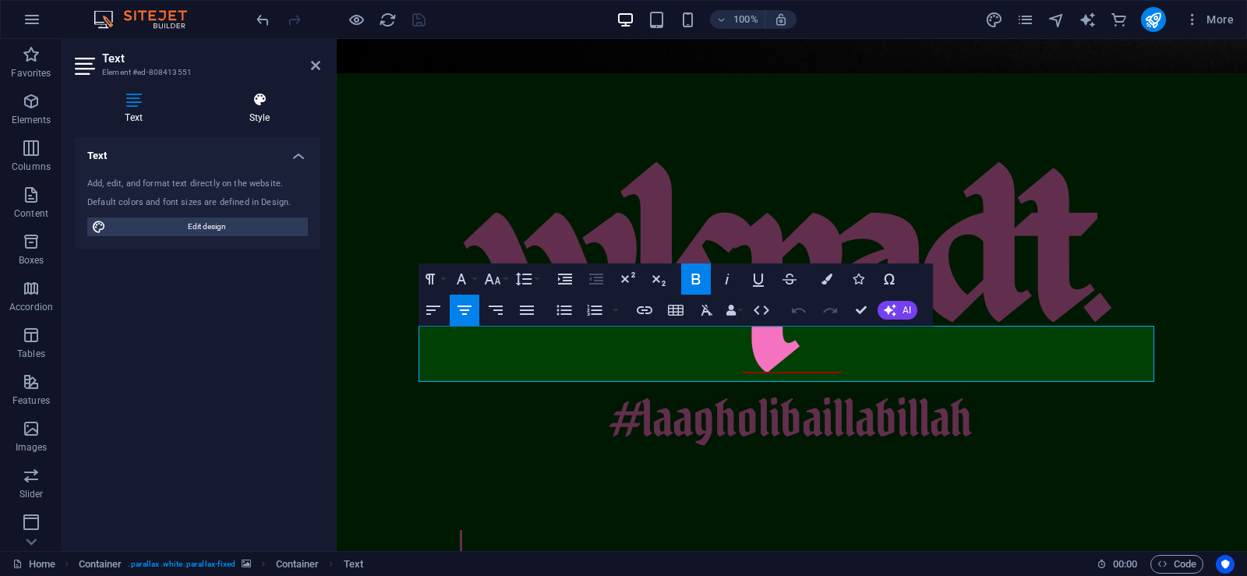
click at [245, 109] on h4 "Style" at bounding box center [260, 108] width 122 height 33
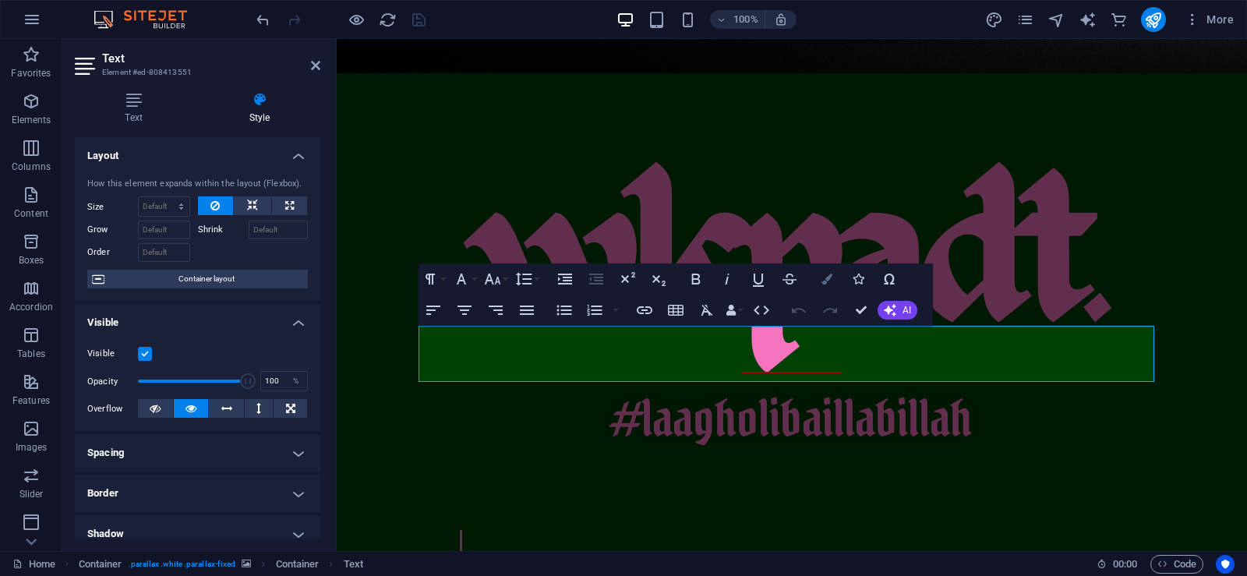
click at [831, 290] on button "Colors" at bounding box center [827, 278] width 30 height 31
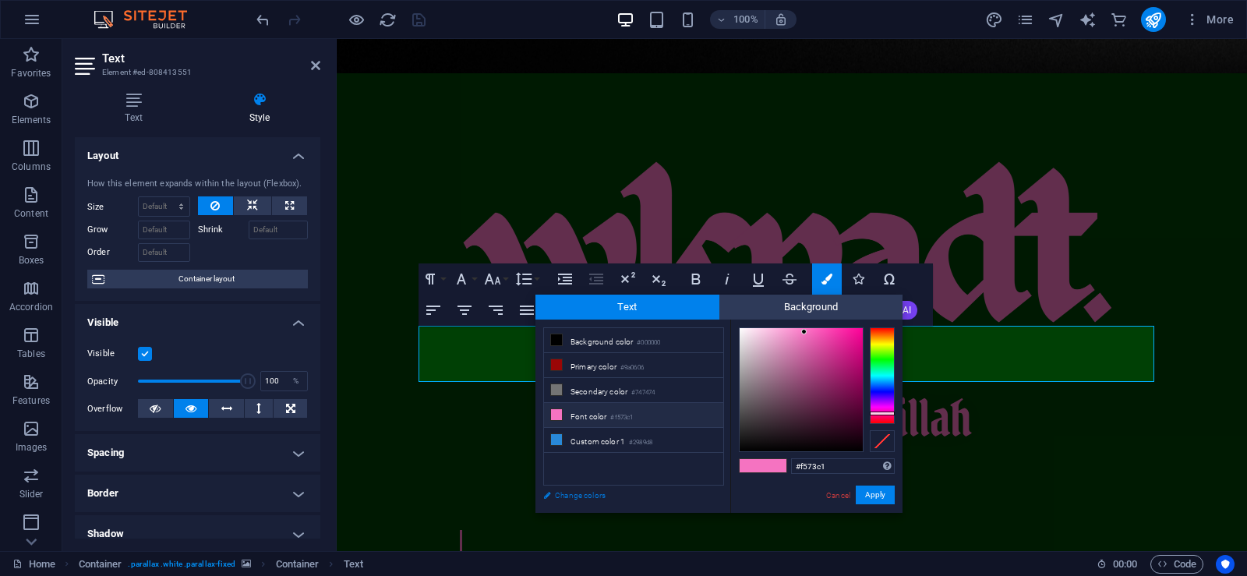
click at [587, 493] on link "Change colors" at bounding box center [625, 495] width 181 height 19
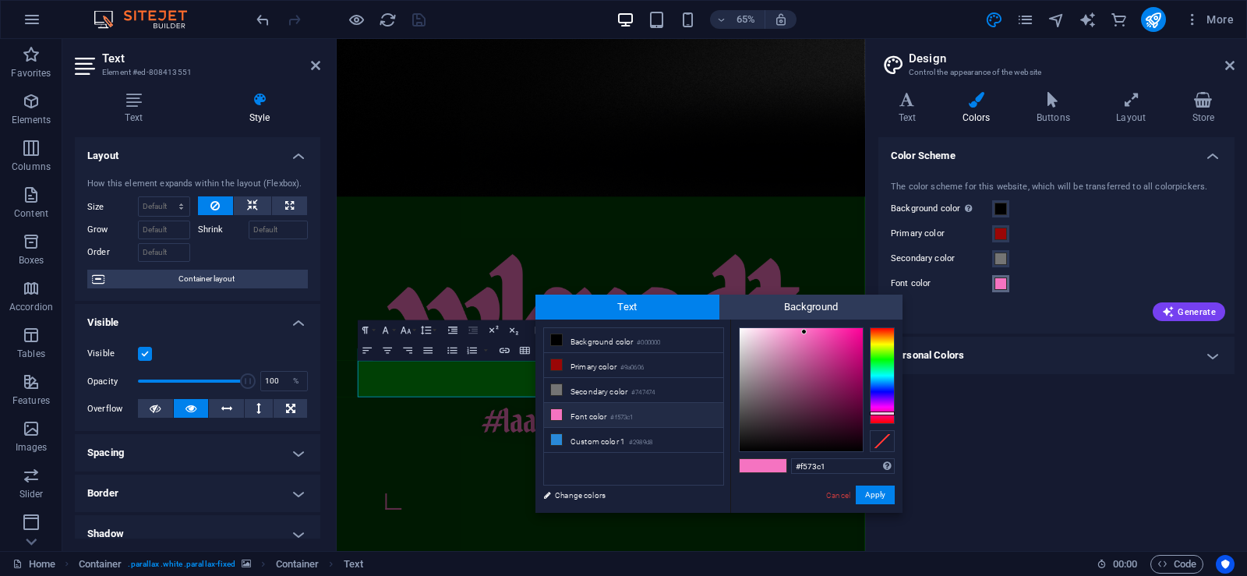
click at [995, 286] on span at bounding box center [1001, 283] width 12 height 12
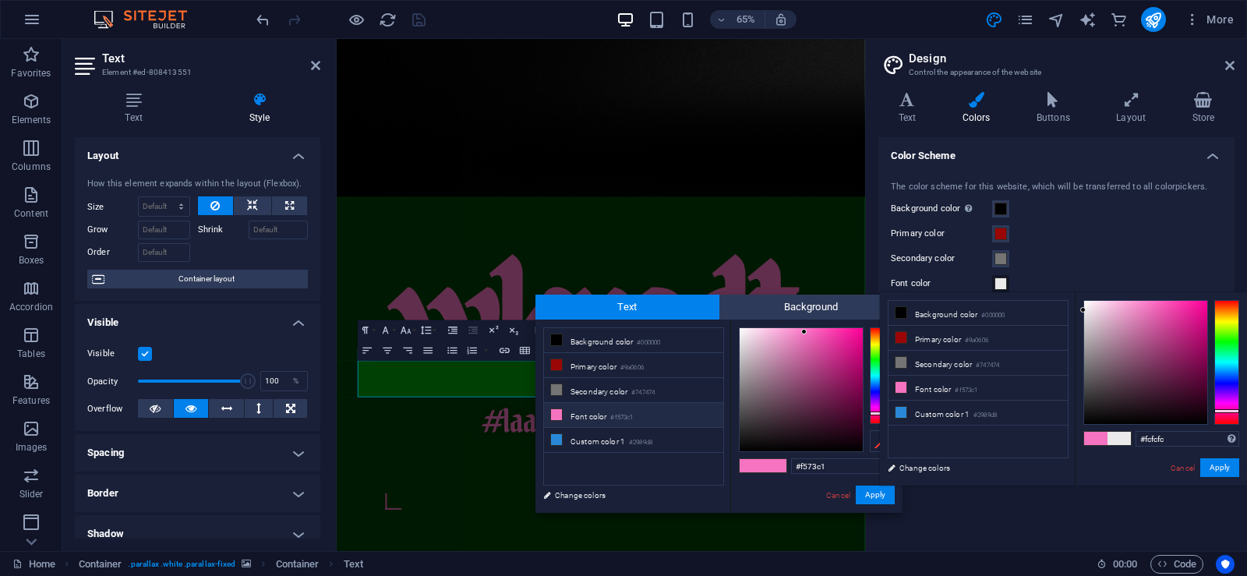
type input "#ffffff"
drag, startPoint x: 1119, startPoint y: 348, endPoint x: 1061, endPoint y: 266, distance: 101.2
click at [1061, 268] on body "[DOMAIN_NAME] Home Favorites Elements Columns Content Boxes Accordion Tables Fe…" at bounding box center [623, 288] width 1247 height 576
type input "#ffffff"
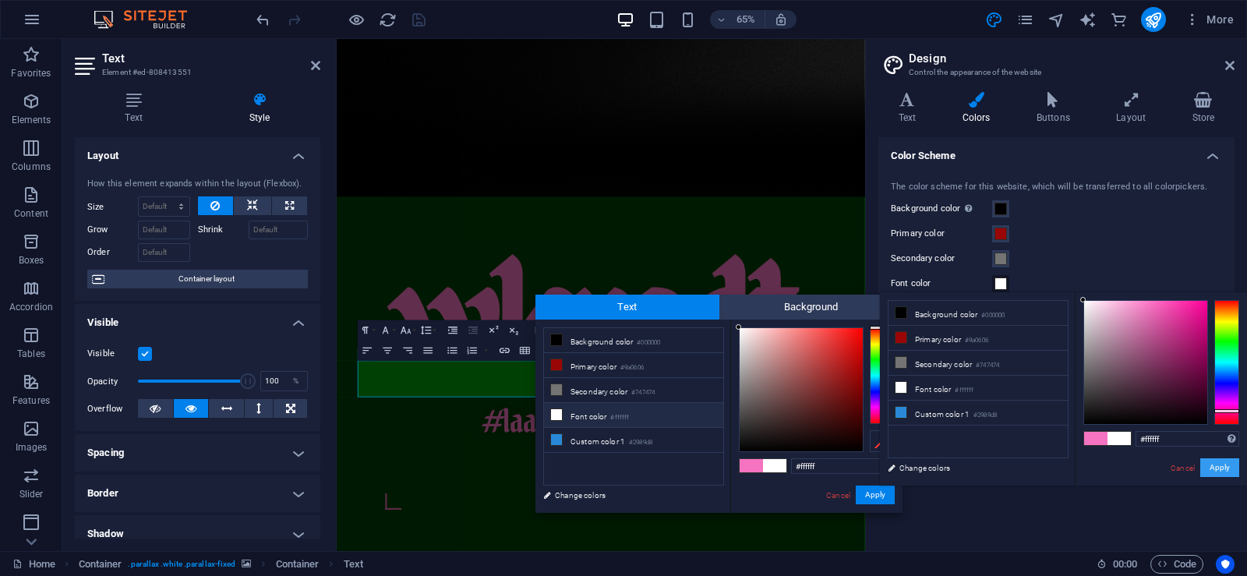
click at [1215, 462] on button "Apply" at bounding box center [1219, 467] width 39 height 19
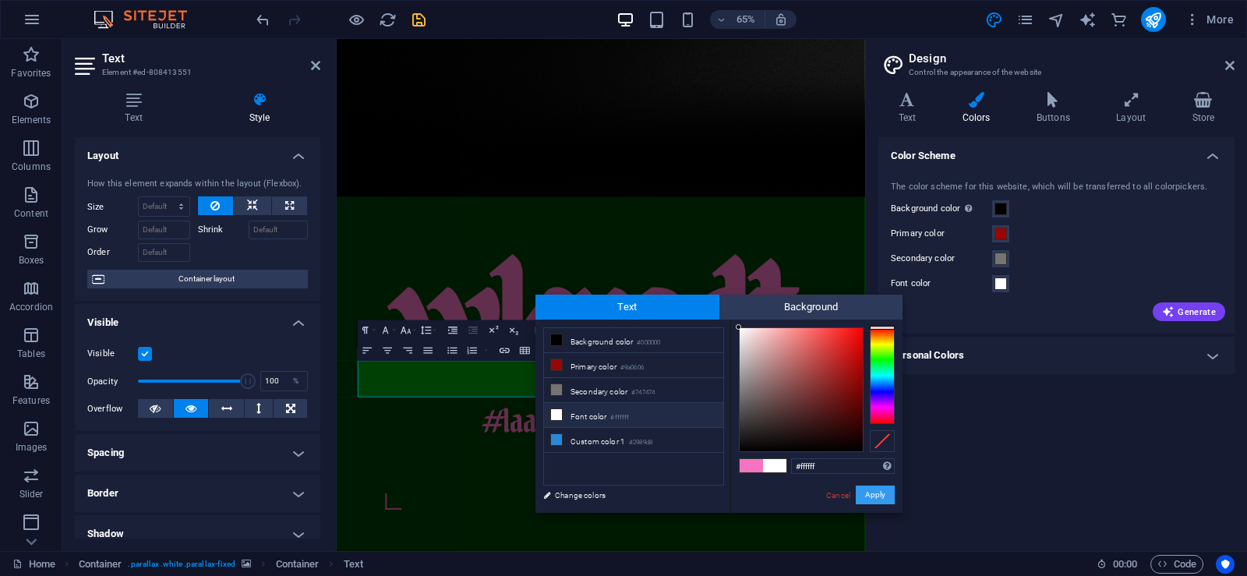
click at [879, 495] on button "Apply" at bounding box center [875, 495] width 39 height 19
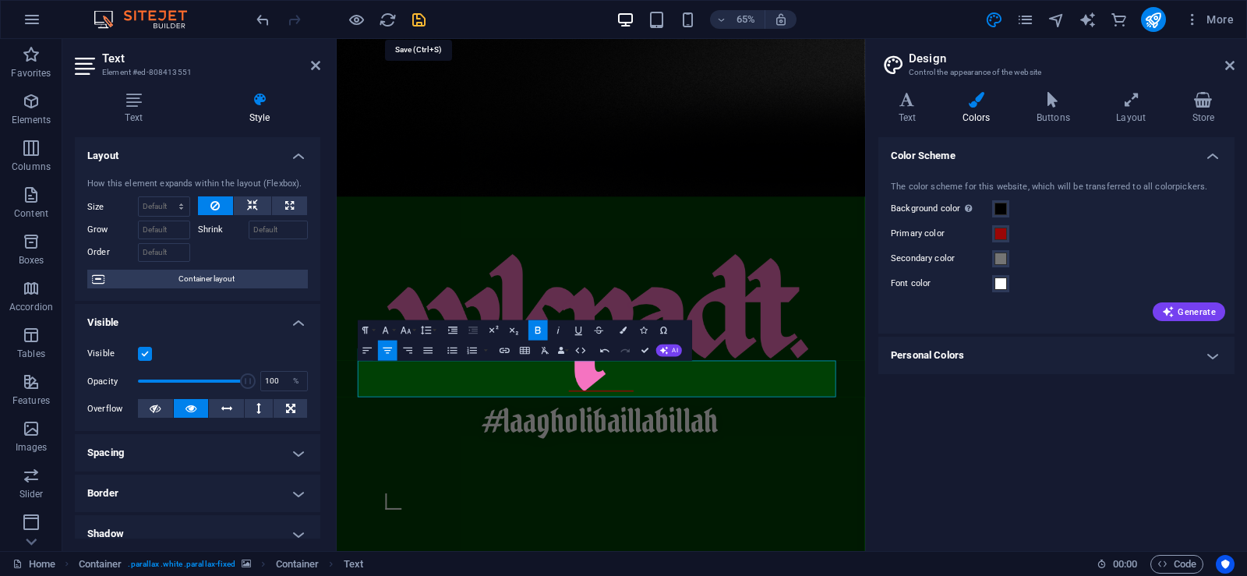
click at [421, 23] on icon "save" at bounding box center [419, 20] width 18 height 18
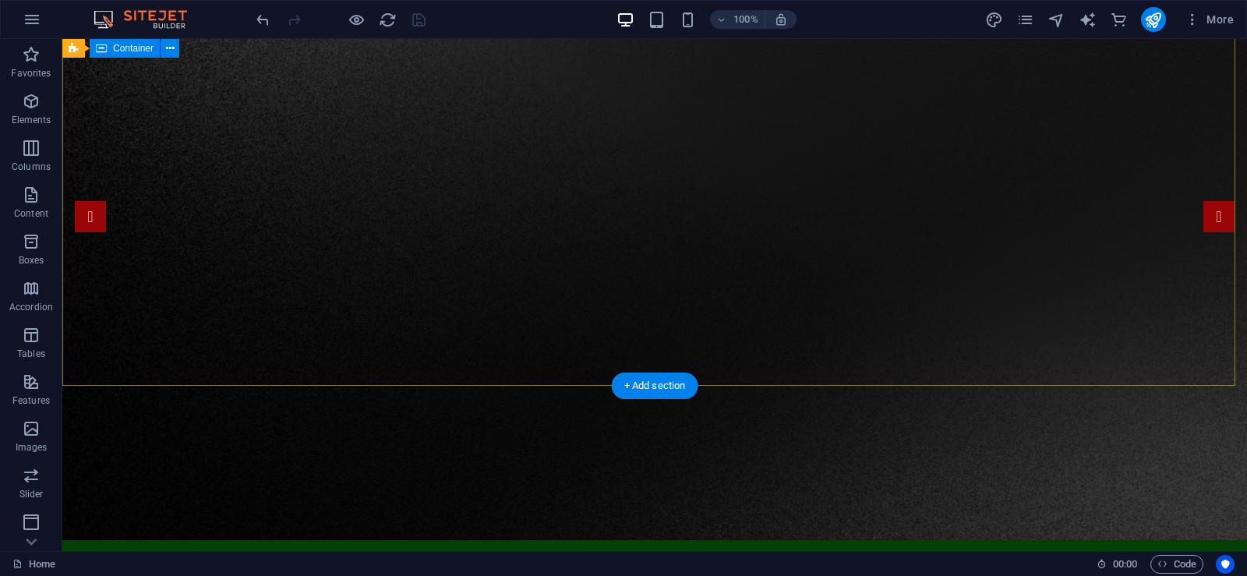
scroll to position [78, 0]
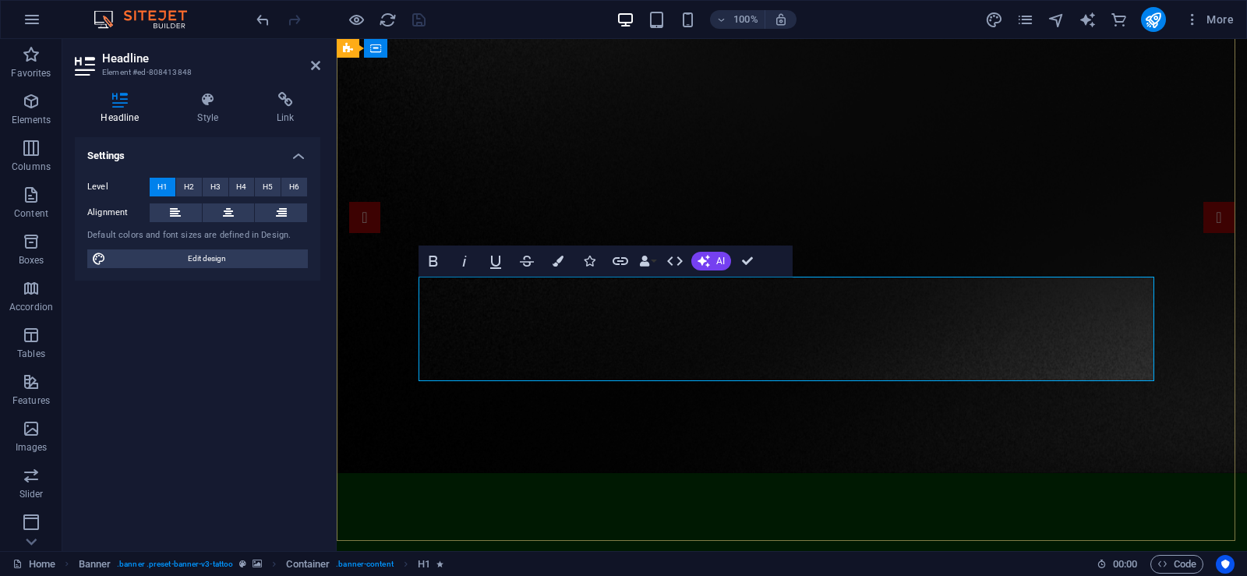
click at [560, 262] on icon "button" at bounding box center [558, 261] width 11 height 11
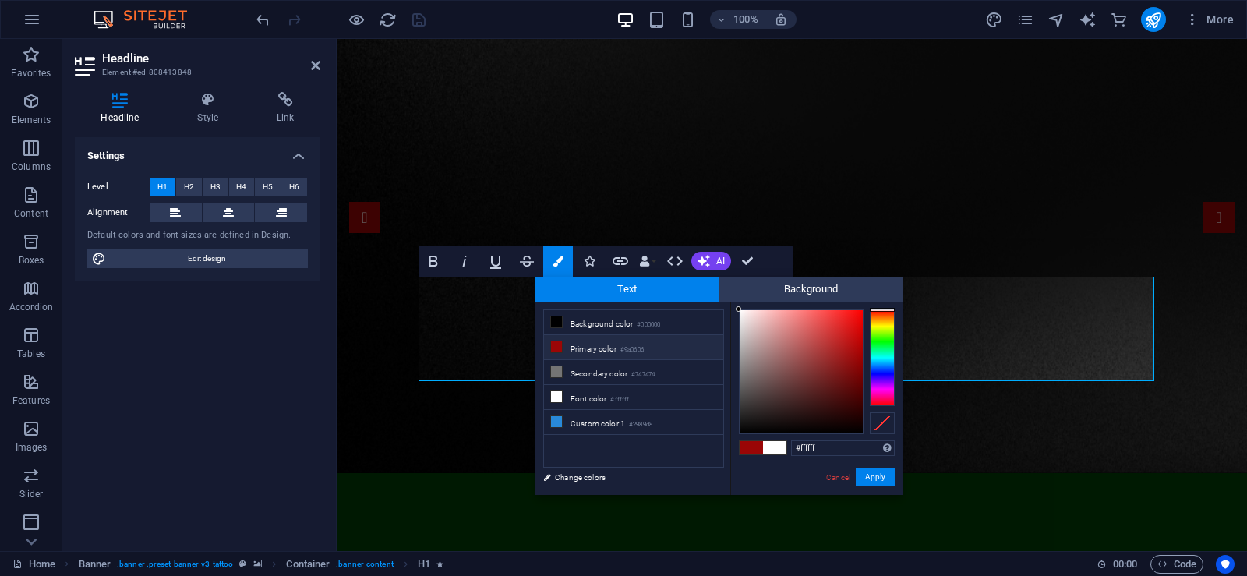
click at [782, 448] on span at bounding box center [774, 447] width 23 height 13
click at [842, 453] on input "#ffffff" at bounding box center [843, 448] width 104 height 16
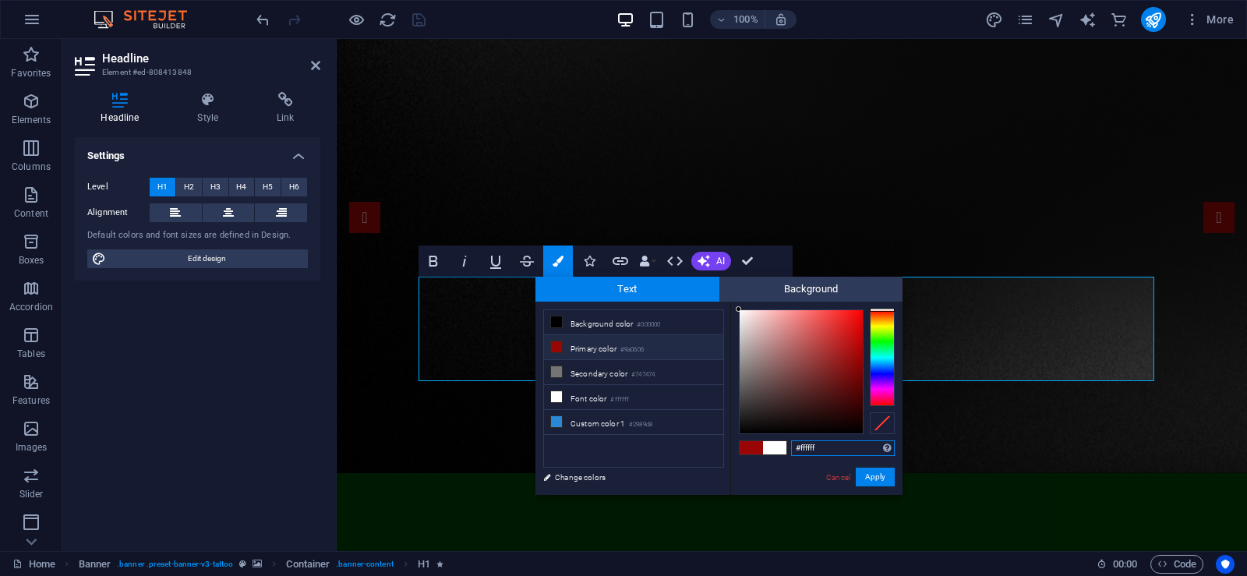
click at [842, 453] on input "#ffffff" at bounding box center [843, 448] width 104 height 16
paste input "text"
paste input "#f573c1"
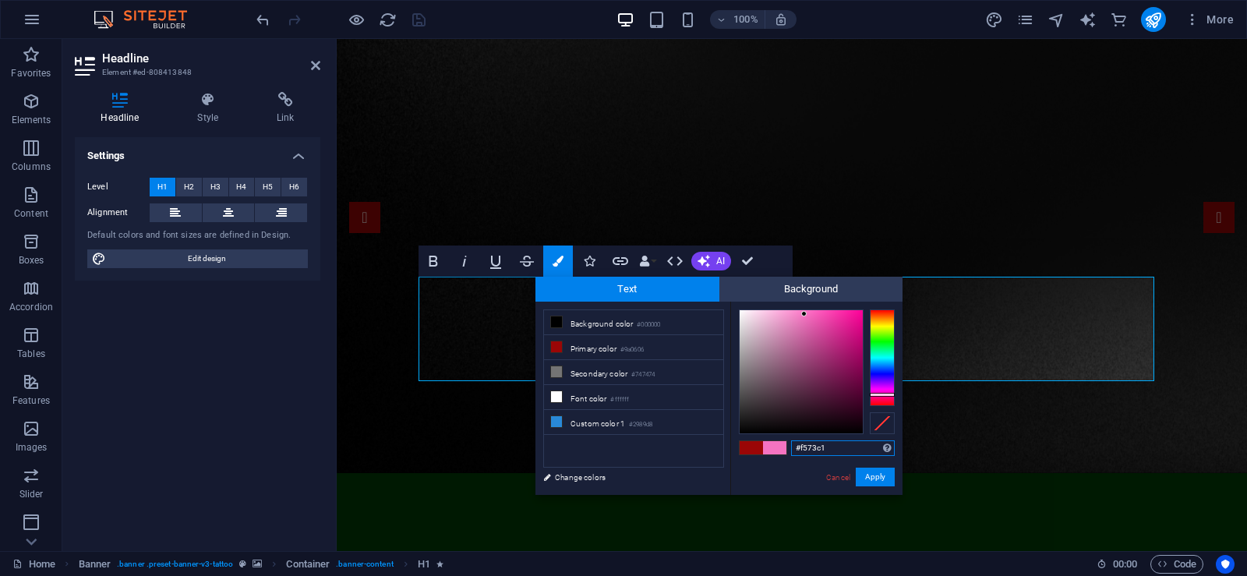
type input "#f573c1"
click at [773, 447] on span at bounding box center [774, 447] width 23 height 13
click at [772, 448] on span at bounding box center [774, 447] width 23 height 13
click at [878, 480] on button "Apply" at bounding box center [875, 477] width 39 height 19
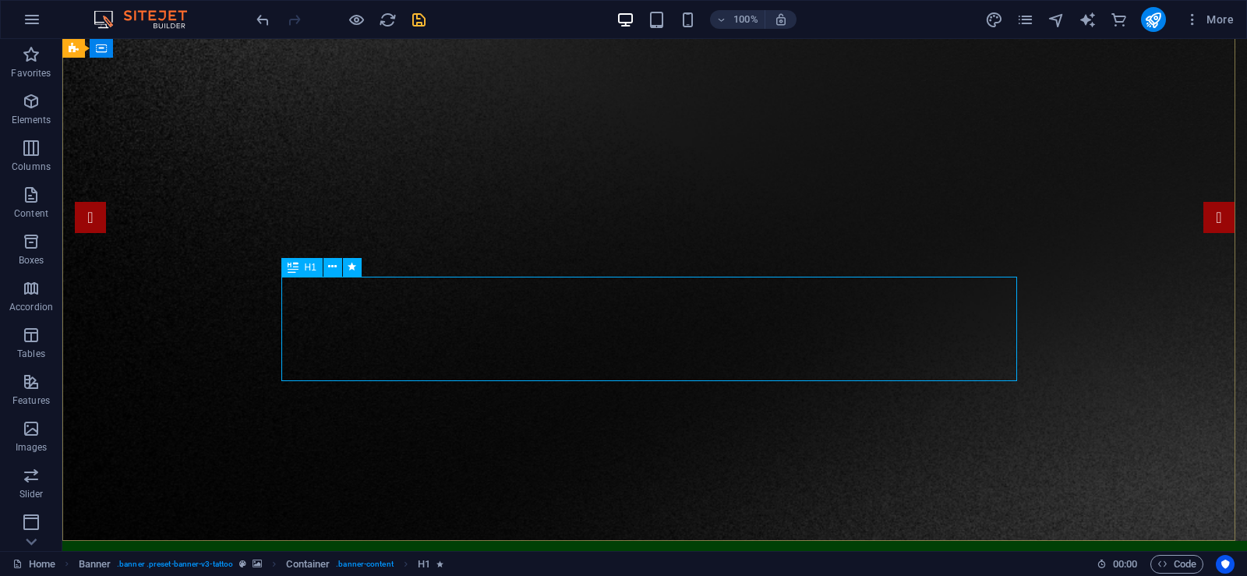
click at [312, 265] on span "H1" at bounding box center [311, 267] width 12 height 9
click at [330, 271] on icon at bounding box center [332, 267] width 9 height 16
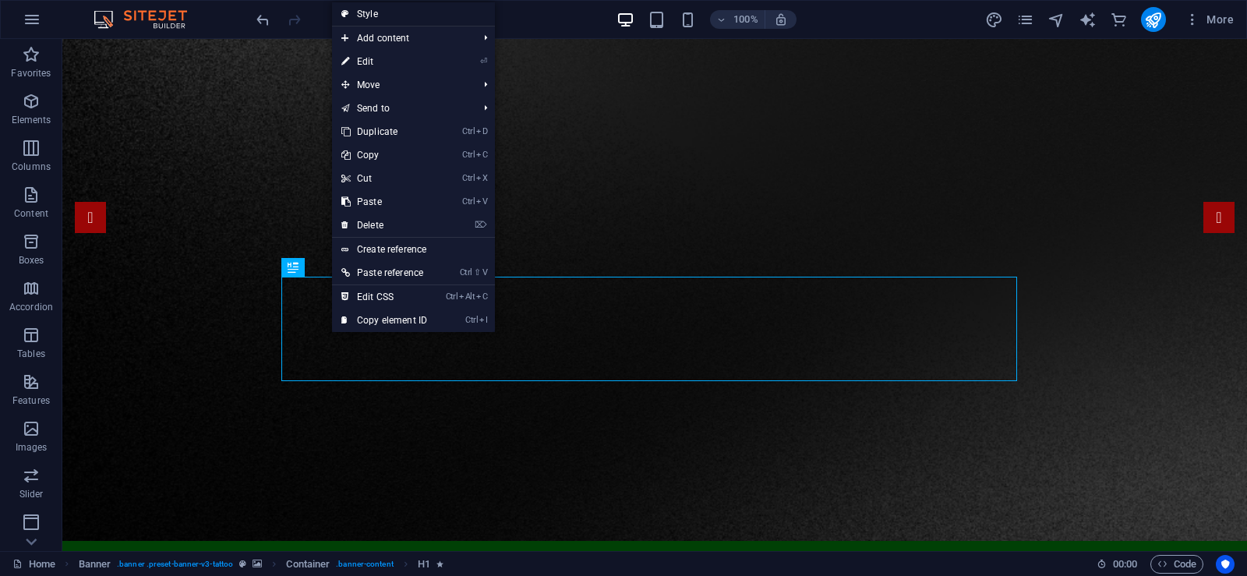
click at [409, 20] on link "Style" at bounding box center [413, 13] width 163 height 23
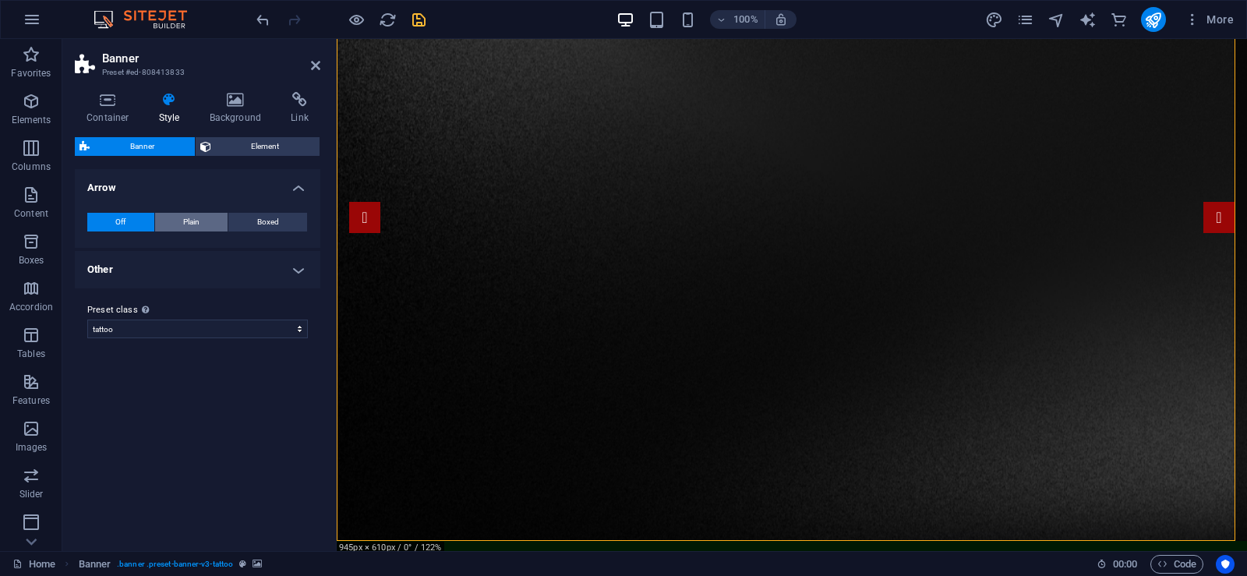
click at [190, 225] on span "Plain" at bounding box center [191, 222] width 16 height 19
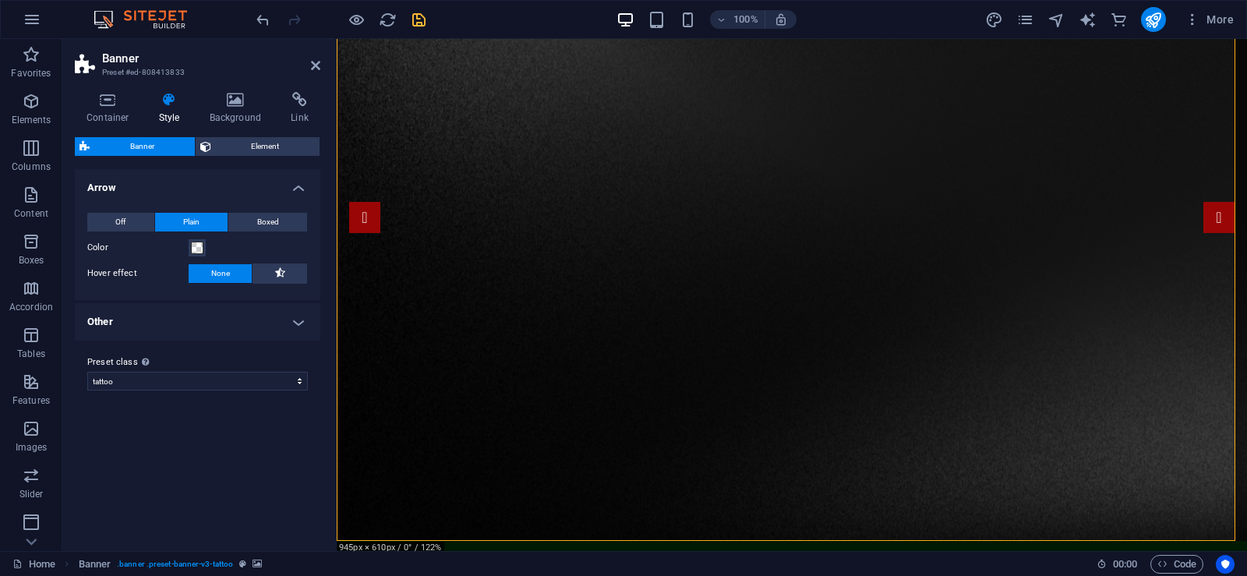
click at [140, 232] on div "Off Plain Boxed" at bounding box center [197, 222] width 221 height 19
click at [140, 225] on button "Off" at bounding box center [120, 222] width 67 height 19
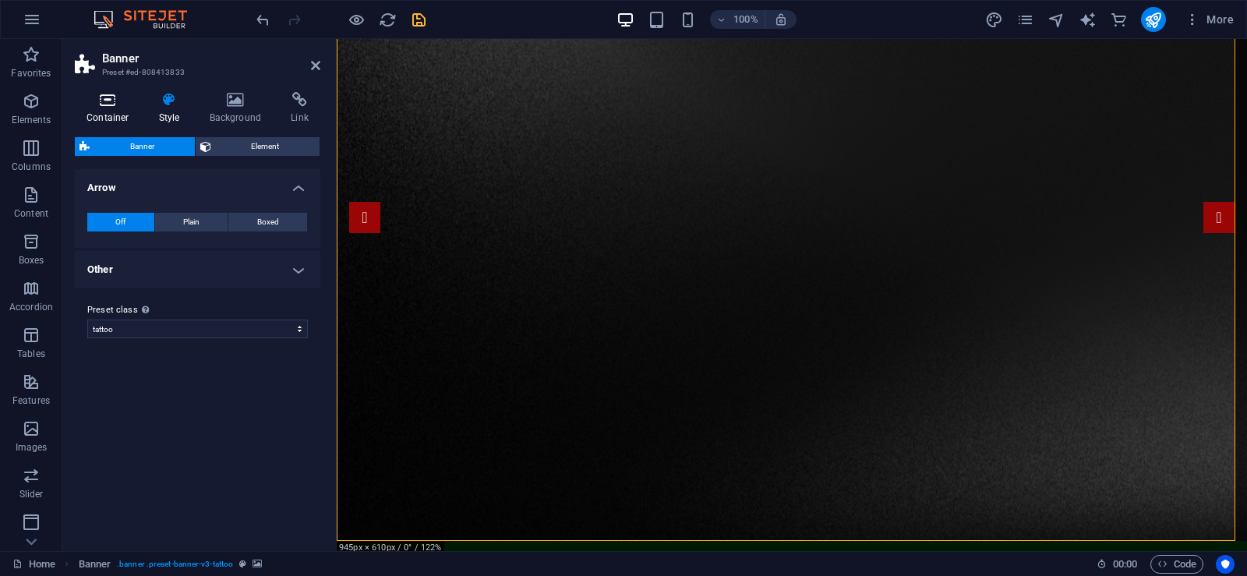
click at [118, 102] on icon at bounding box center [108, 100] width 66 height 16
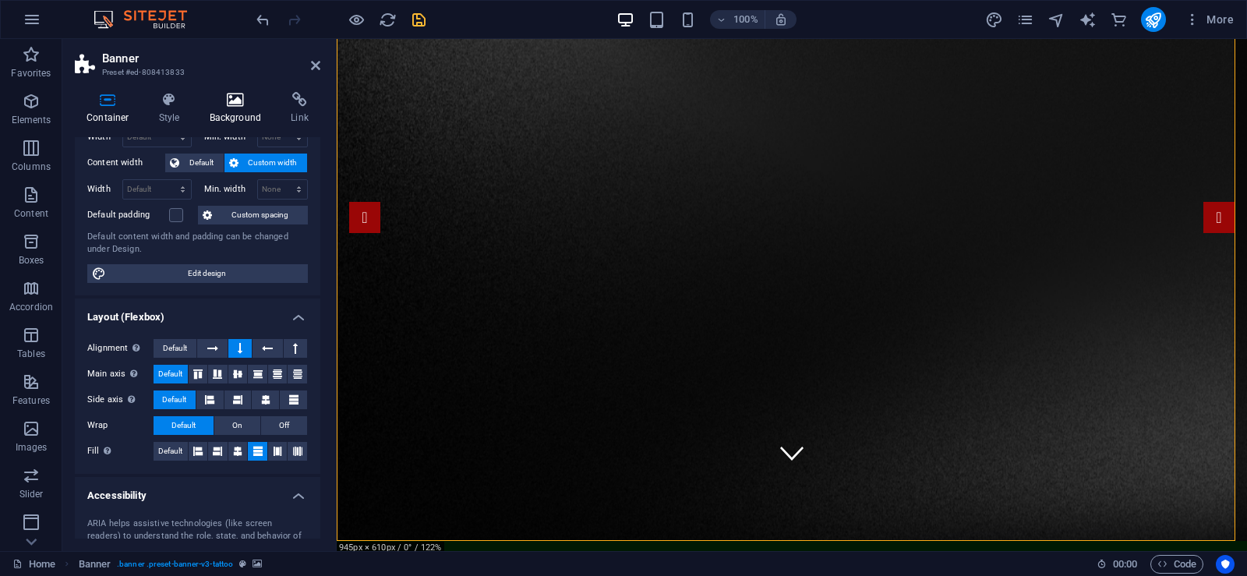
scroll to position [0, 0]
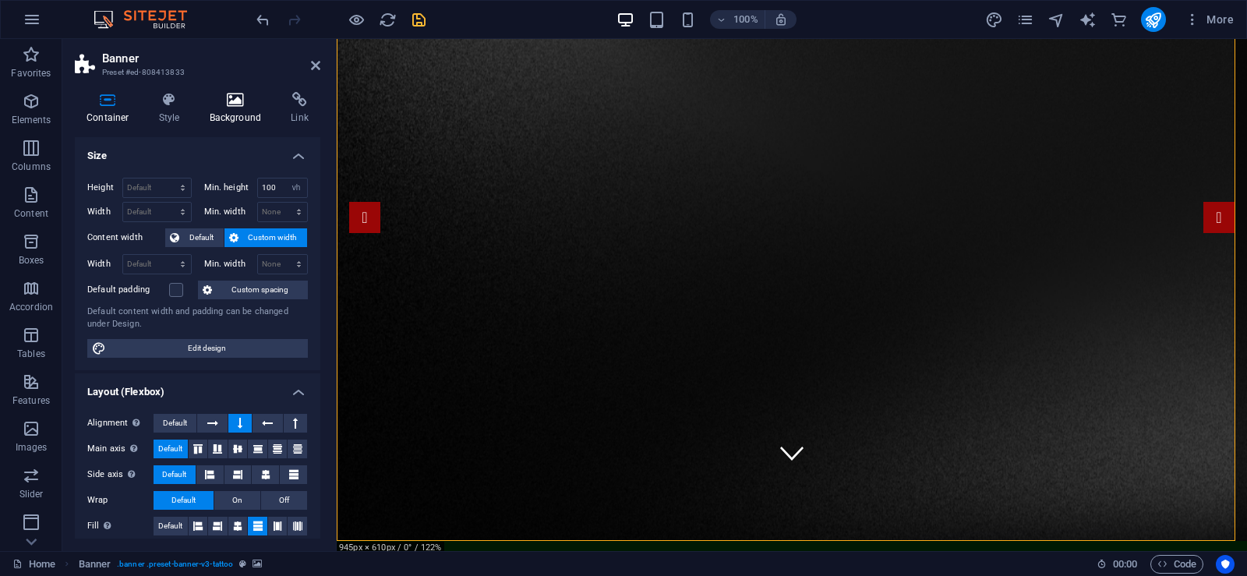
click at [219, 95] on icon at bounding box center [236, 100] width 76 height 16
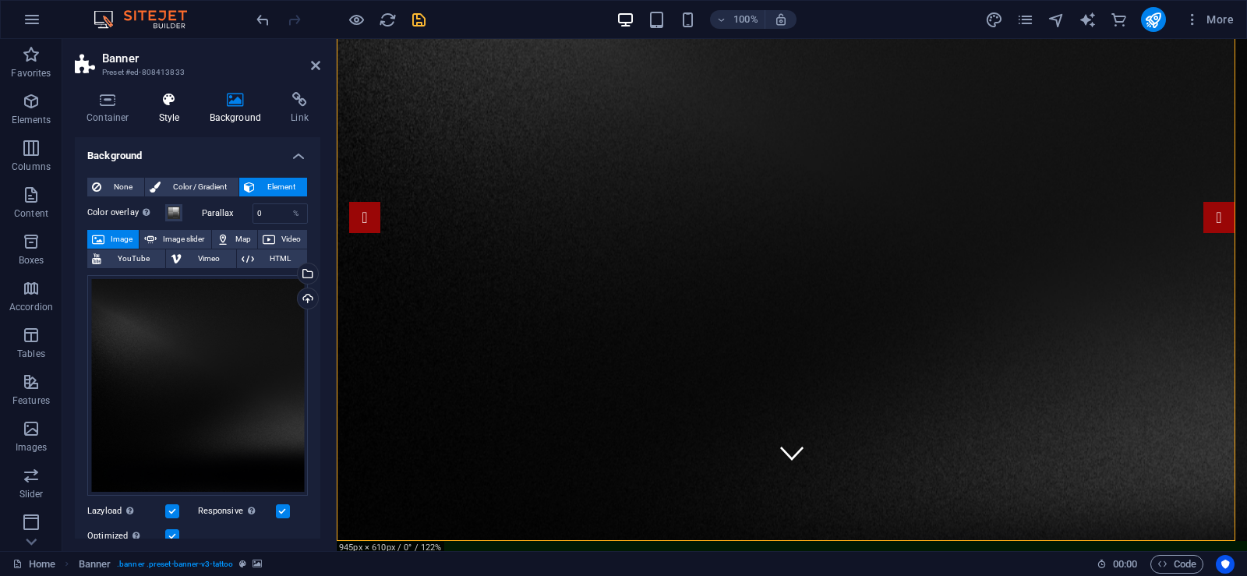
click at [173, 104] on icon at bounding box center [169, 100] width 44 height 16
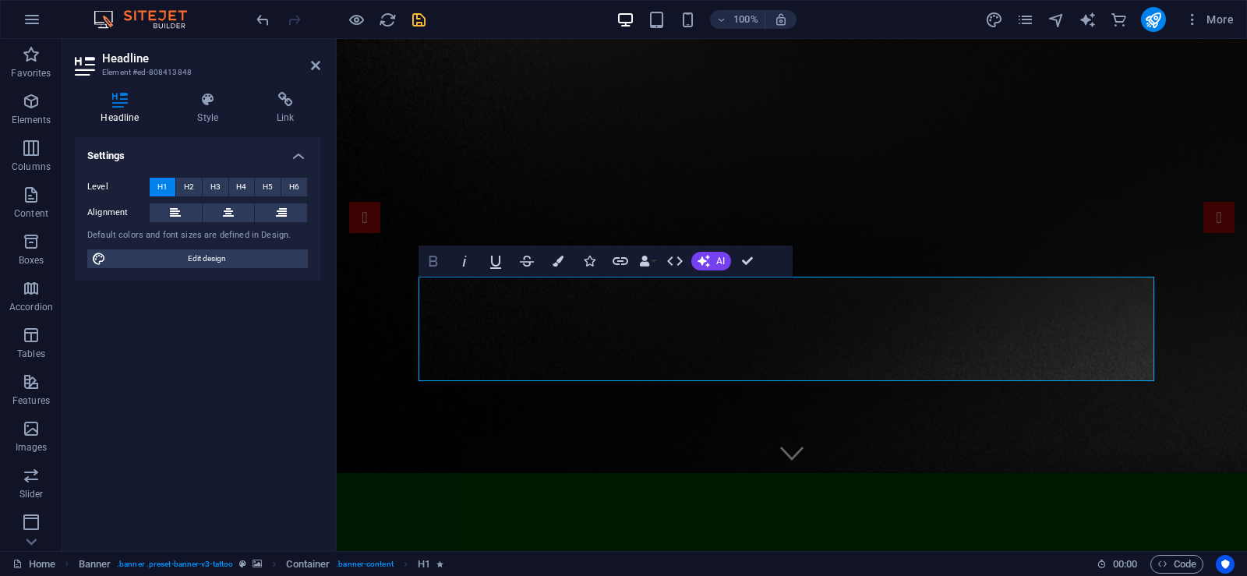
click at [433, 265] on icon "button" at bounding box center [433, 261] width 9 height 11
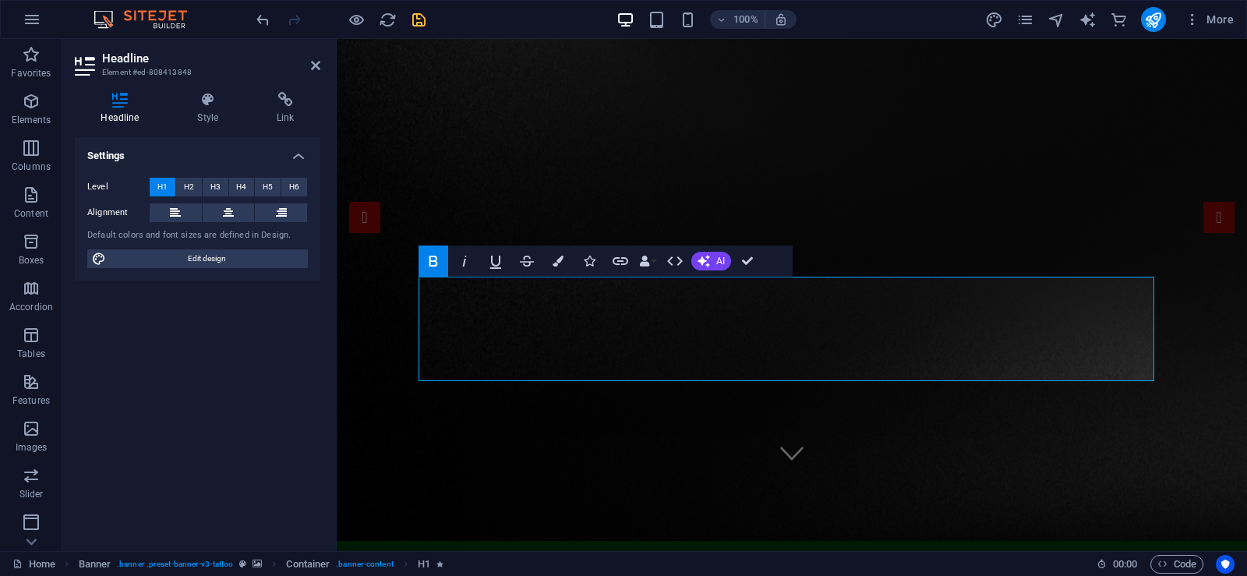
click at [433, 265] on icon "button" at bounding box center [433, 261] width 9 height 11
click at [555, 263] on icon "button" at bounding box center [558, 261] width 11 height 11
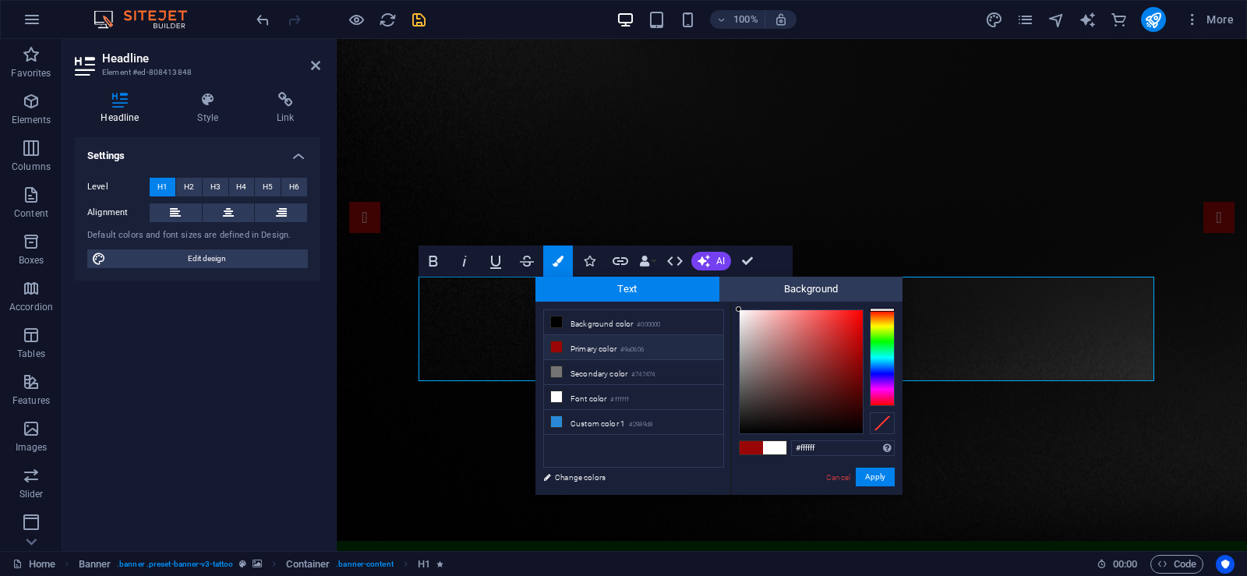
drag, startPoint x: 825, startPoint y: 451, endPoint x: 725, endPoint y: 436, distance: 100.9
click at [725, 436] on div "less Background color #000000 Primary color #9a0606 Secondary color #747474 Fon…" at bounding box center [718, 398] width 367 height 193
type input "#f573c1"
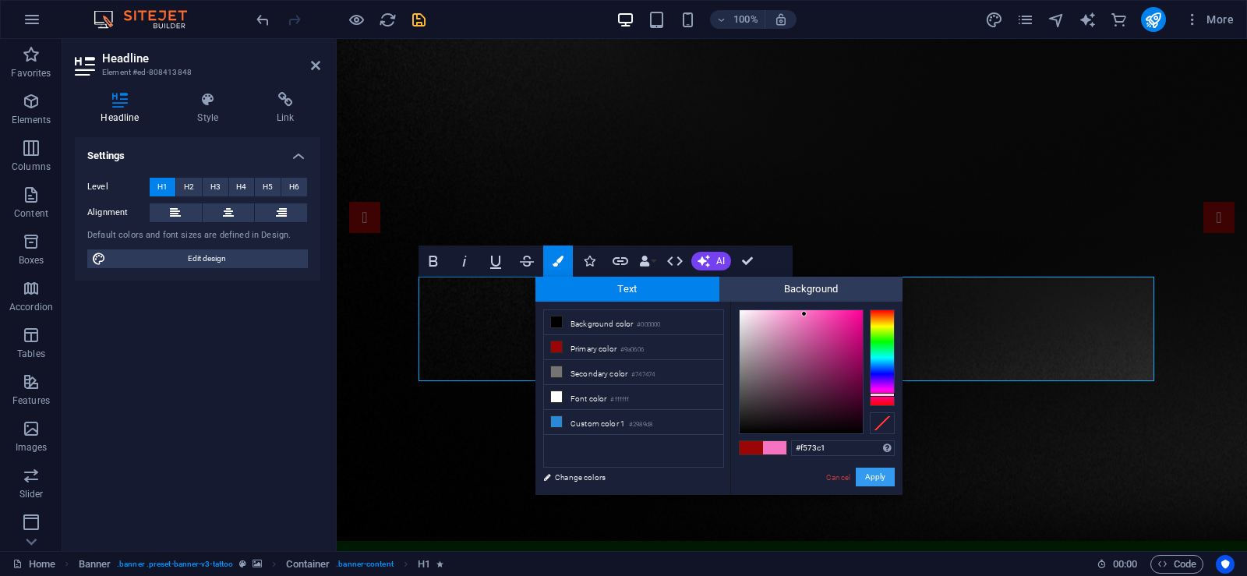
drag, startPoint x: 877, startPoint y: 476, endPoint x: 539, endPoint y: 437, distance: 340.5
click at [877, 476] on button "Apply" at bounding box center [875, 477] width 39 height 19
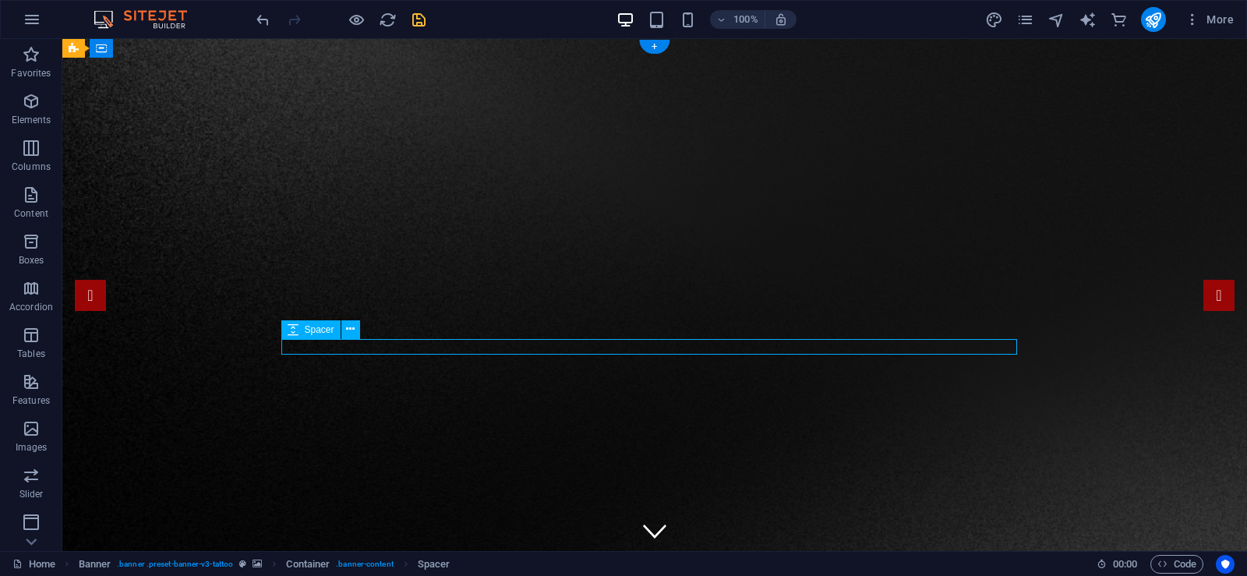
select select "px"
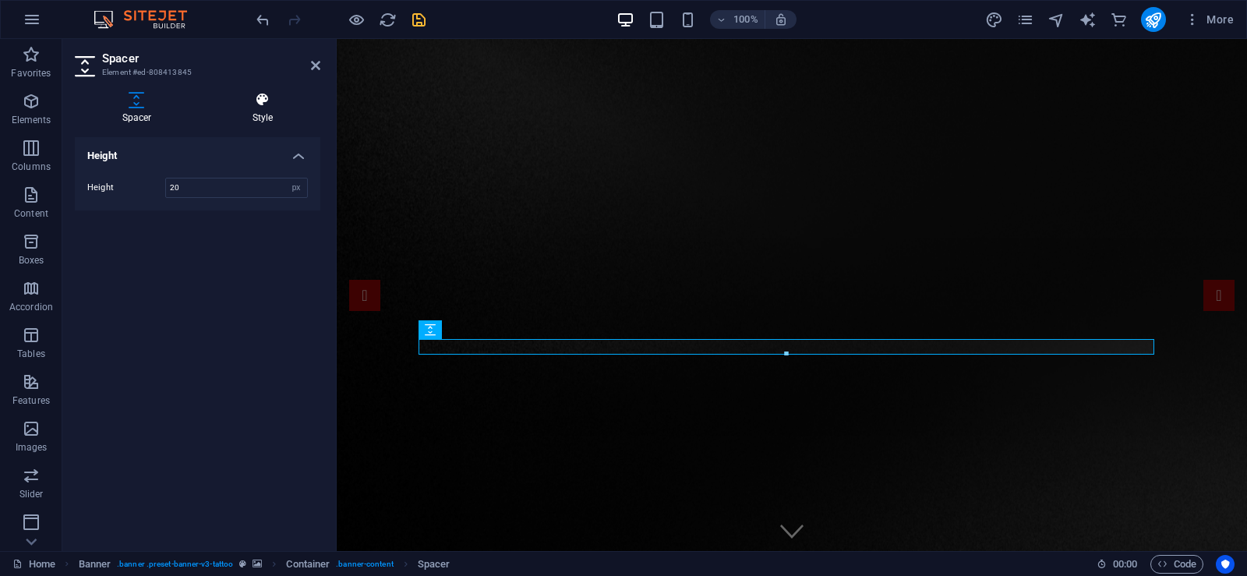
click at [281, 107] on icon at bounding box center [262, 100] width 115 height 16
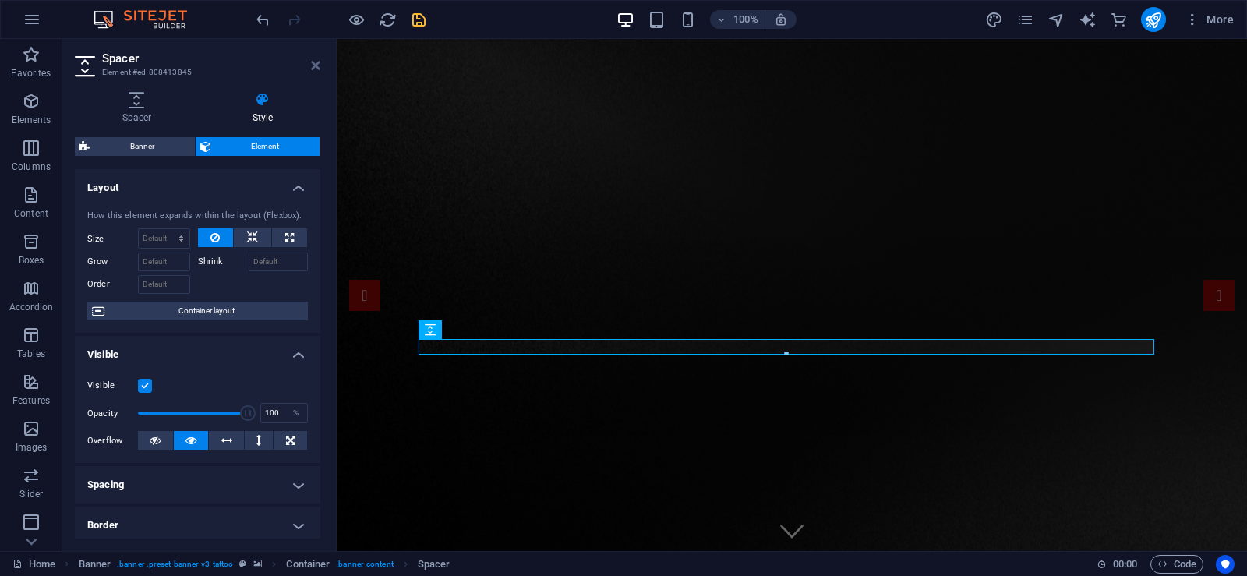
click at [319, 67] on icon at bounding box center [315, 65] width 9 height 12
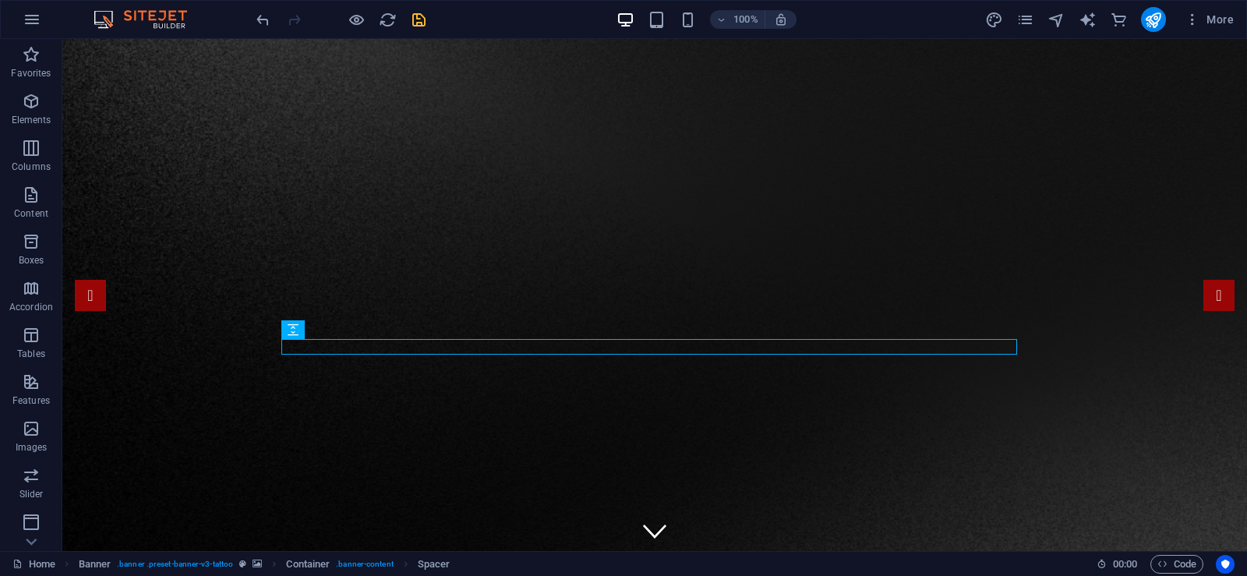
click at [412, 19] on icon "save" at bounding box center [419, 20] width 18 height 18
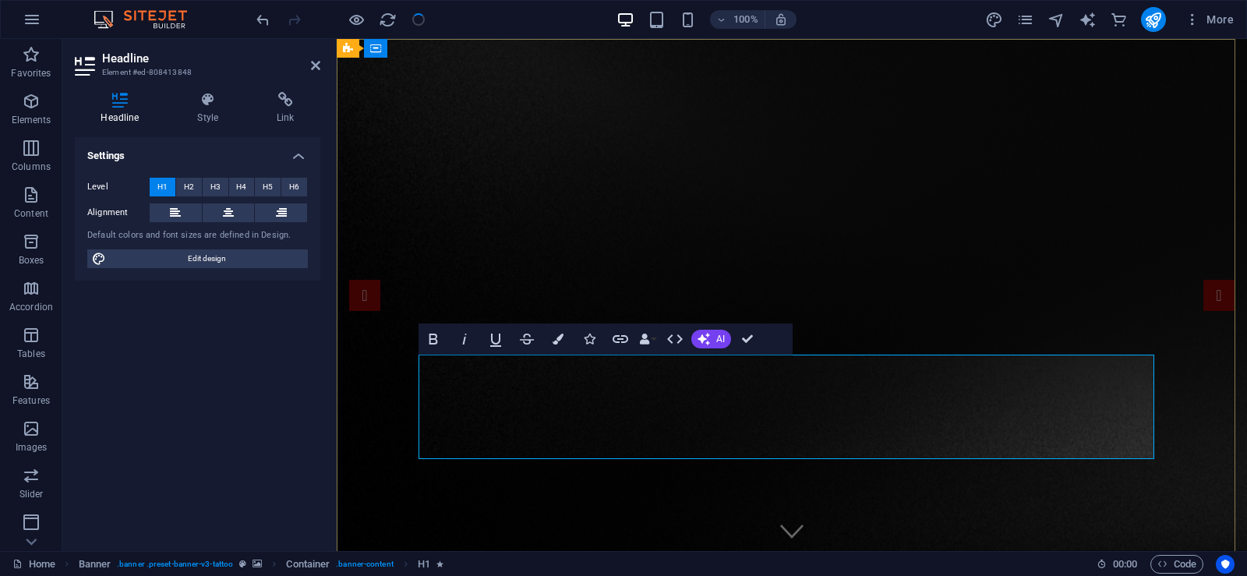
click at [549, 339] on button "Colors" at bounding box center [558, 338] width 30 height 31
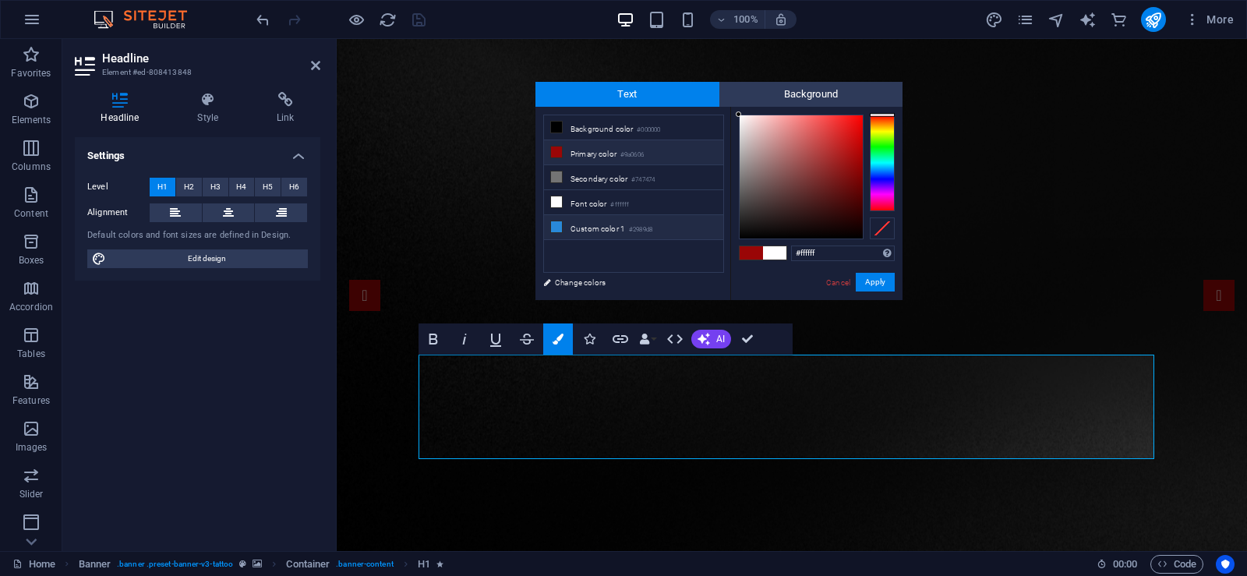
click at [634, 231] on small "#2989d8" at bounding box center [640, 229] width 23 height 11
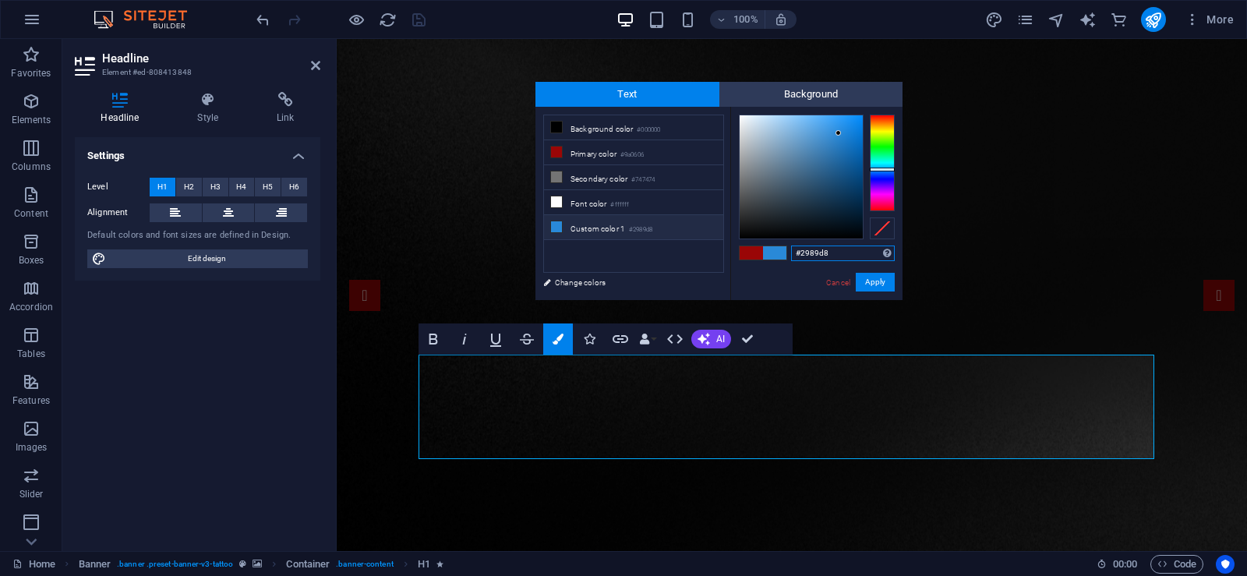
click at [828, 256] on input "#2989d8" at bounding box center [843, 254] width 104 height 16
click at [829, 256] on input "#2989d8" at bounding box center [843, 254] width 104 height 16
click at [830, 256] on input "#2989d8" at bounding box center [843, 254] width 104 height 16
paste input "f573c1"
type input "#f573c1"
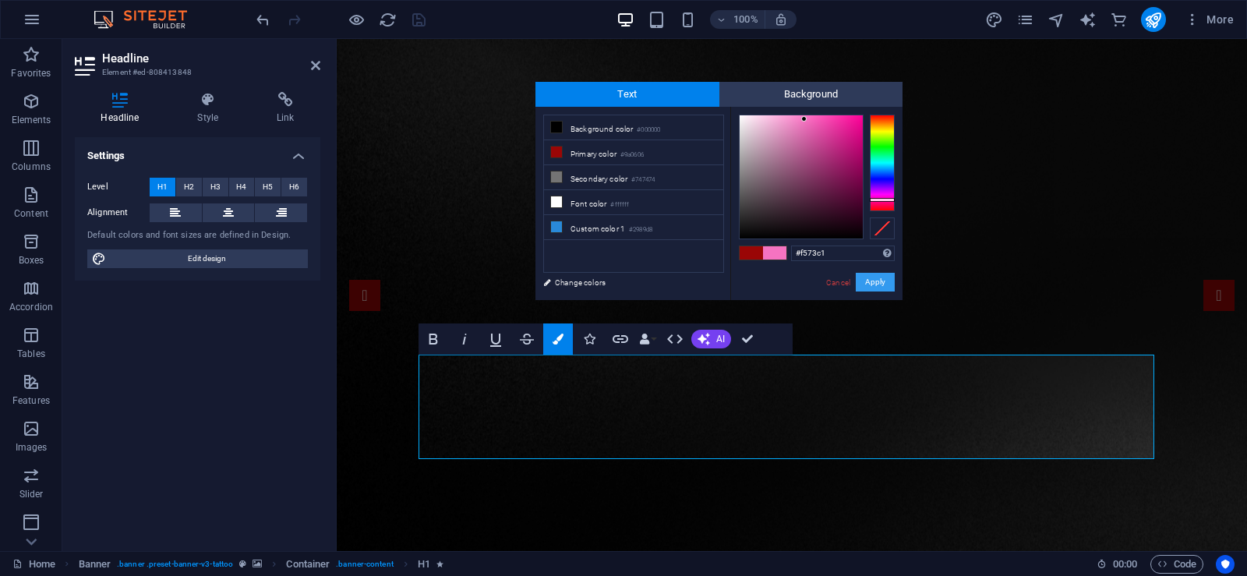
click at [882, 279] on button "Apply" at bounding box center [875, 282] width 39 height 19
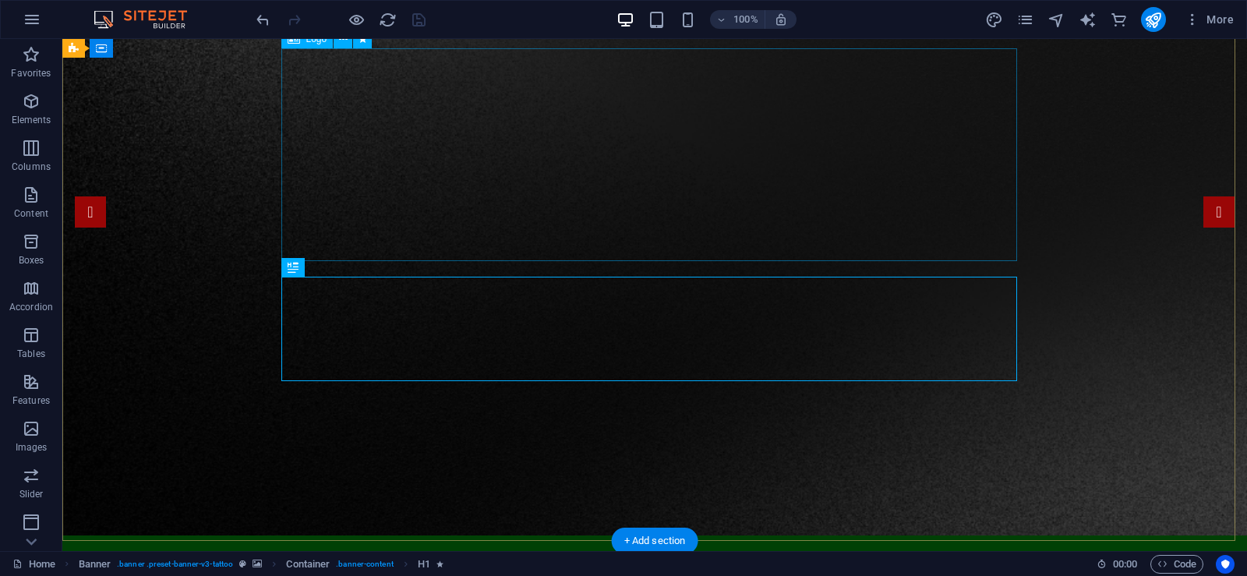
scroll to position [78, 0]
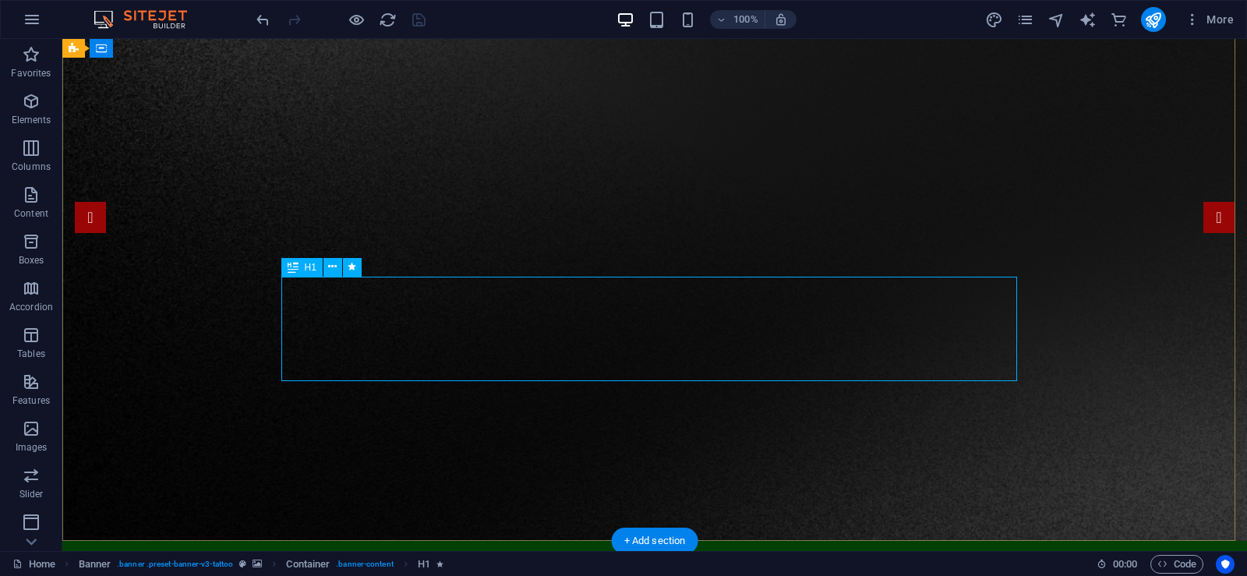
click at [289, 268] on icon at bounding box center [293, 267] width 11 height 19
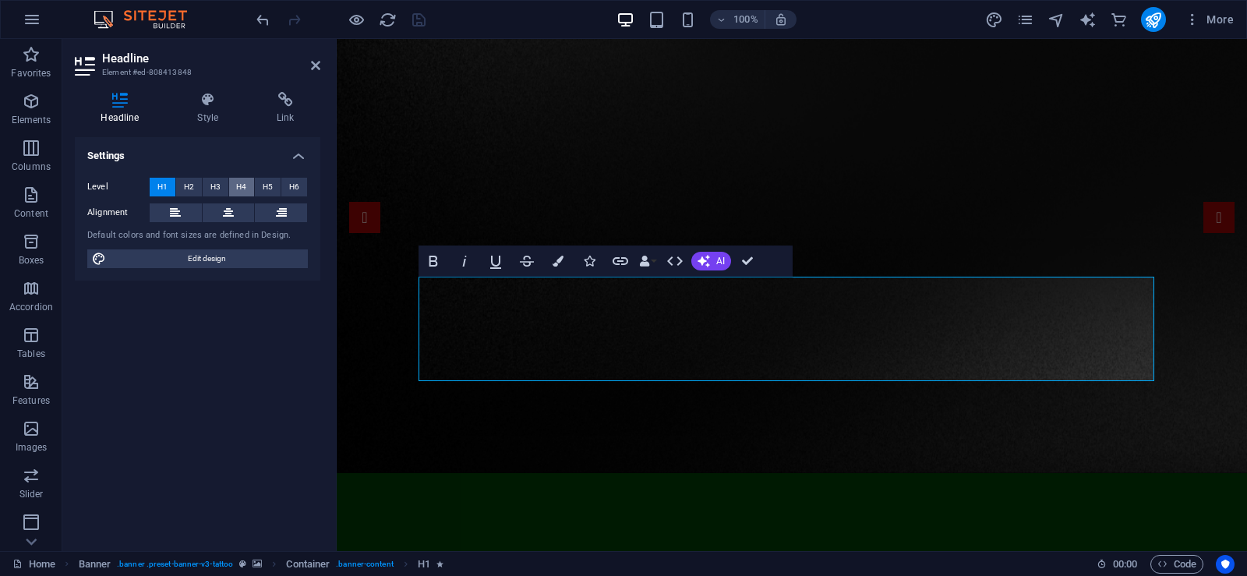
click at [237, 193] on span "H4" at bounding box center [241, 187] width 10 height 19
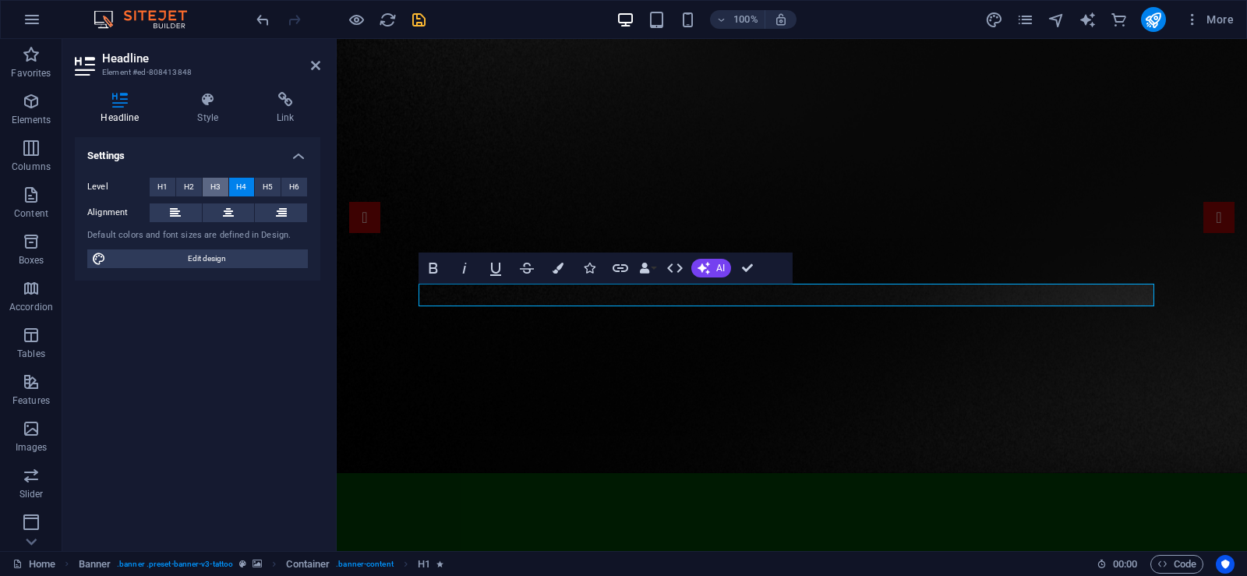
click at [210, 189] on span "H3" at bounding box center [215, 187] width 10 height 19
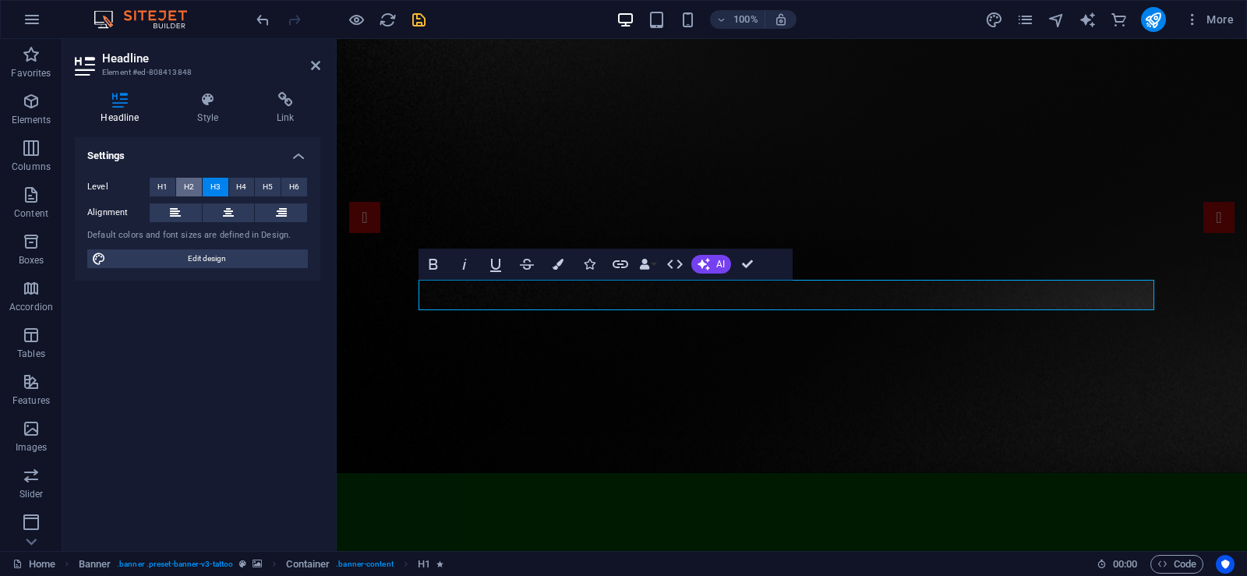
click at [186, 189] on span "H2" at bounding box center [189, 187] width 10 height 19
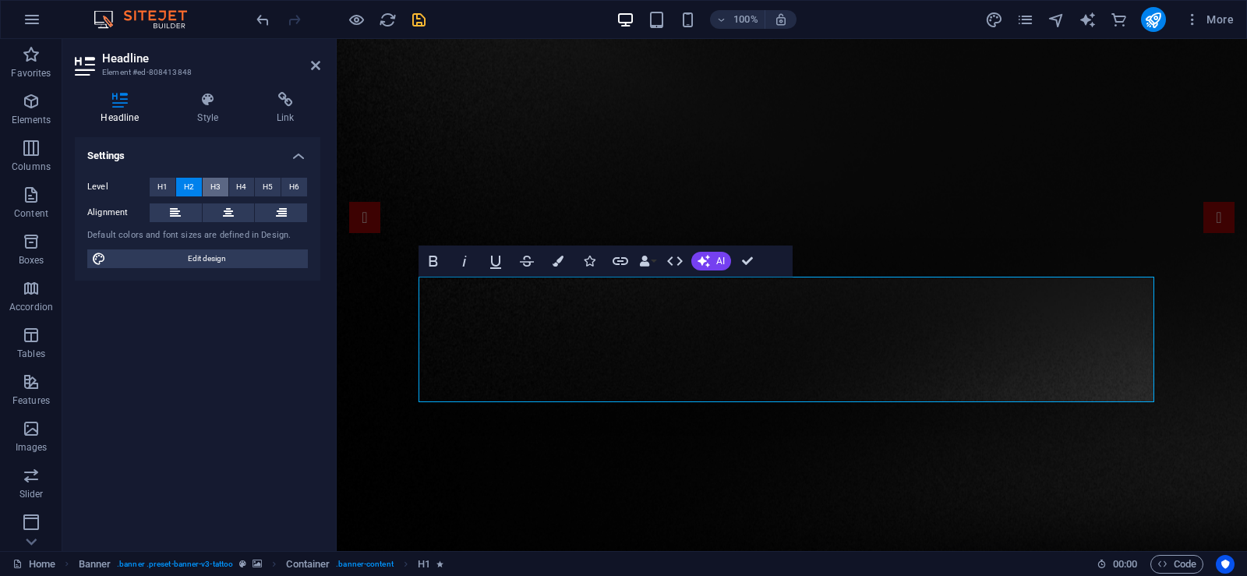
click at [223, 189] on button "H3" at bounding box center [216, 187] width 26 height 19
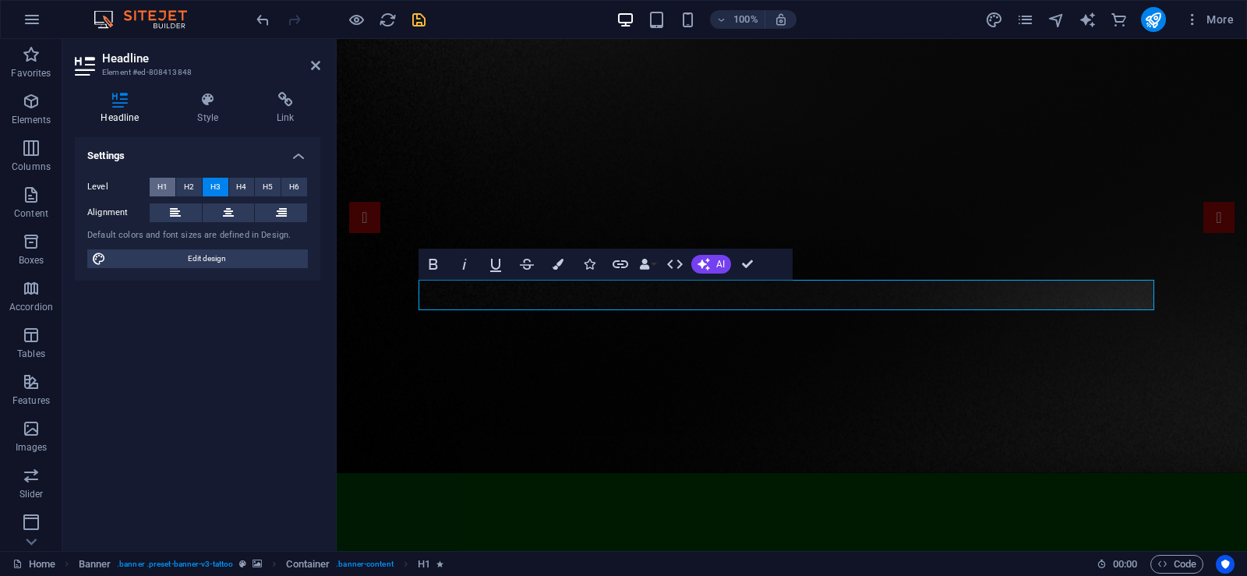
click at [171, 189] on button "H1" at bounding box center [163, 187] width 26 height 19
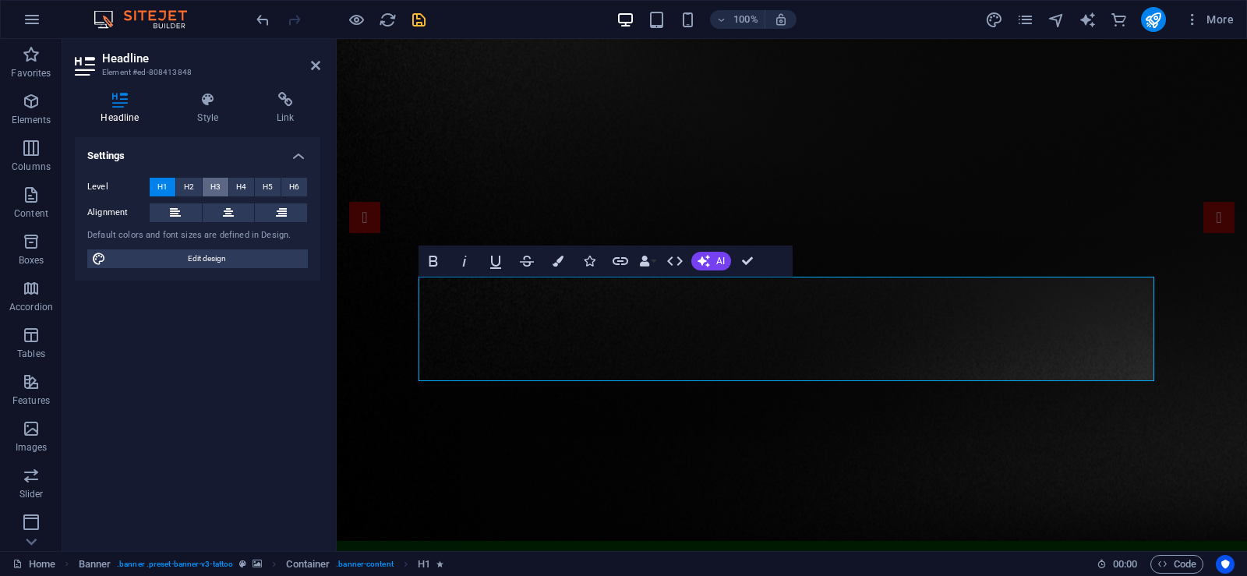
click at [216, 189] on span "H3" at bounding box center [215, 187] width 10 height 19
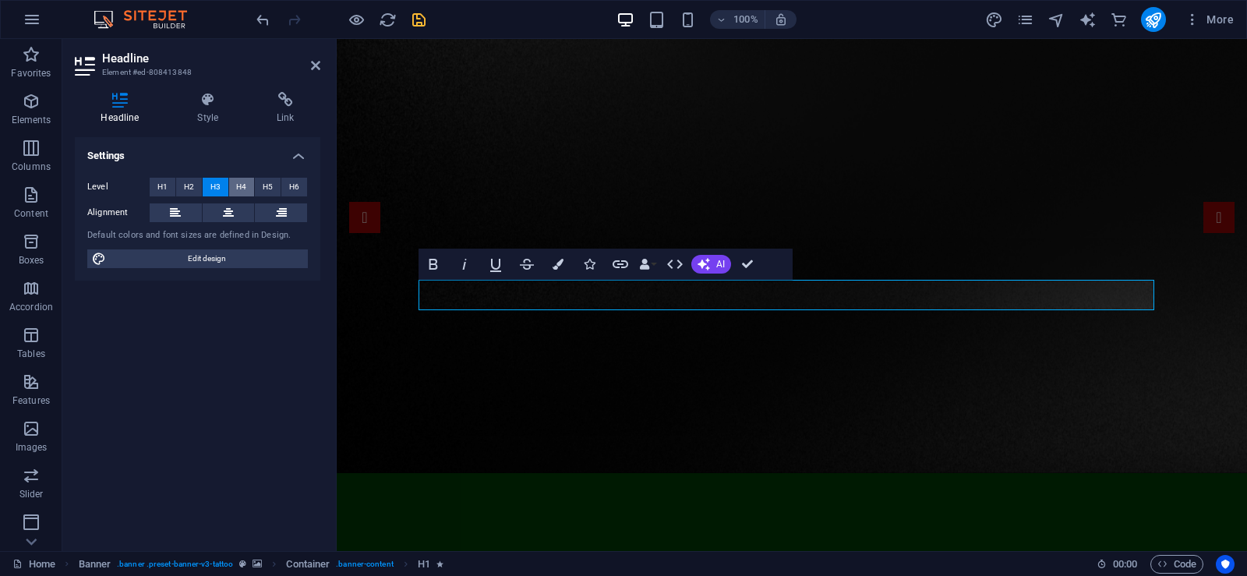
click at [242, 186] on span "H4" at bounding box center [241, 187] width 10 height 19
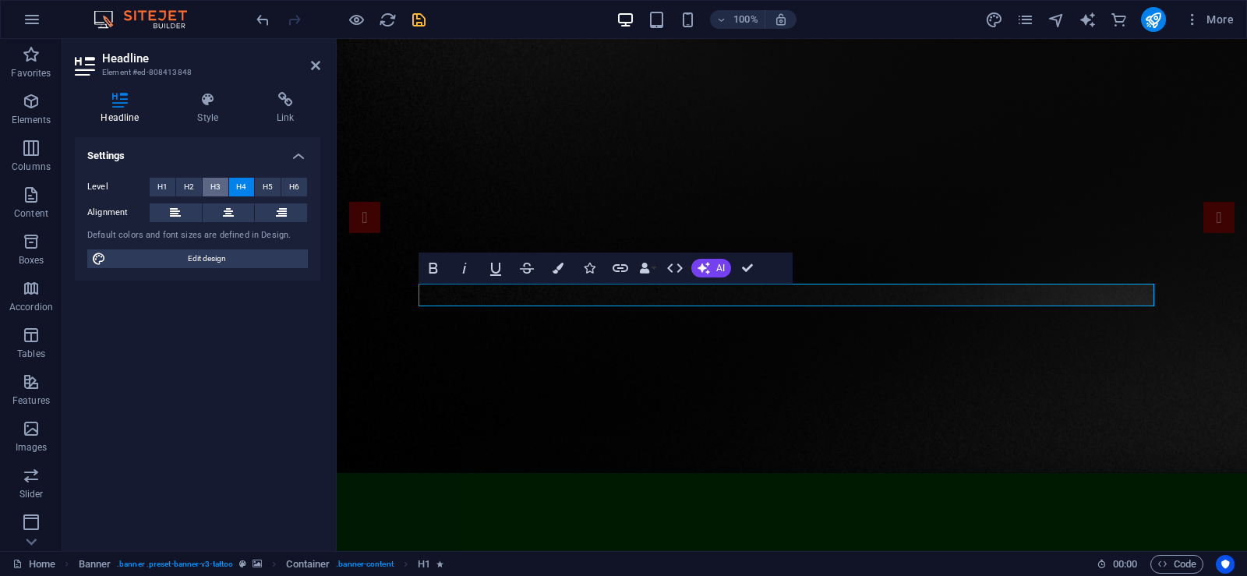
click at [218, 183] on span "H3" at bounding box center [215, 187] width 10 height 19
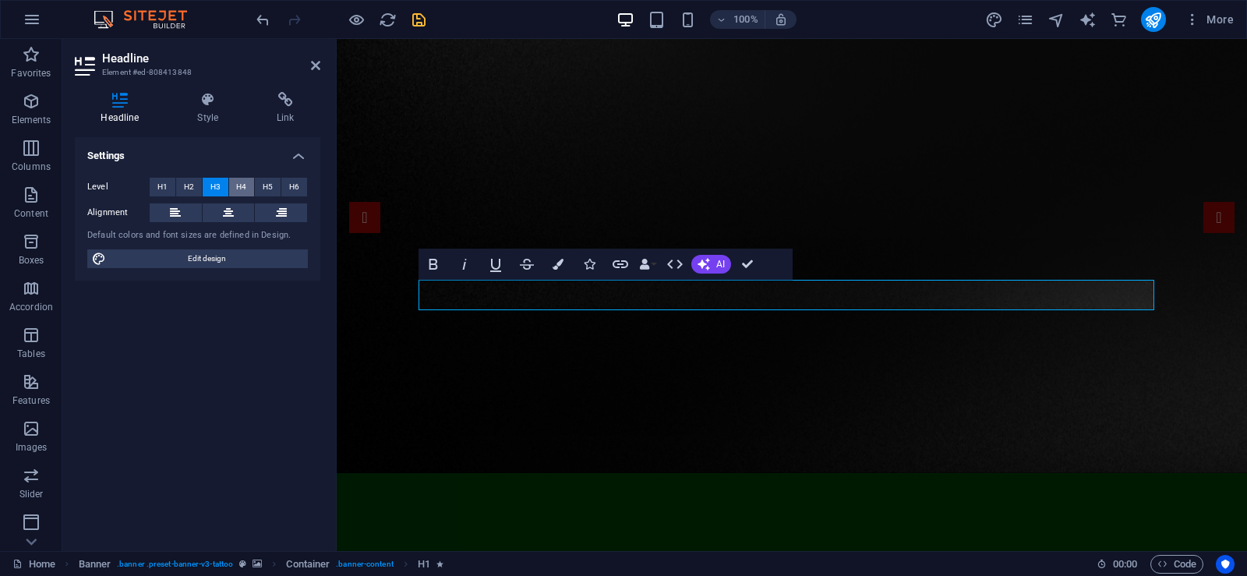
click at [232, 190] on button "H4" at bounding box center [242, 187] width 26 height 19
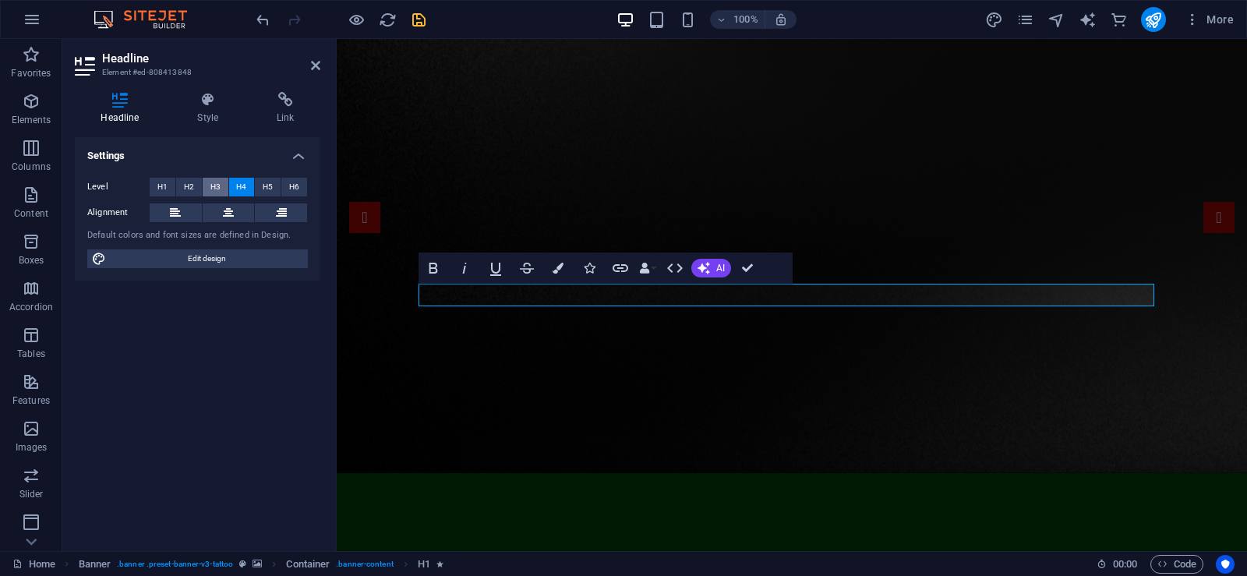
click at [223, 188] on button "H3" at bounding box center [216, 187] width 26 height 19
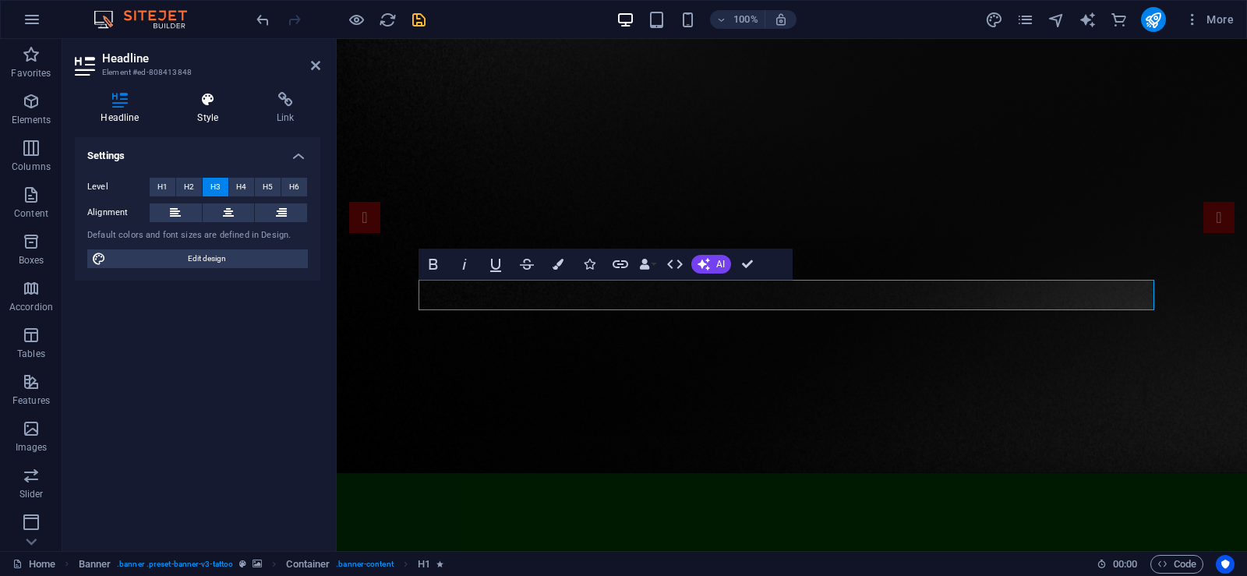
click at [210, 118] on h4 "Style" at bounding box center [211, 108] width 80 height 33
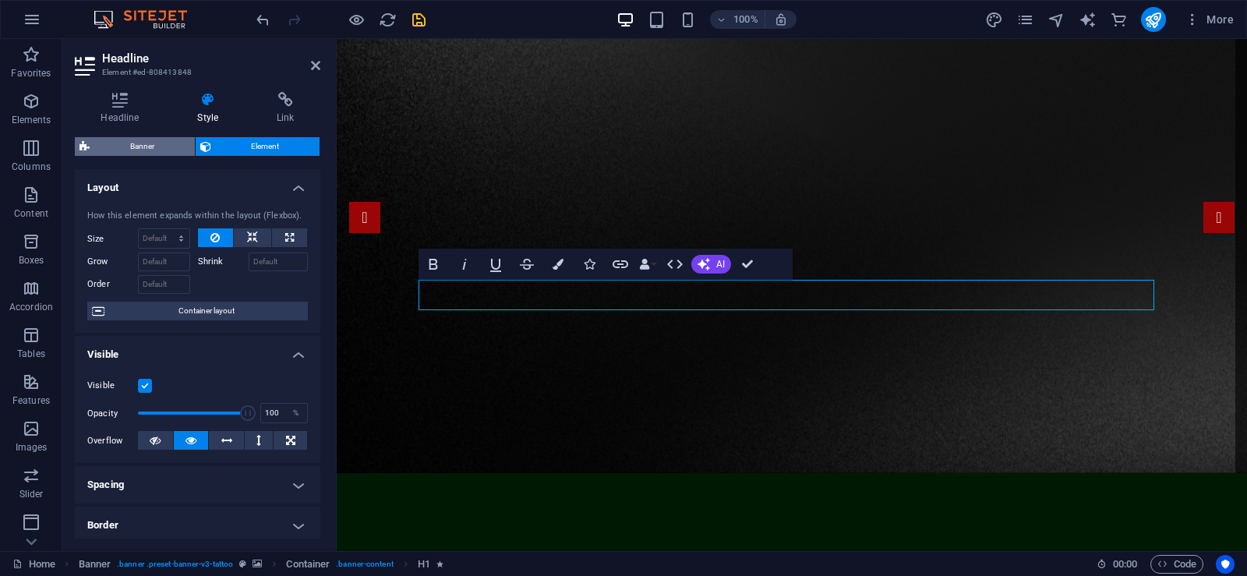
click at [157, 153] on span "Banner" at bounding box center [142, 146] width 96 height 19
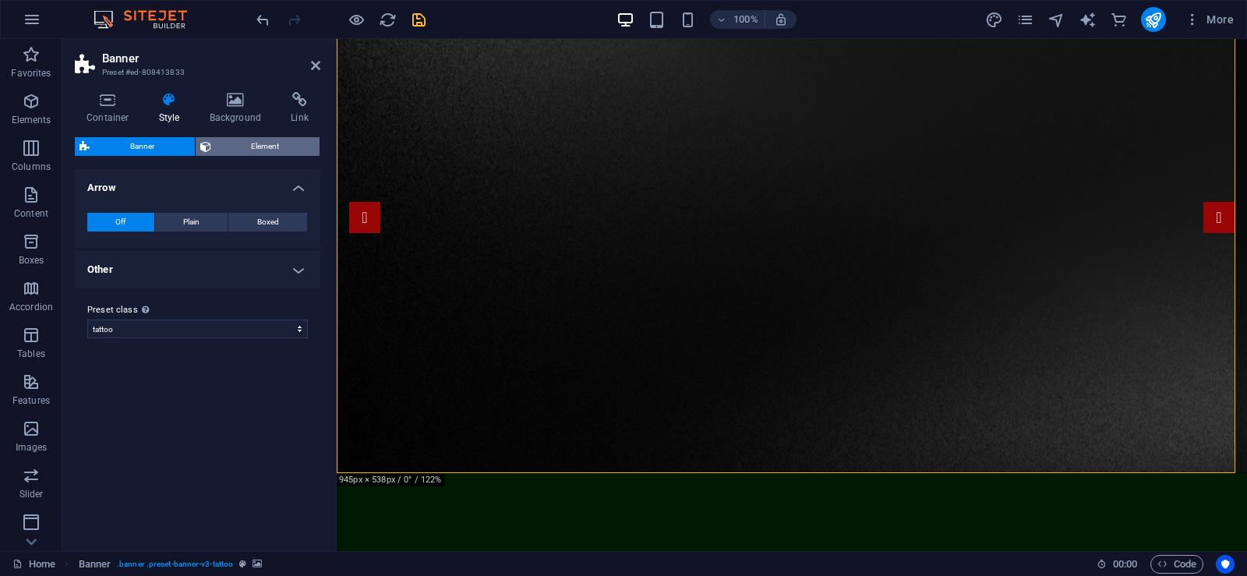
click at [244, 148] on span "Element" at bounding box center [266, 146] width 100 height 19
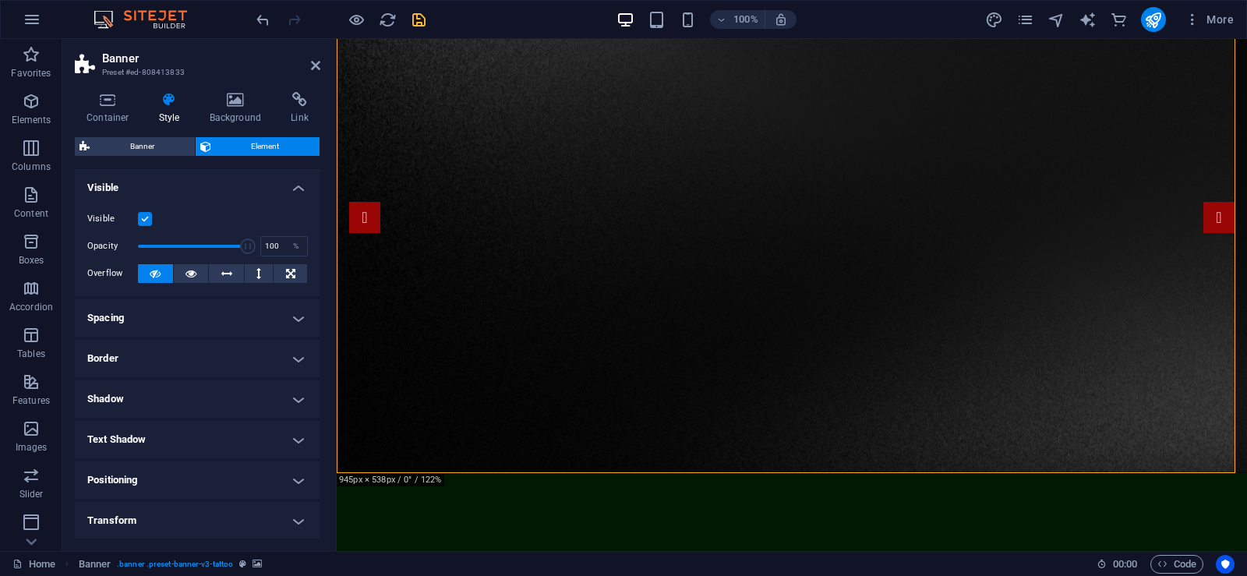
click at [172, 103] on icon at bounding box center [169, 100] width 44 height 16
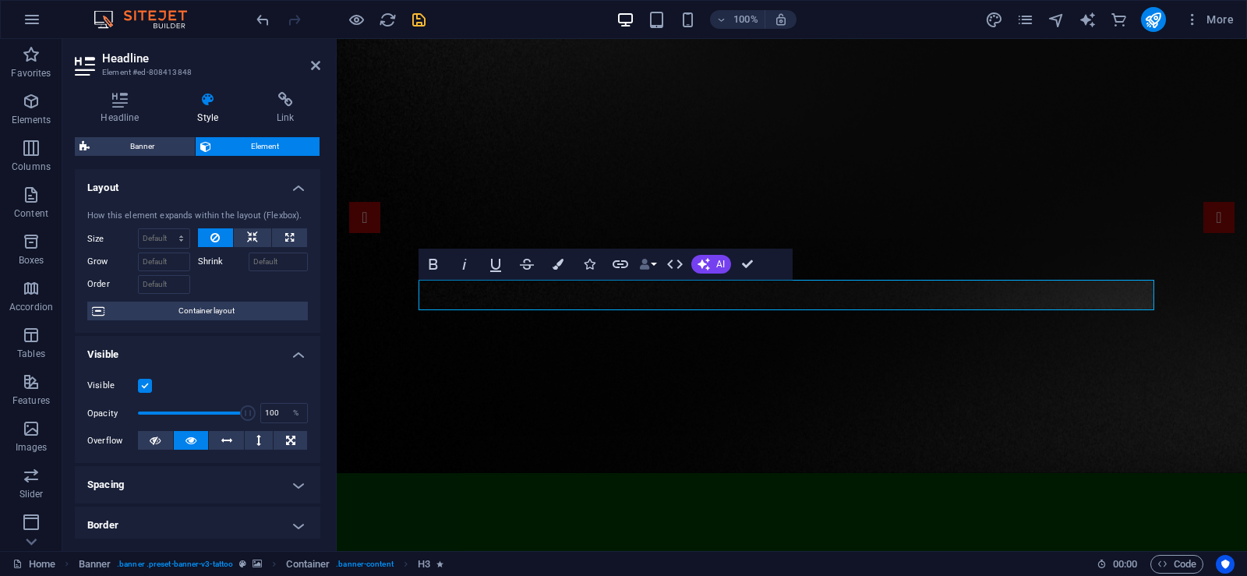
click at [655, 268] on button "Data Bindings" at bounding box center [648, 264] width 22 height 31
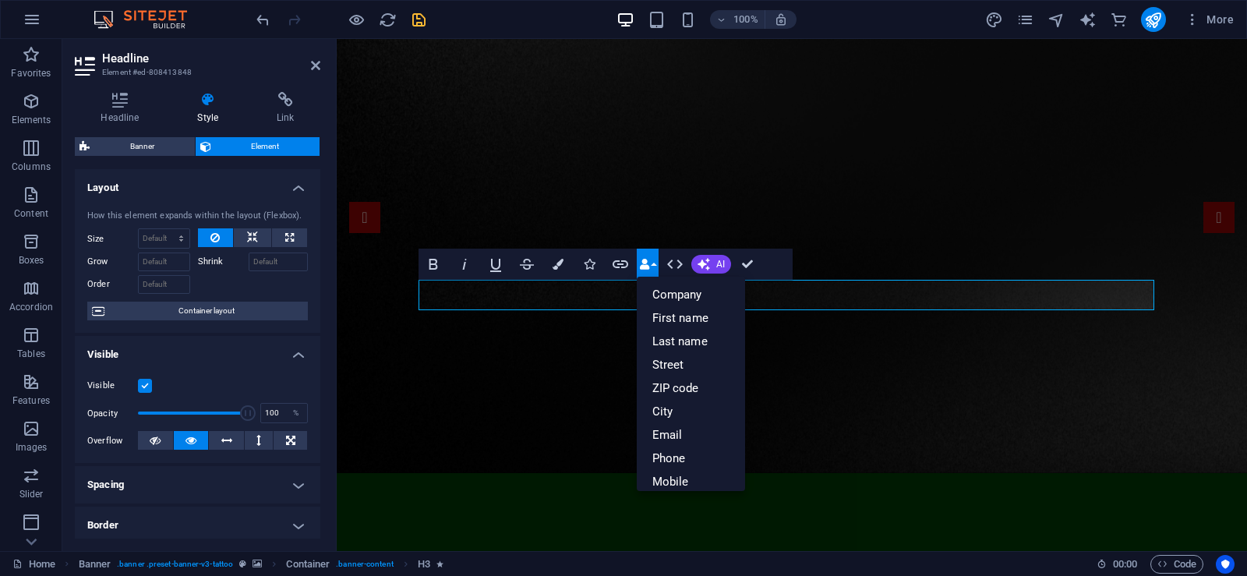
click at [655, 268] on button "Data Bindings" at bounding box center [648, 264] width 22 height 31
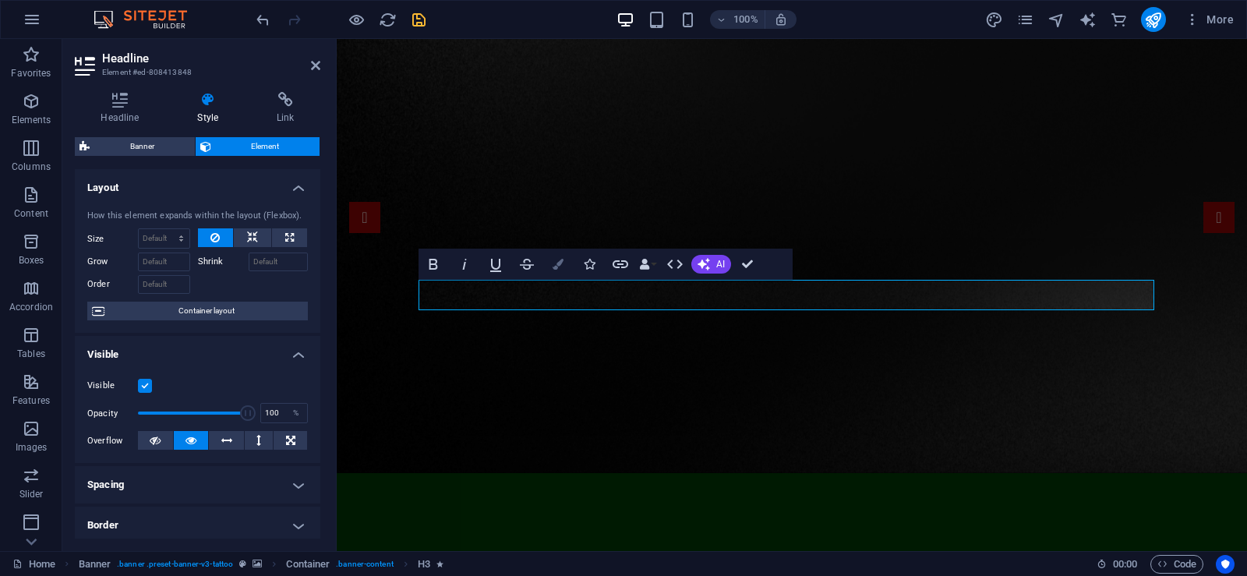
click at [563, 268] on icon "button" at bounding box center [558, 264] width 11 height 11
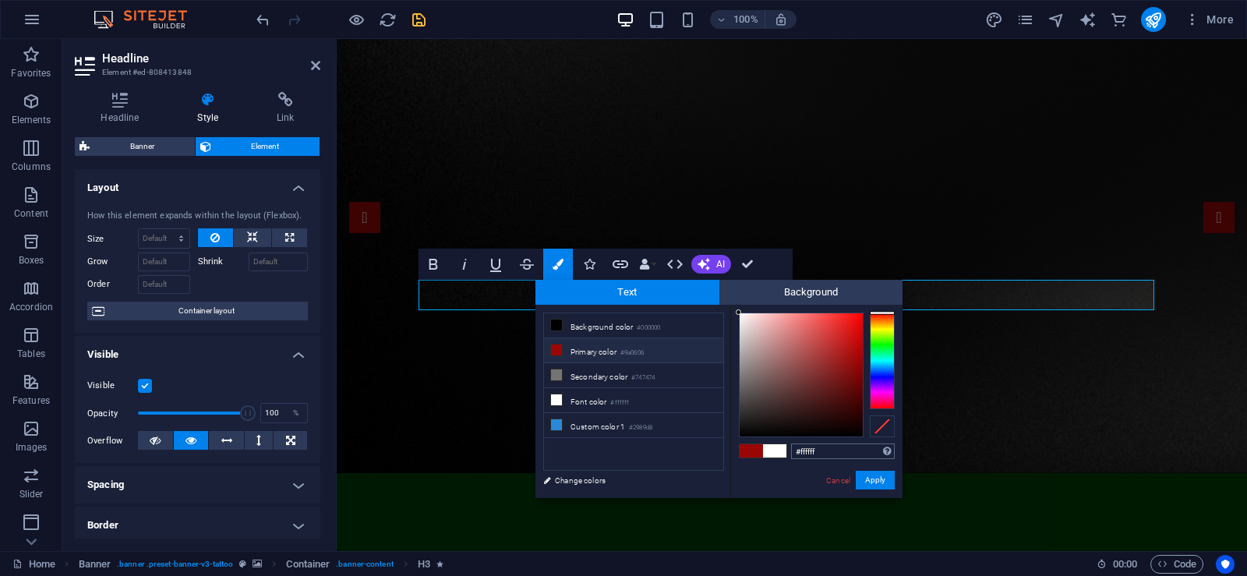
click at [819, 452] on input "#ffffff" at bounding box center [843, 452] width 104 height 16
type input "#f573c1"
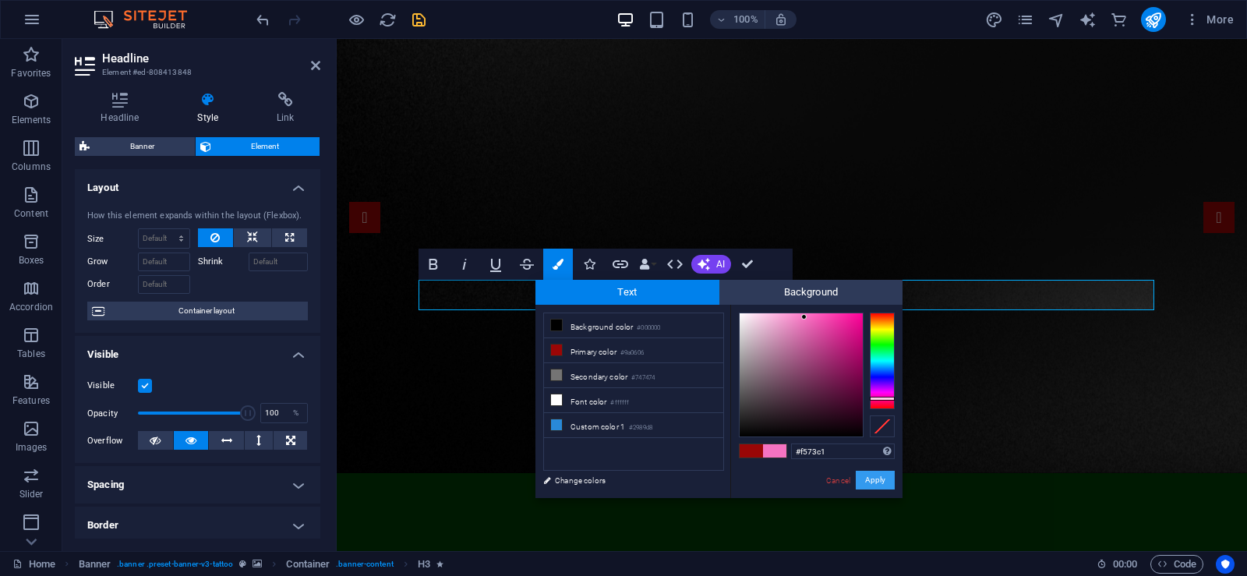
click at [865, 476] on button "Apply" at bounding box center [875, 480] width 39 height 19
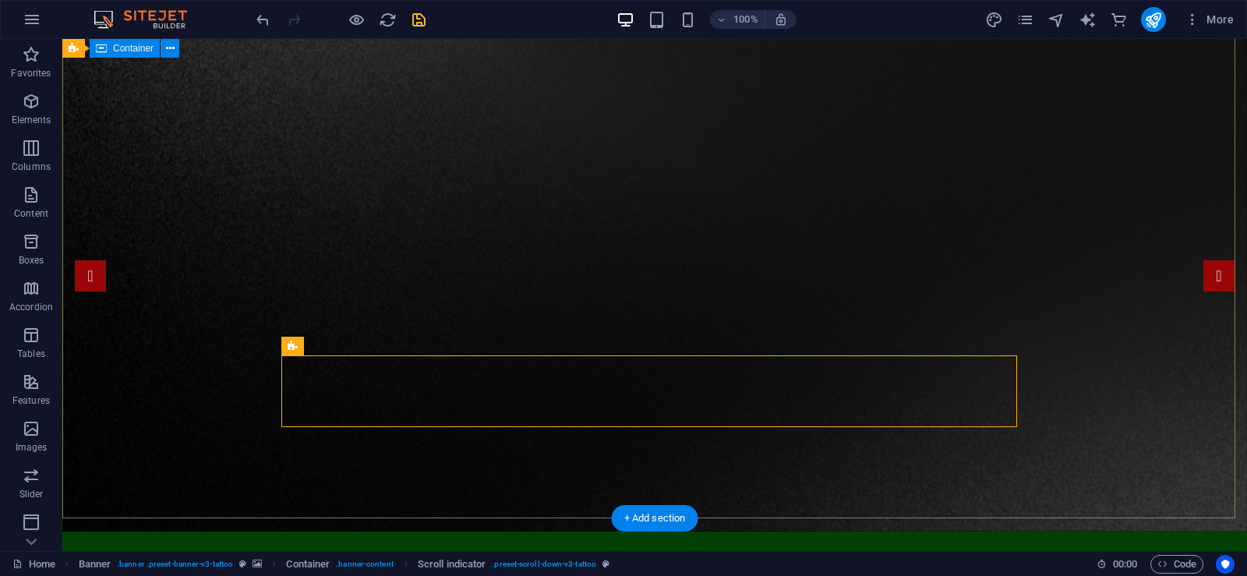
scroll to position [0, 0]
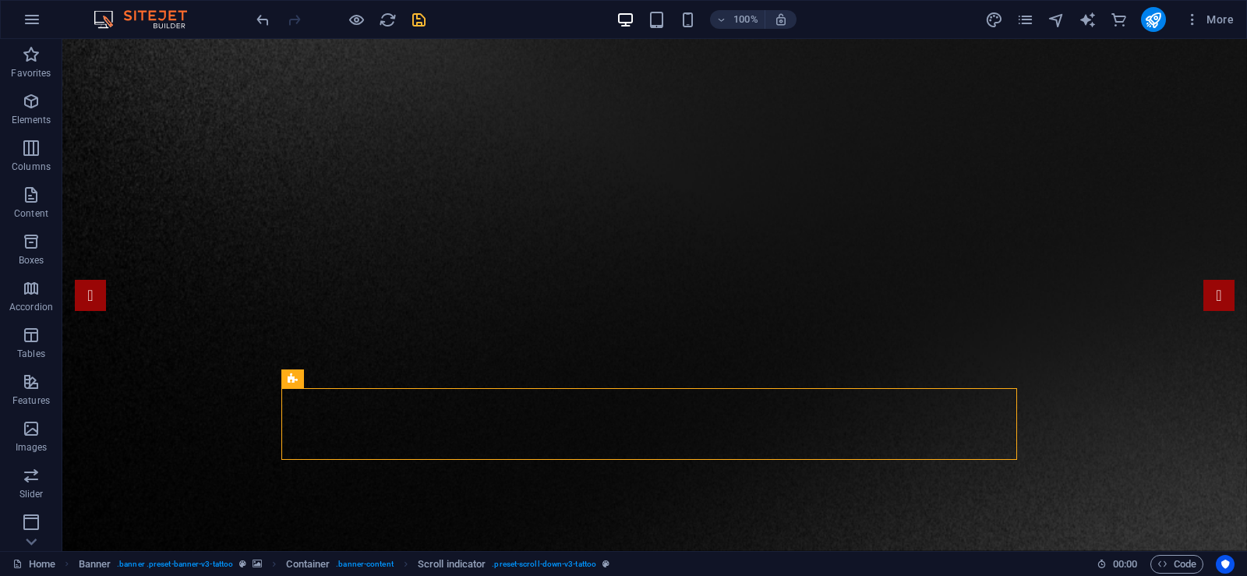
click at [415, 29] on div at bounding box center [340, 19] width 175 height 25
click at [412, 6] on div "100% More" at bounding box center [624, 19] width 1246 height 37
click at [418, 18] on icon "save" at bounding box center [419, 20] width 18 height 18
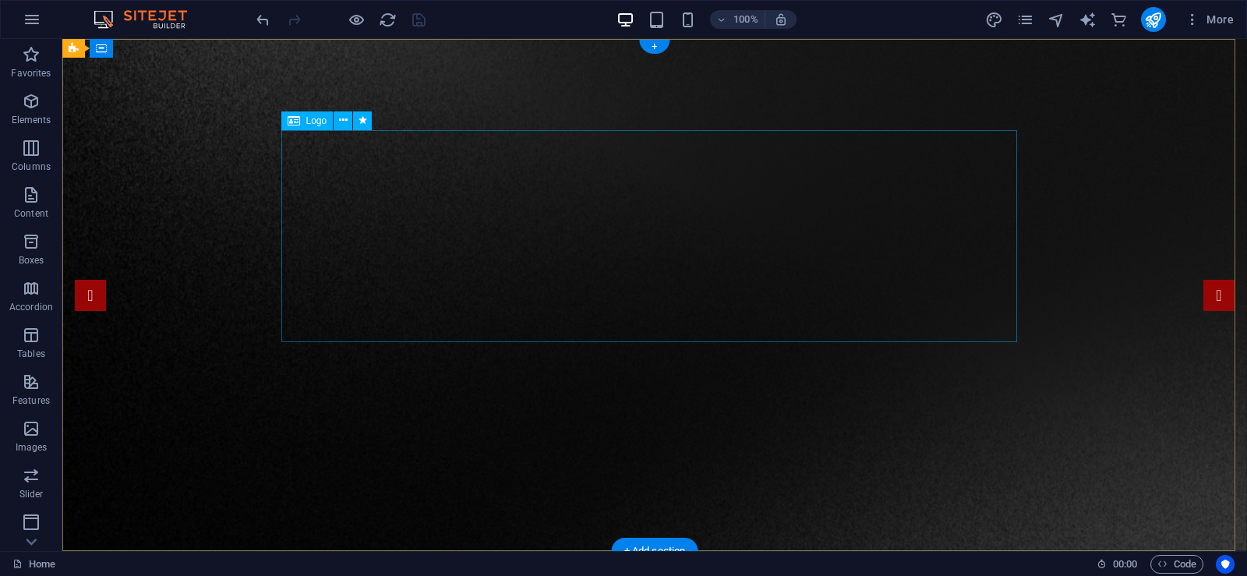
select select "px"
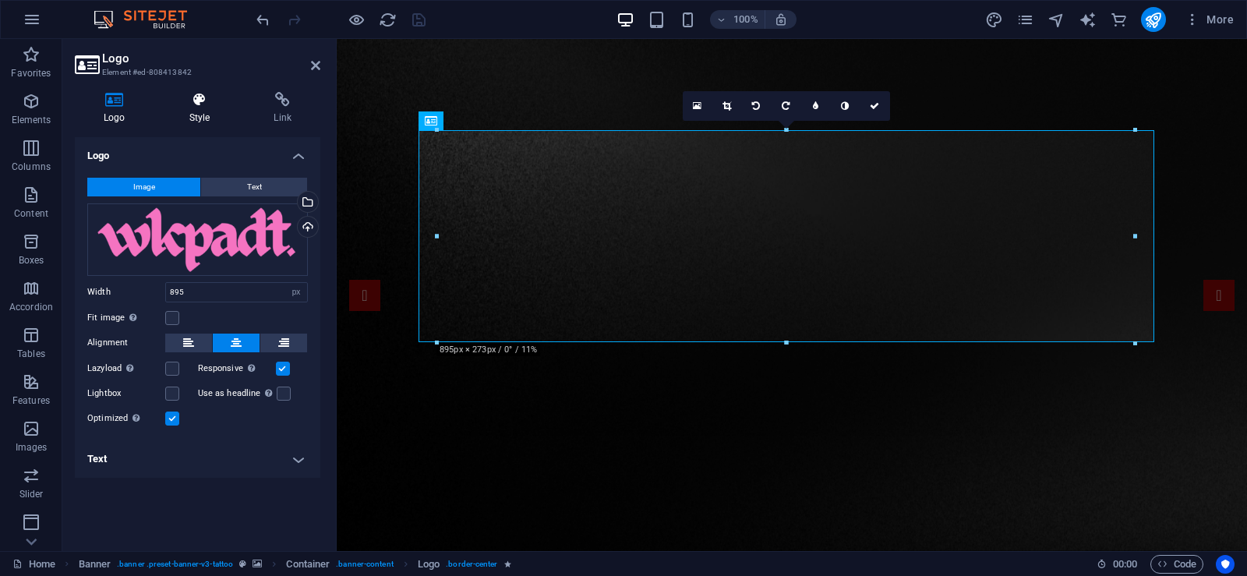
click at [193, 115] on h4 "Style" at bounding box center [203, 108] width 85 height 33
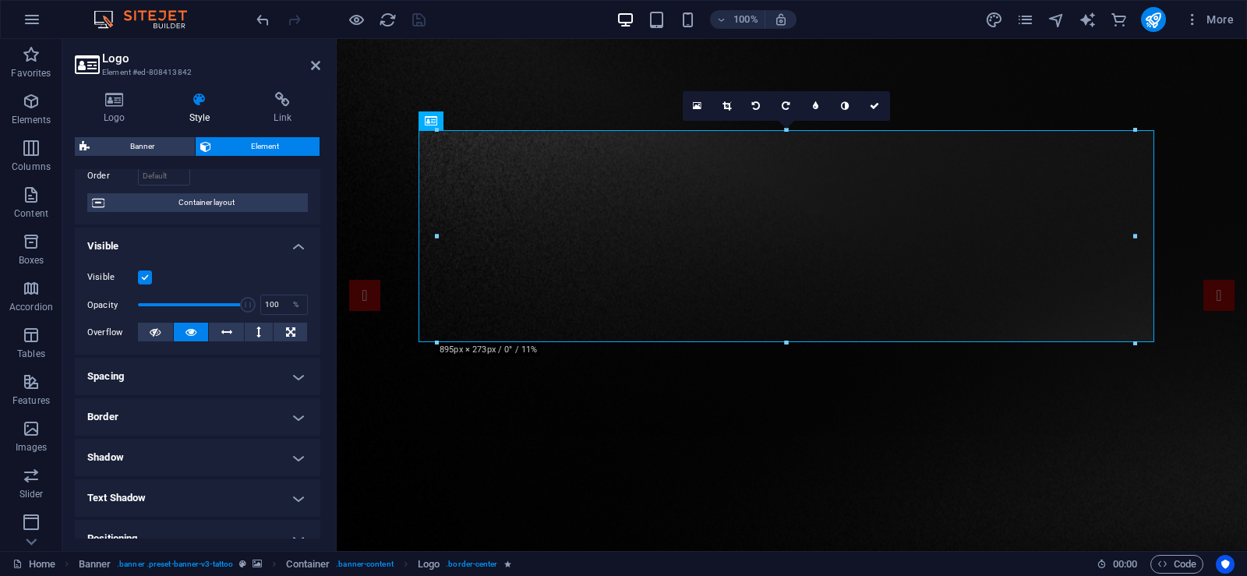
scroll to position [156, 0]
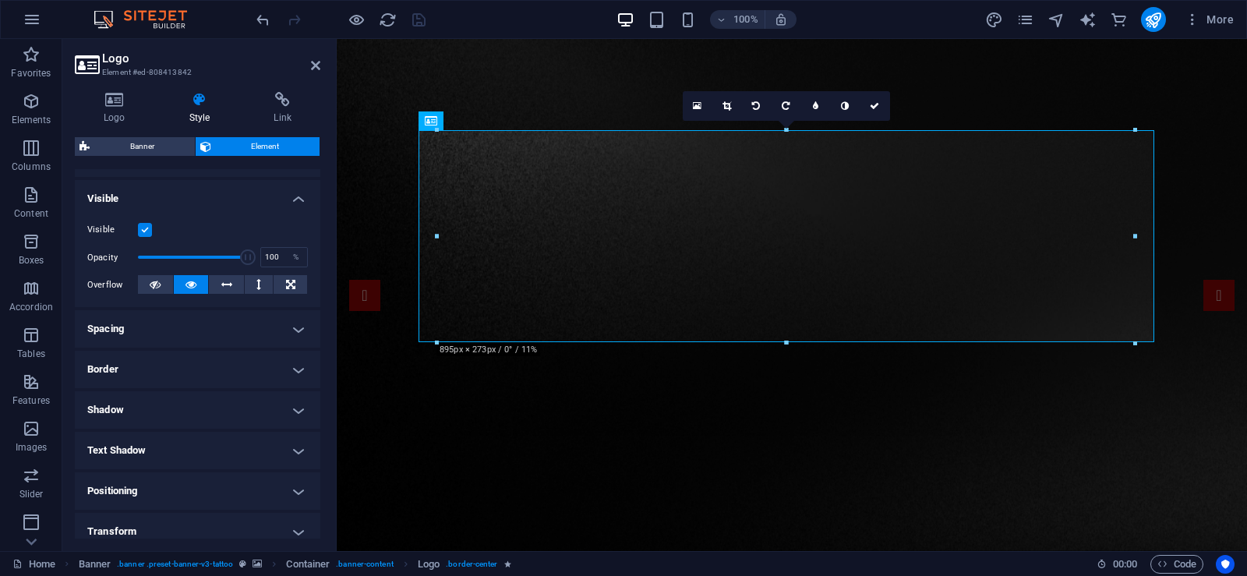
click at [235, 332] on h4 "Spacing" at bounding box center [198, 328] width 246 height 37
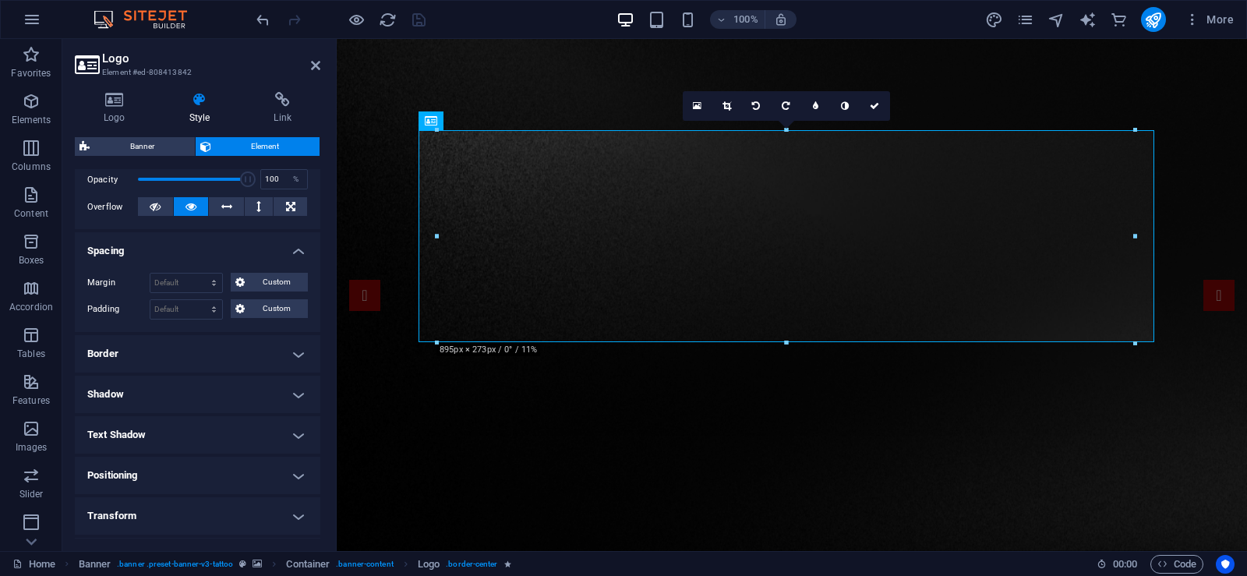
click at [216, 350] on h4 "Border" at bounding box center [198, 353] width 246 height 37
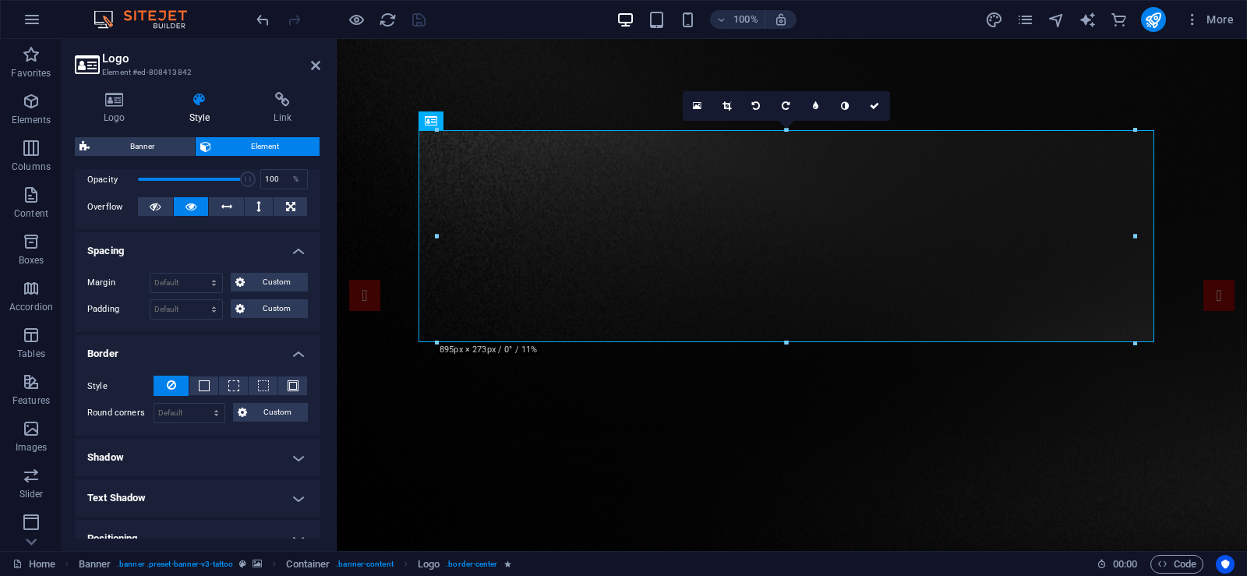
scroll to position [312, 0]
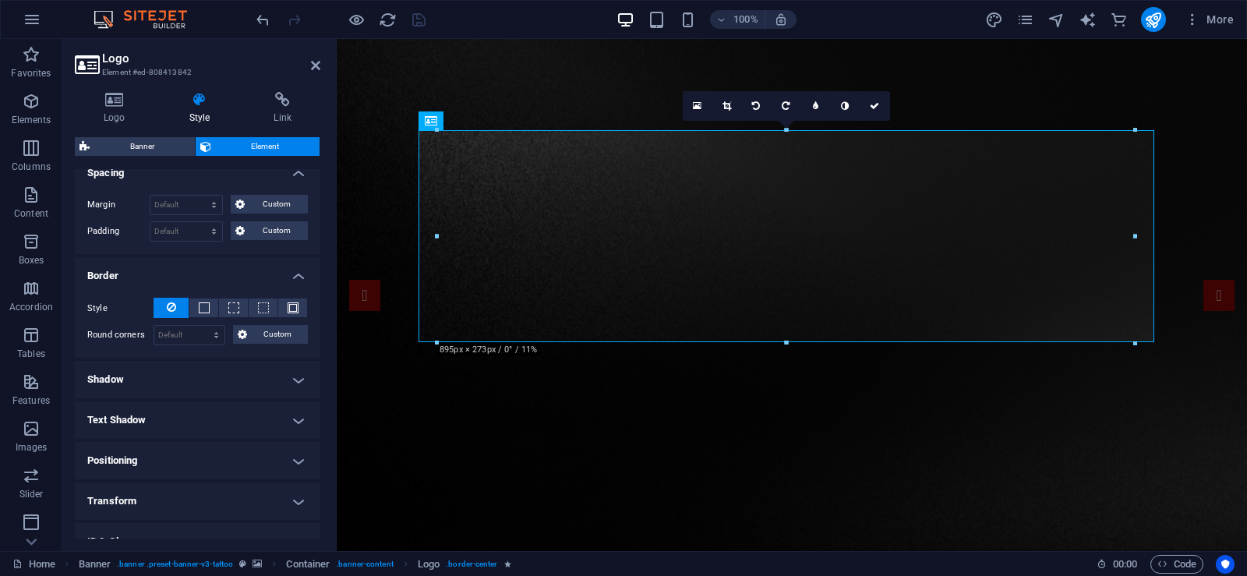
click at [197, 372] on h4 "Shadow" at bounding box center [198, 379] width 246 height 37
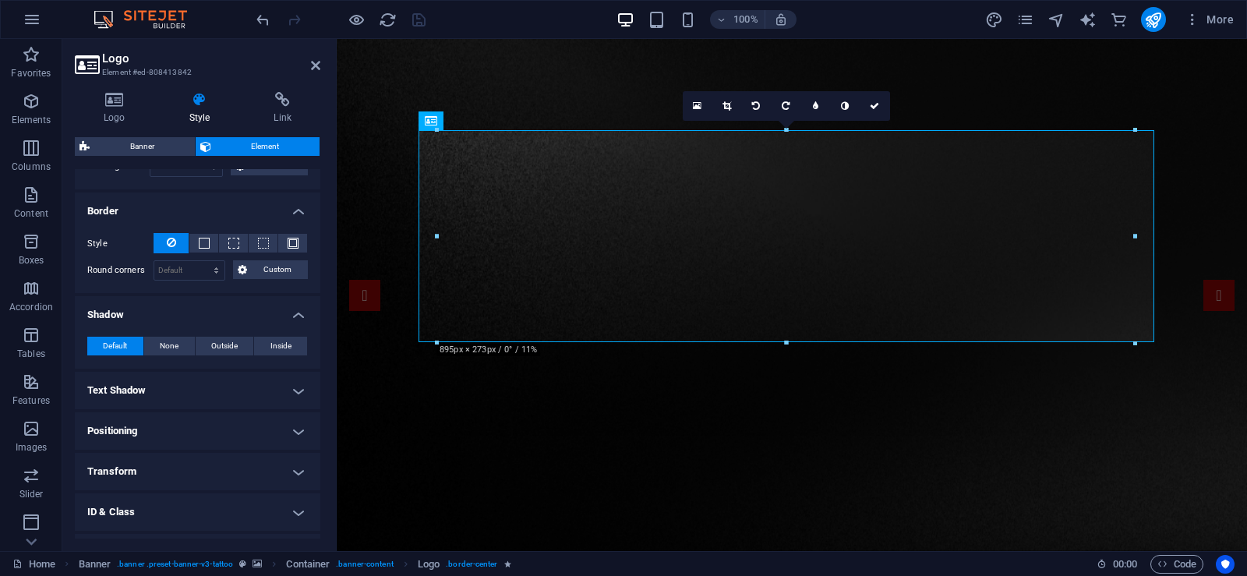
scroll to position [450, 0]
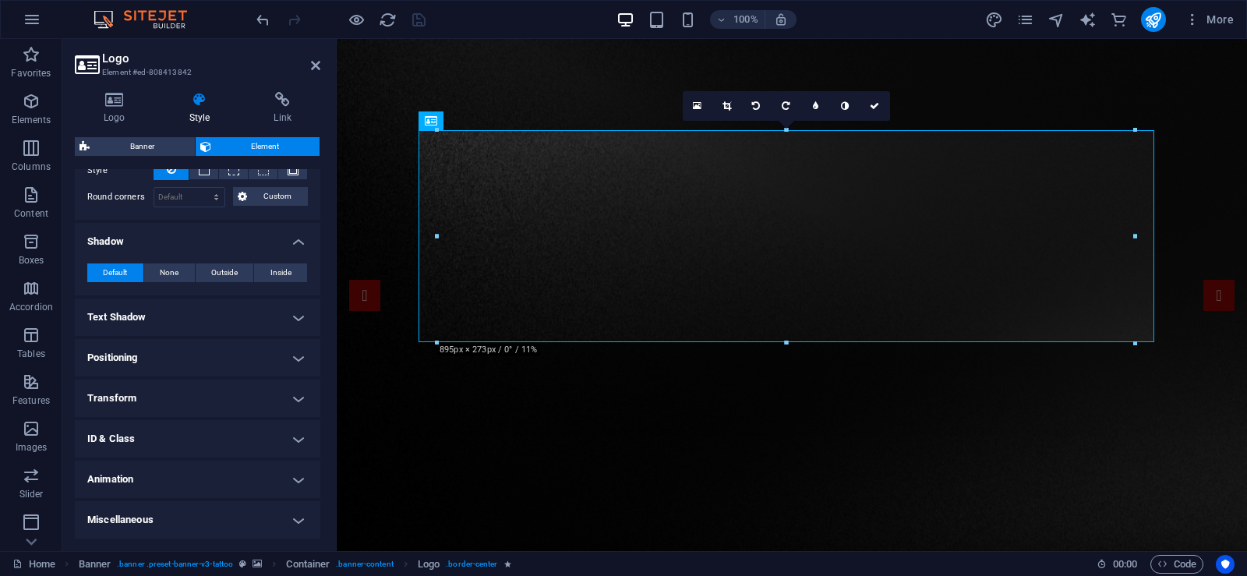
click at [193, 316] on h4 "Text Shadow" at bounding box center [198, 317] width 246 height 37
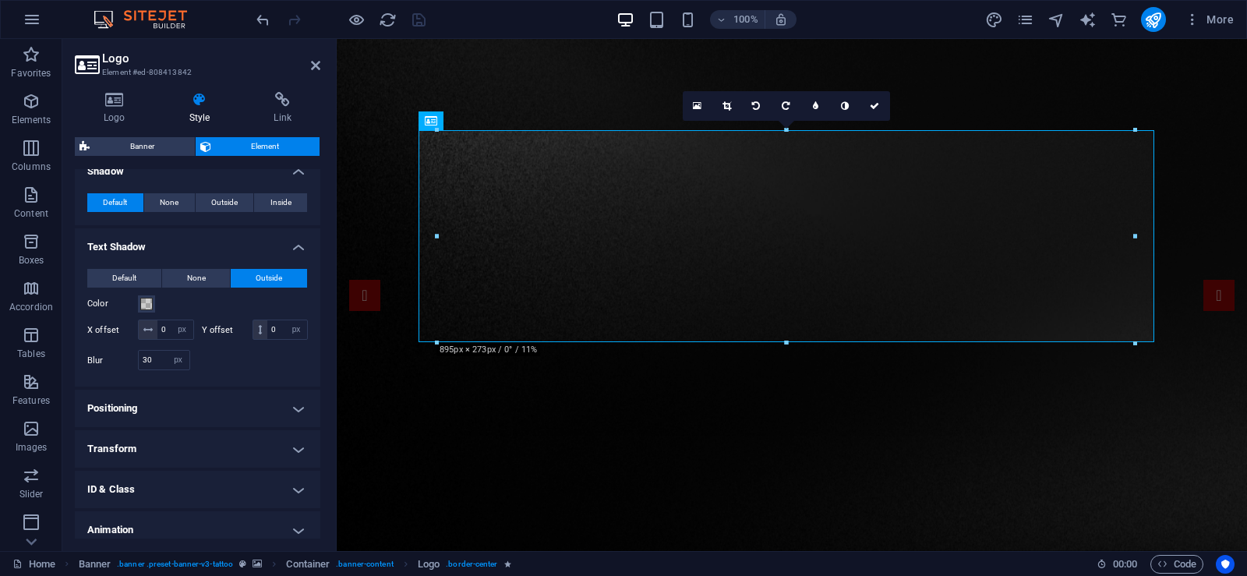
scroll to position [528, 0]
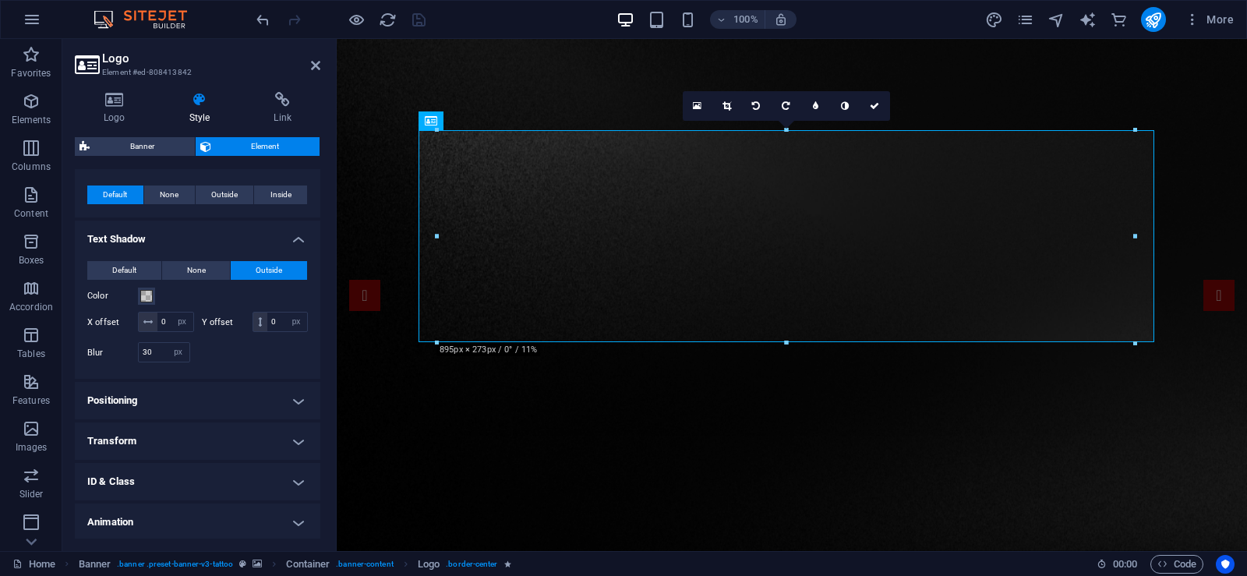
click at [187, 419] on h4 "Positioning" at bounding box center [198, 400] width 246 height 37
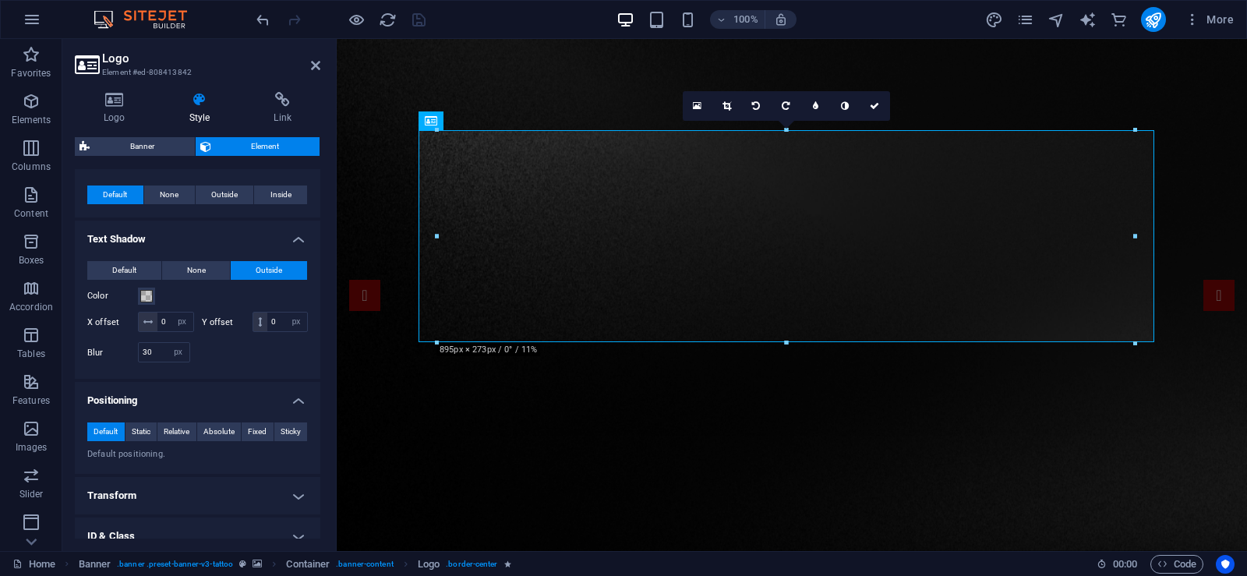
scroll to position [645, 0]
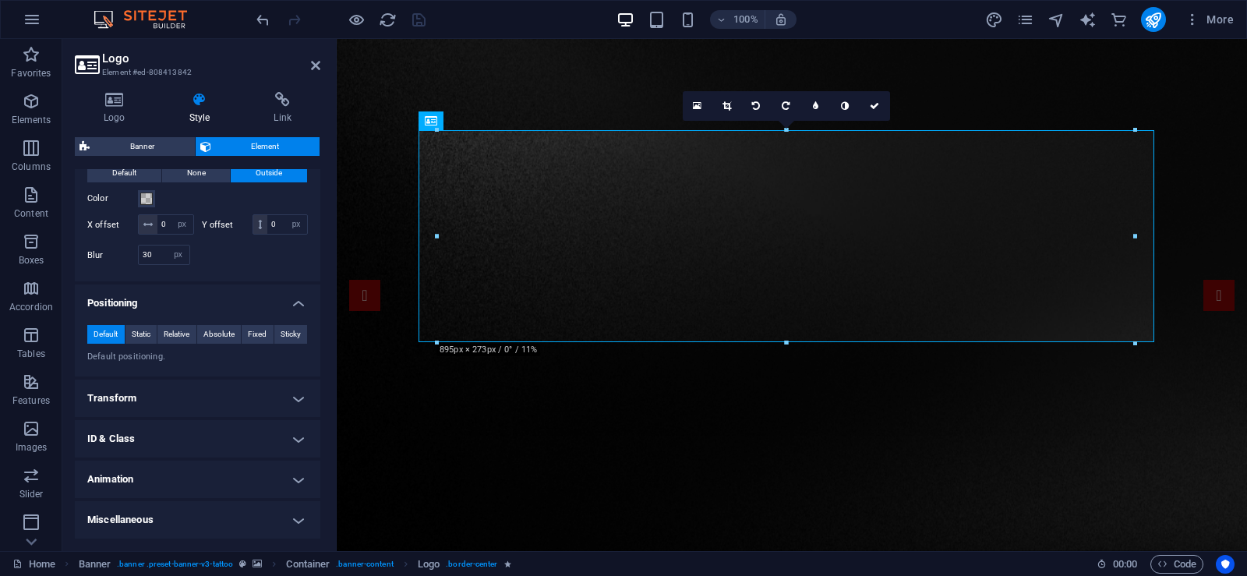
click at [189, 395] on h4 "Transform" at bounding box center [198, 398] width 246 height 37
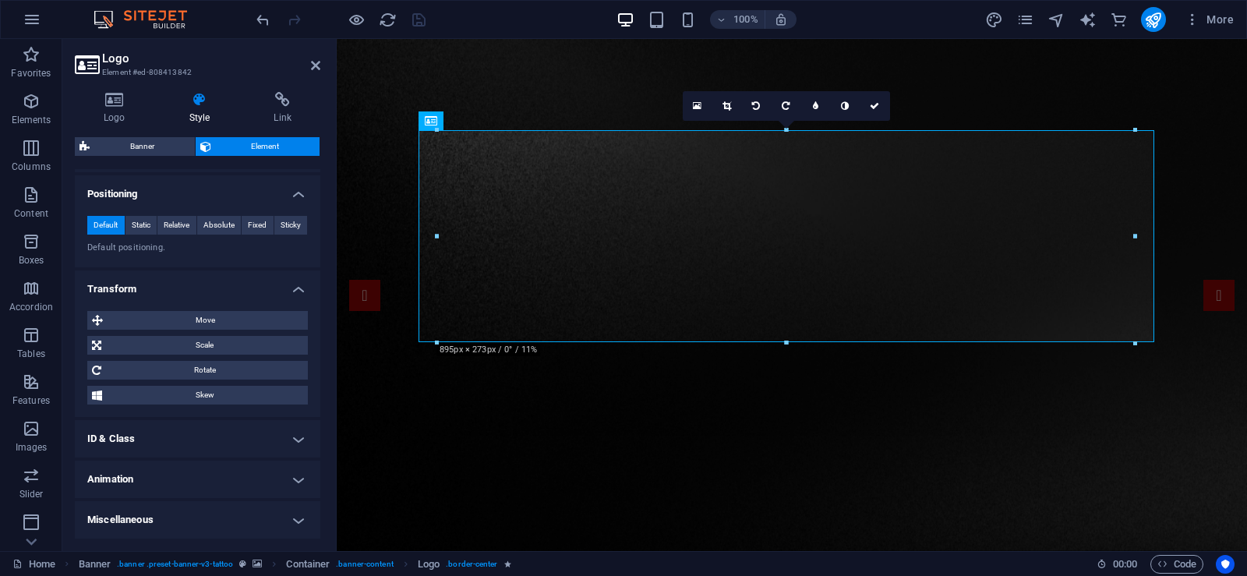
click at [182, 433] on h4 "ID & Class" at bounding box center [198, 438] width 246 height 37
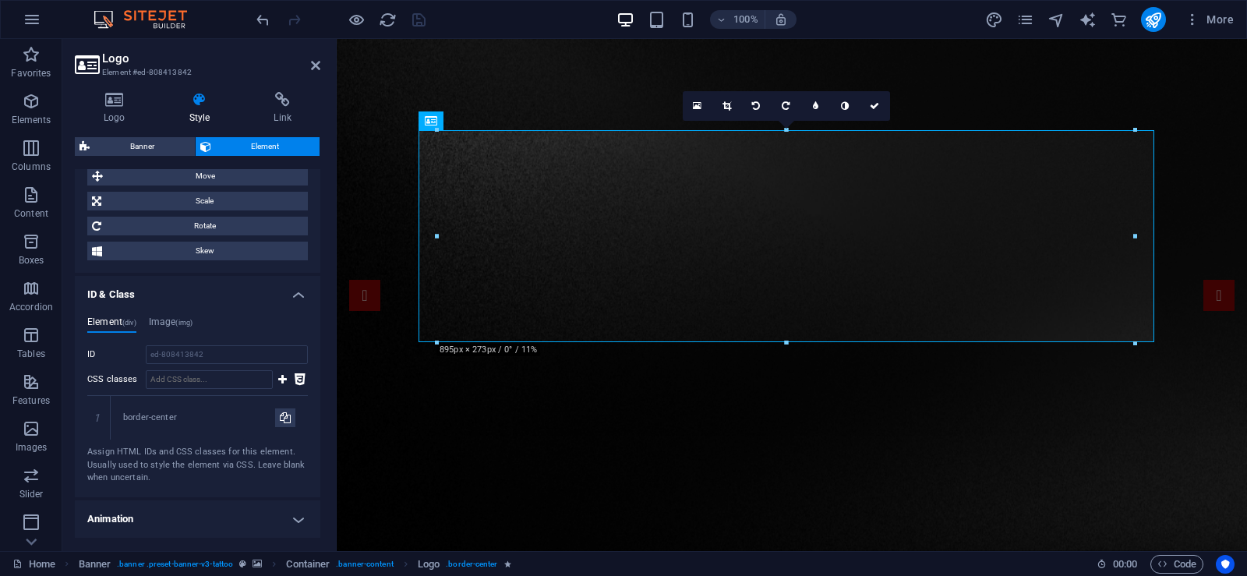
scroll to position [910, 0]
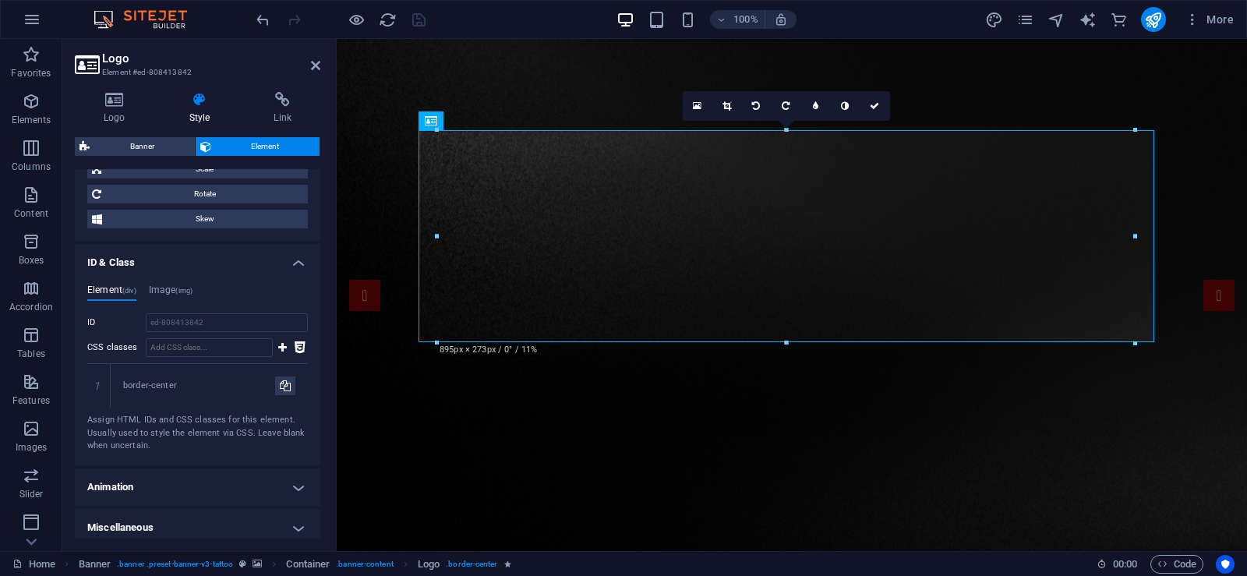
click at [168, 494] on h4 "Animation" at bounding box center [198, 486] width 246 height 37
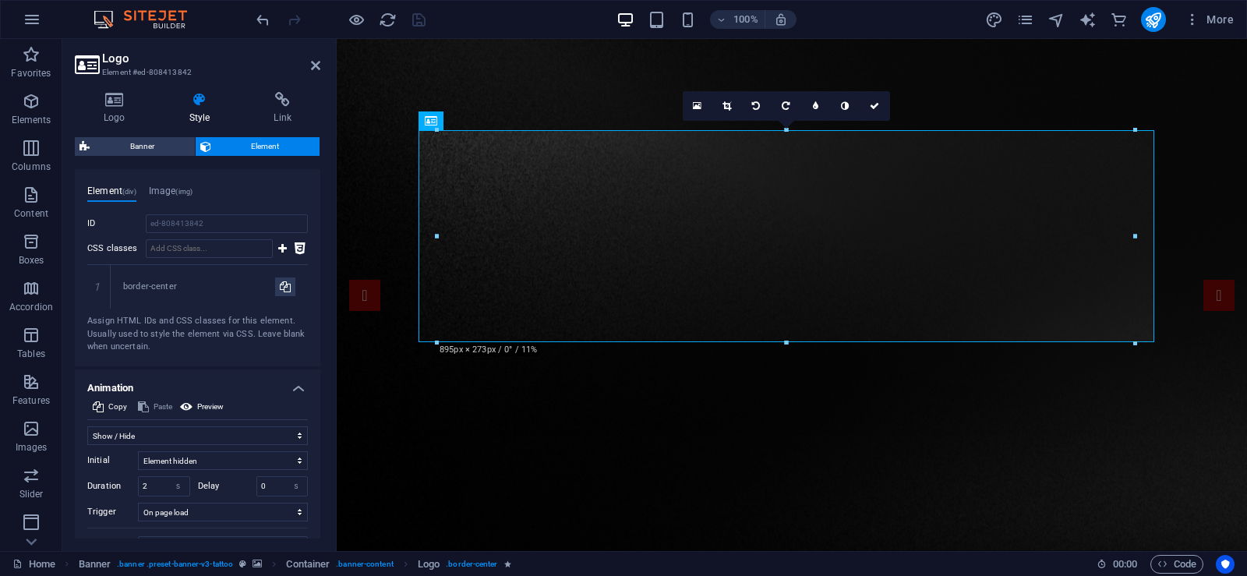
scroll to position [1099, 0]
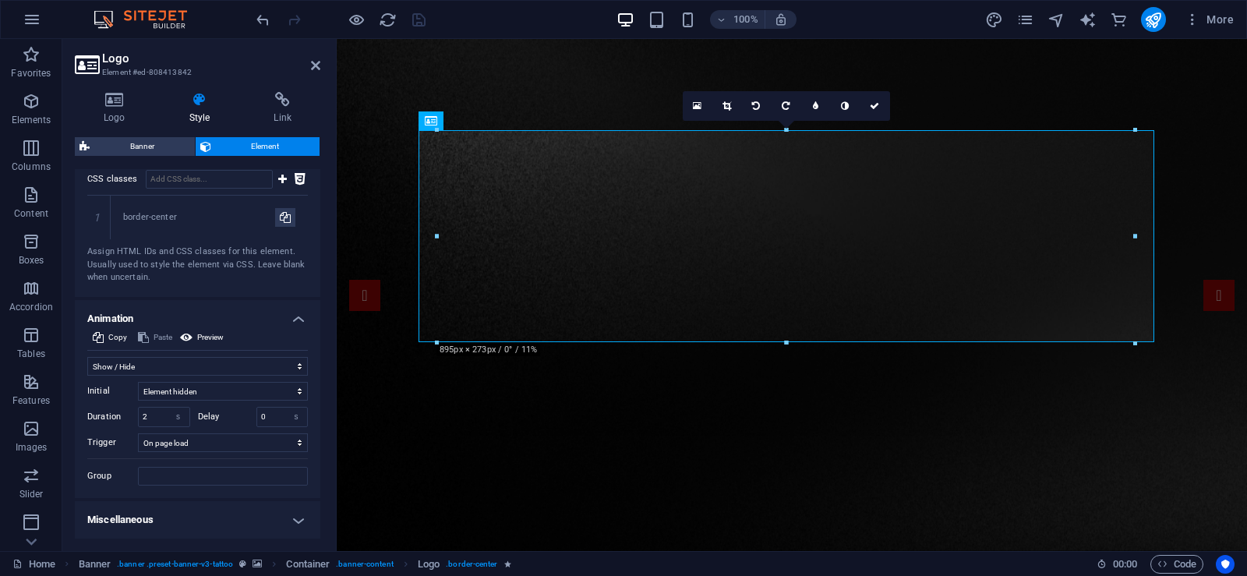
click at [152, 515] on h4 "Miscellaneous" at bounding box center [198, 519] width 246 height 37
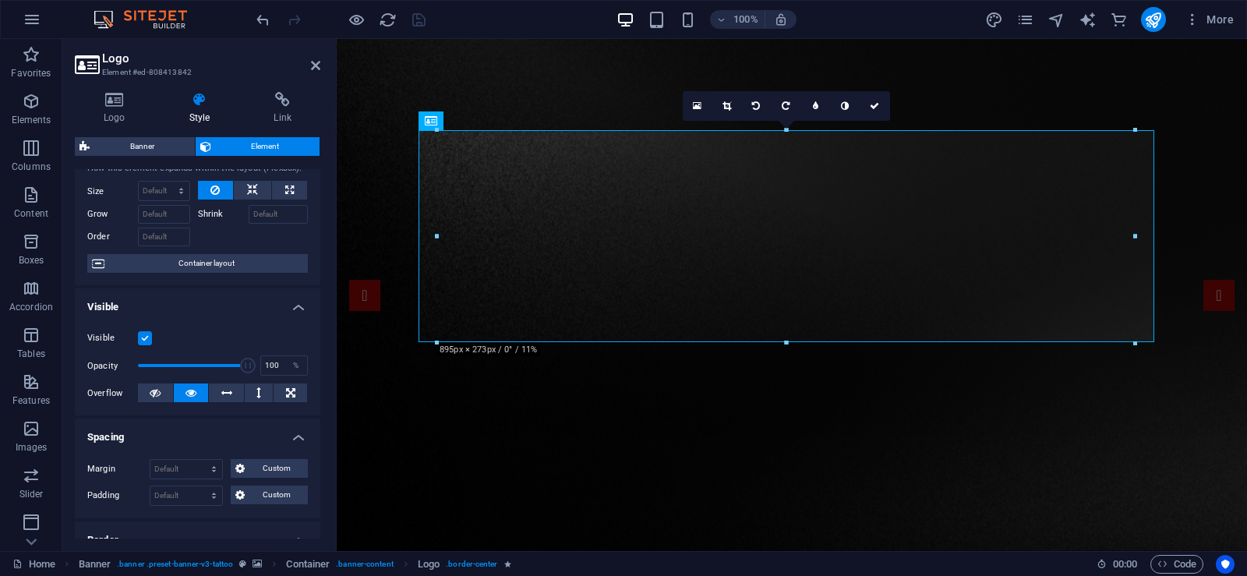
scroll to position [0, 0]
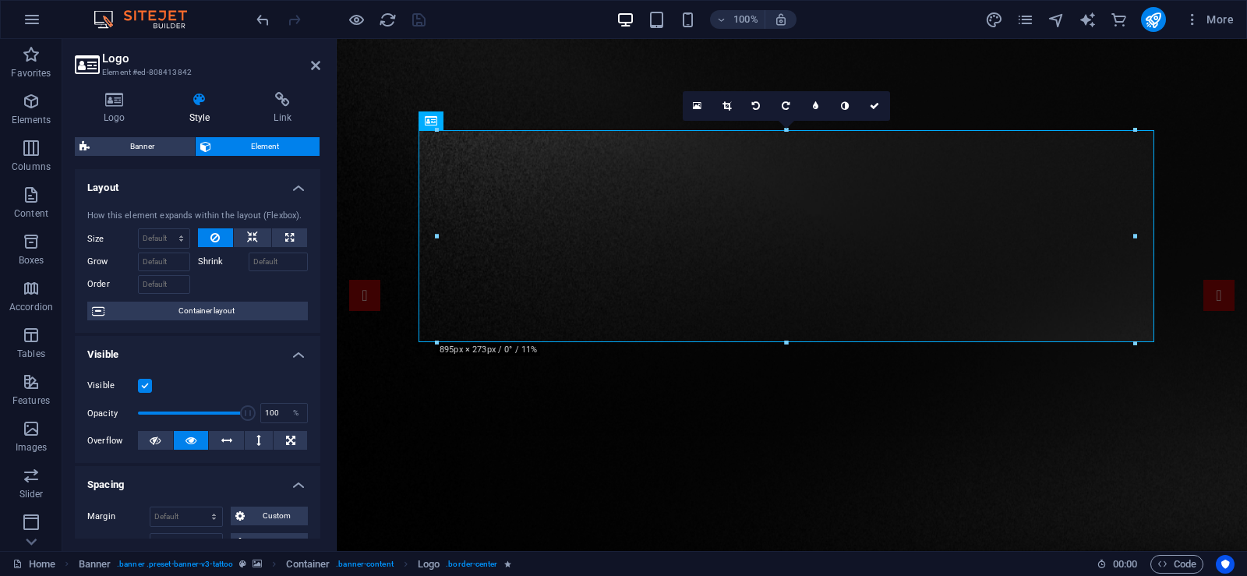
click at [323, 62] on aside "Logo Element #ed-808413842 Logo Style Link Logo Image Text Drag files here, cli…" at bounding box center [199, 295] width 274 height 512
click at [307, 65] on h2 "Logo" at bounding box center [211, 58] width 218 height 14
click at [316, 69] on icon at bounding box center [315, 65] width 9 height 12
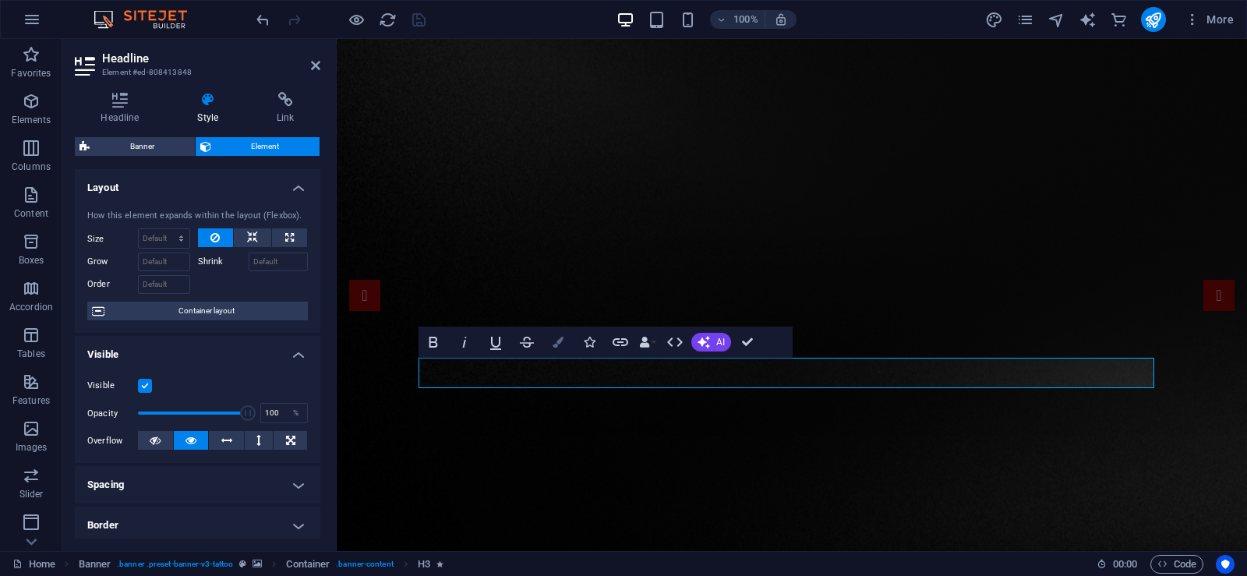
click at [551, 344] on button "Colors" at bounding box center [558, 342] width 30 height 31
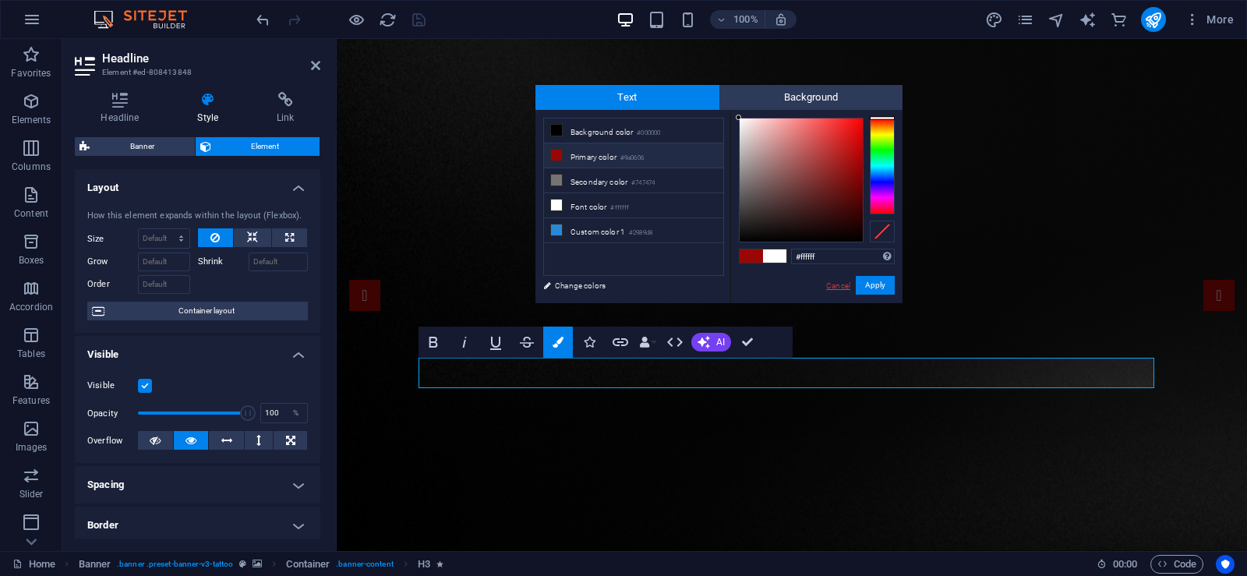
click at [845, 290] on link "Cancel" at bounding box center [838, 286] width 27 height 12
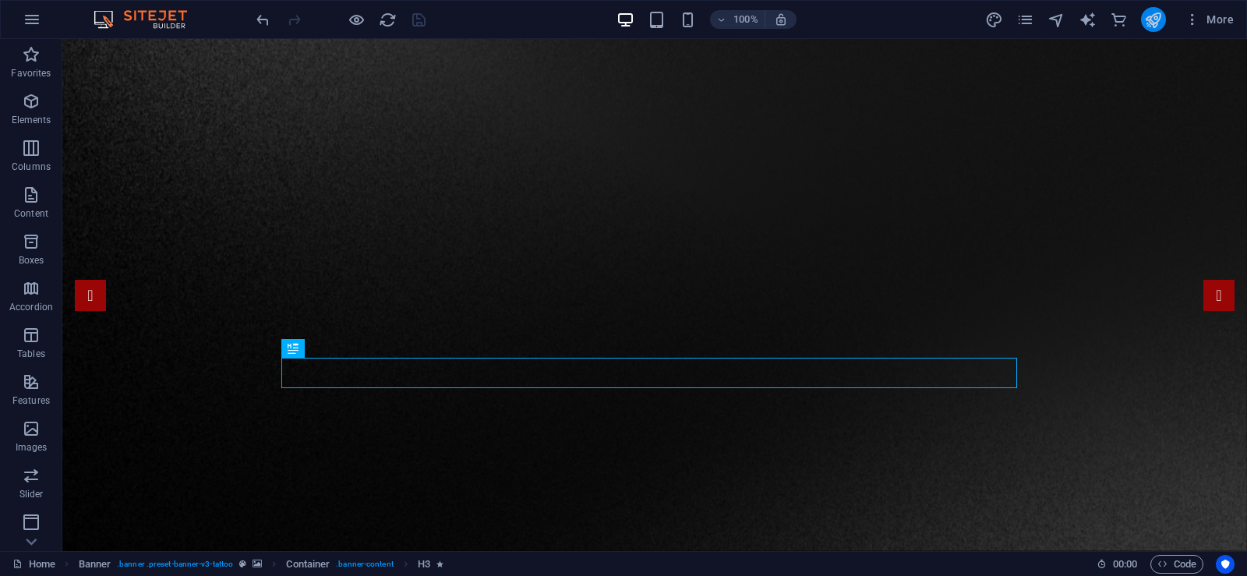
click at [1151, 22] on icon "publish" at bounding box center [1153, 20] width 18 height 18
